Goal: Transaction & Acquisition: Purchase product/service

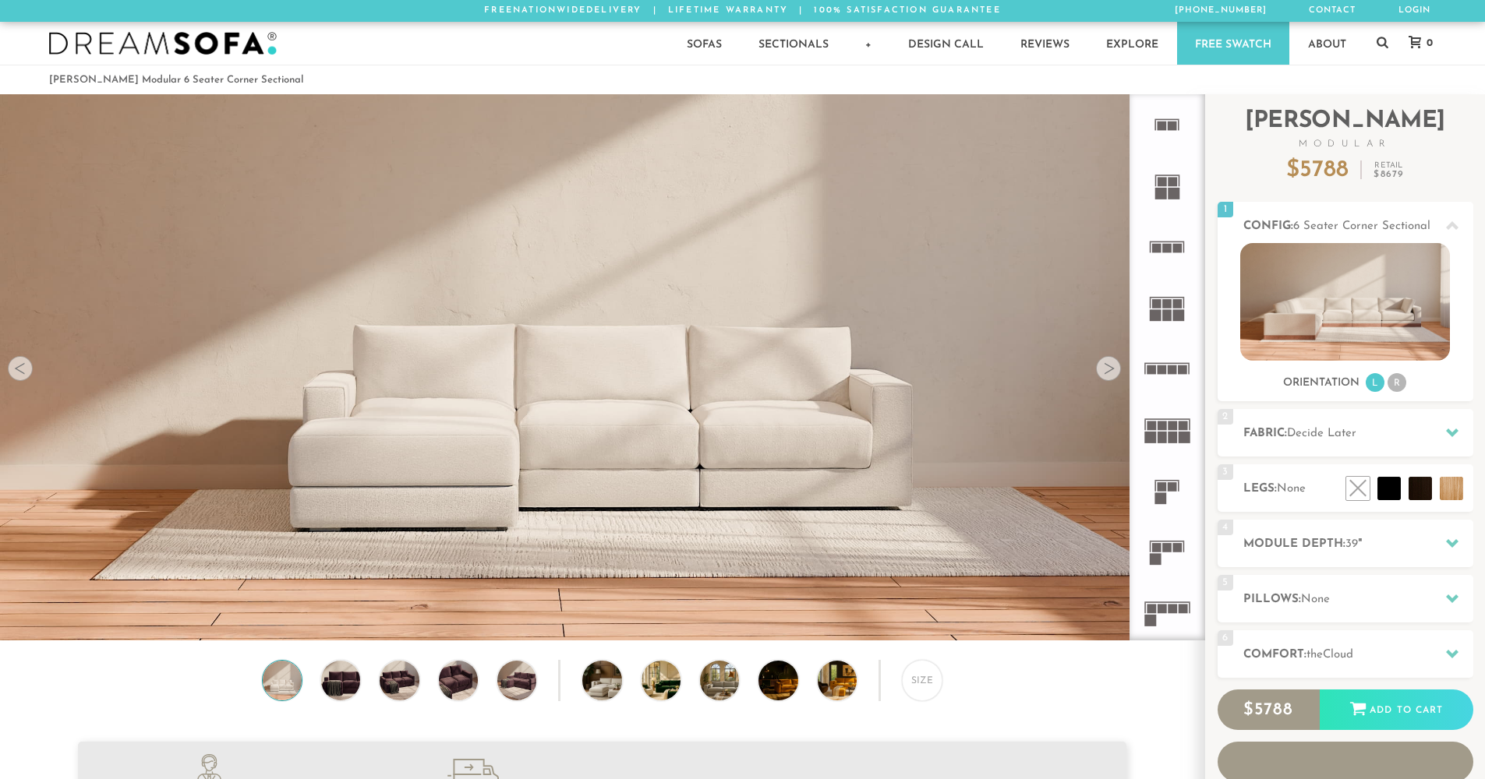
scroll to position [18246, 1473]
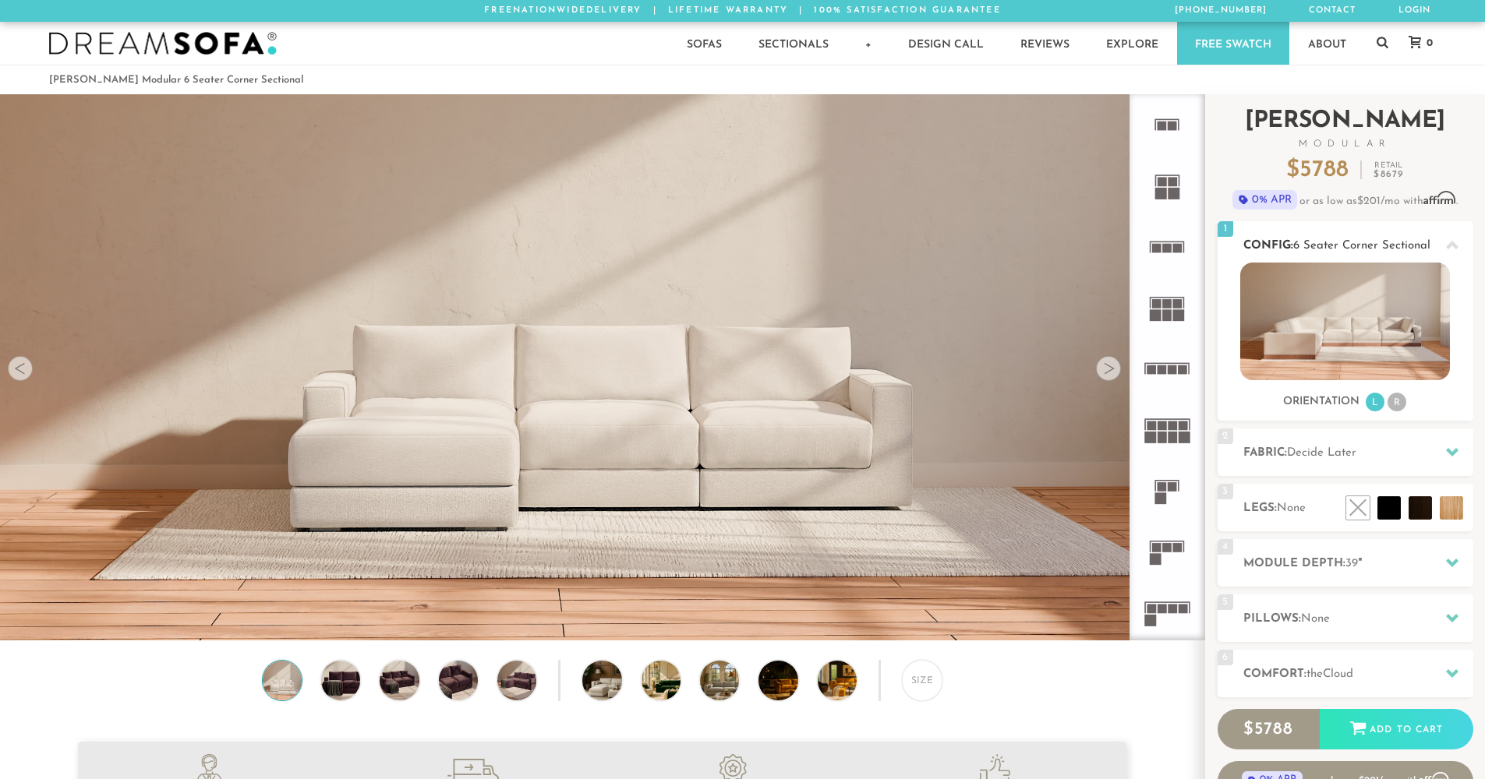
click at [1394, 406] on li "R" at bounding box center [1396, 402] width 19 height 19
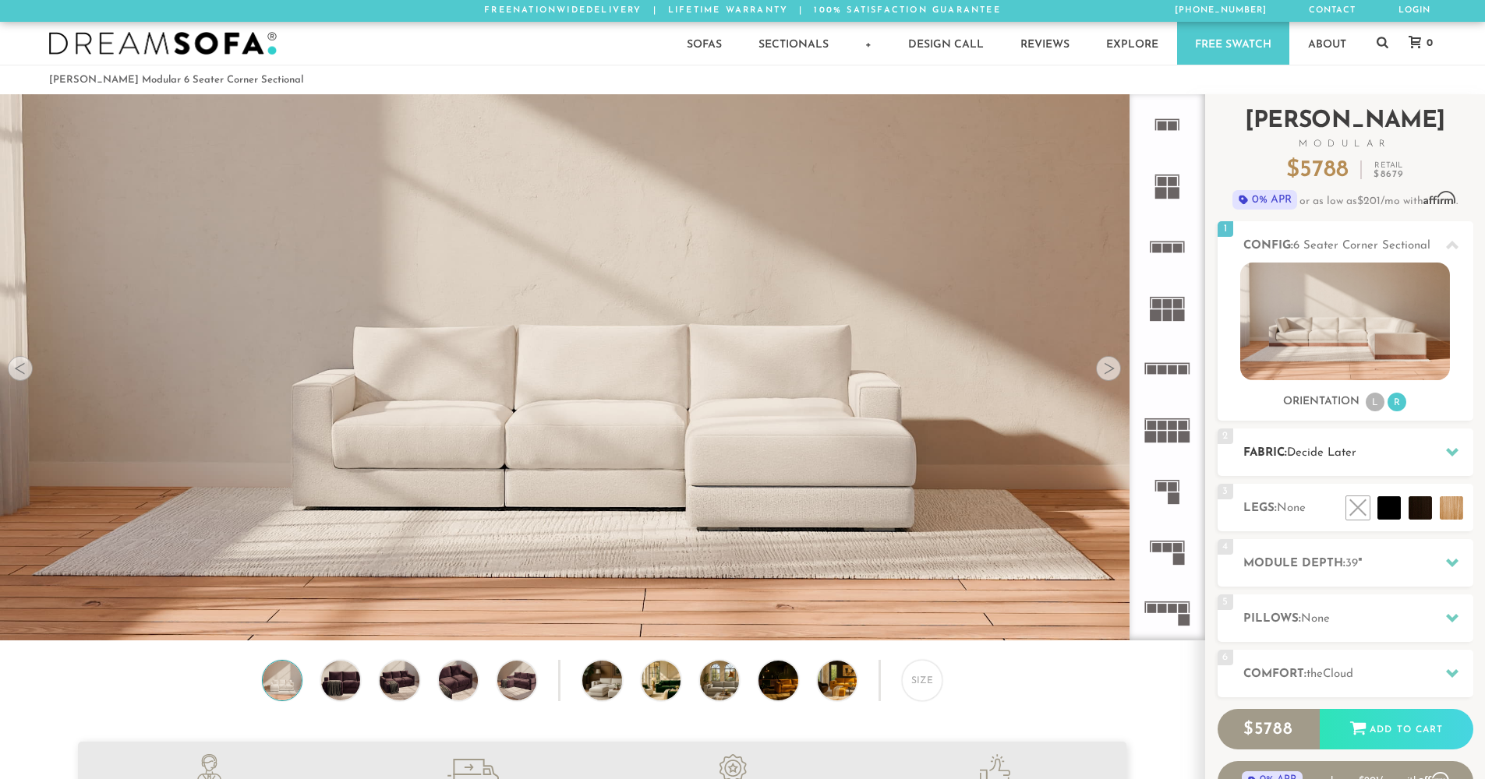
click at [1450, 450] on icon at bounding box center [1452, 452] width 12 height 12
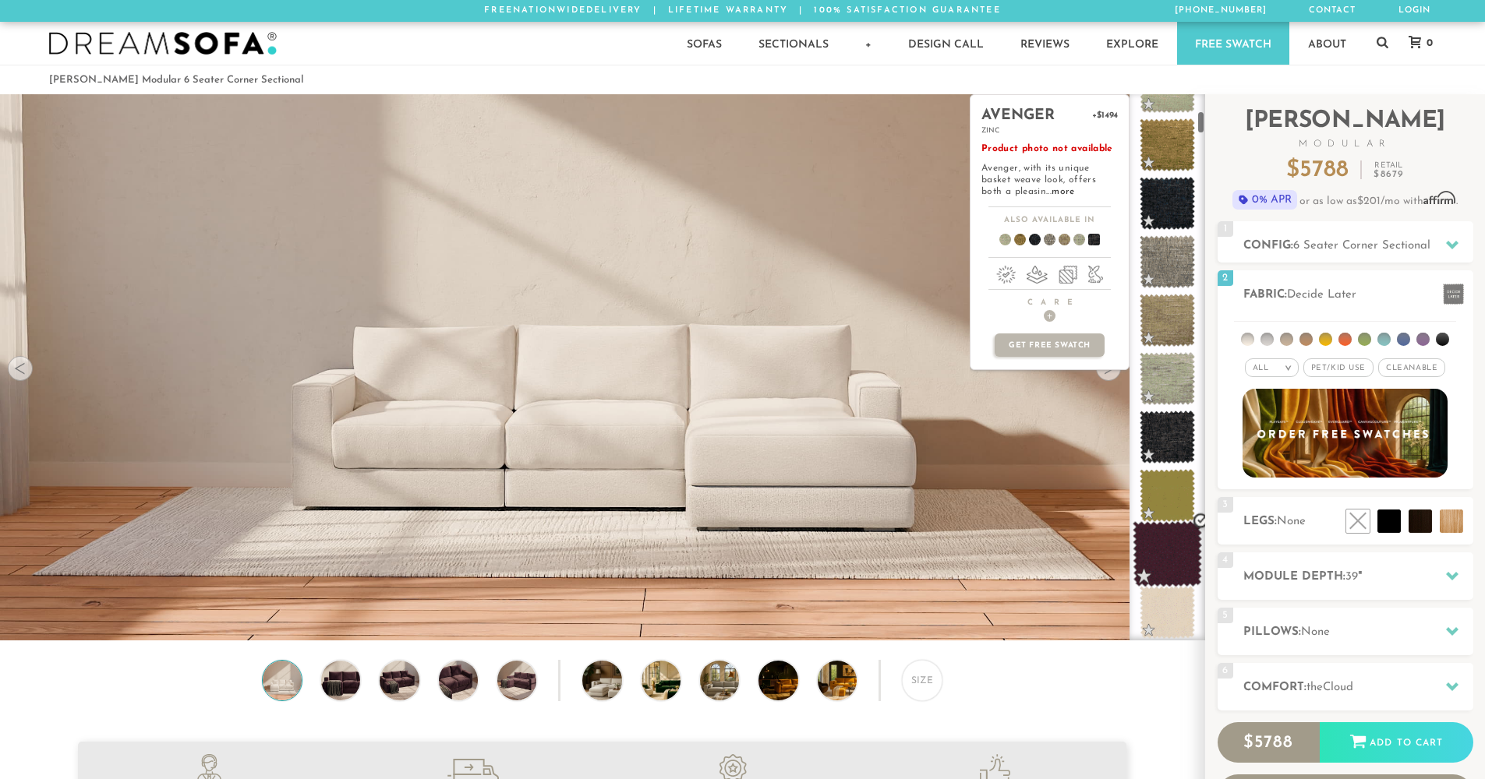
scroll to position [507, 0]
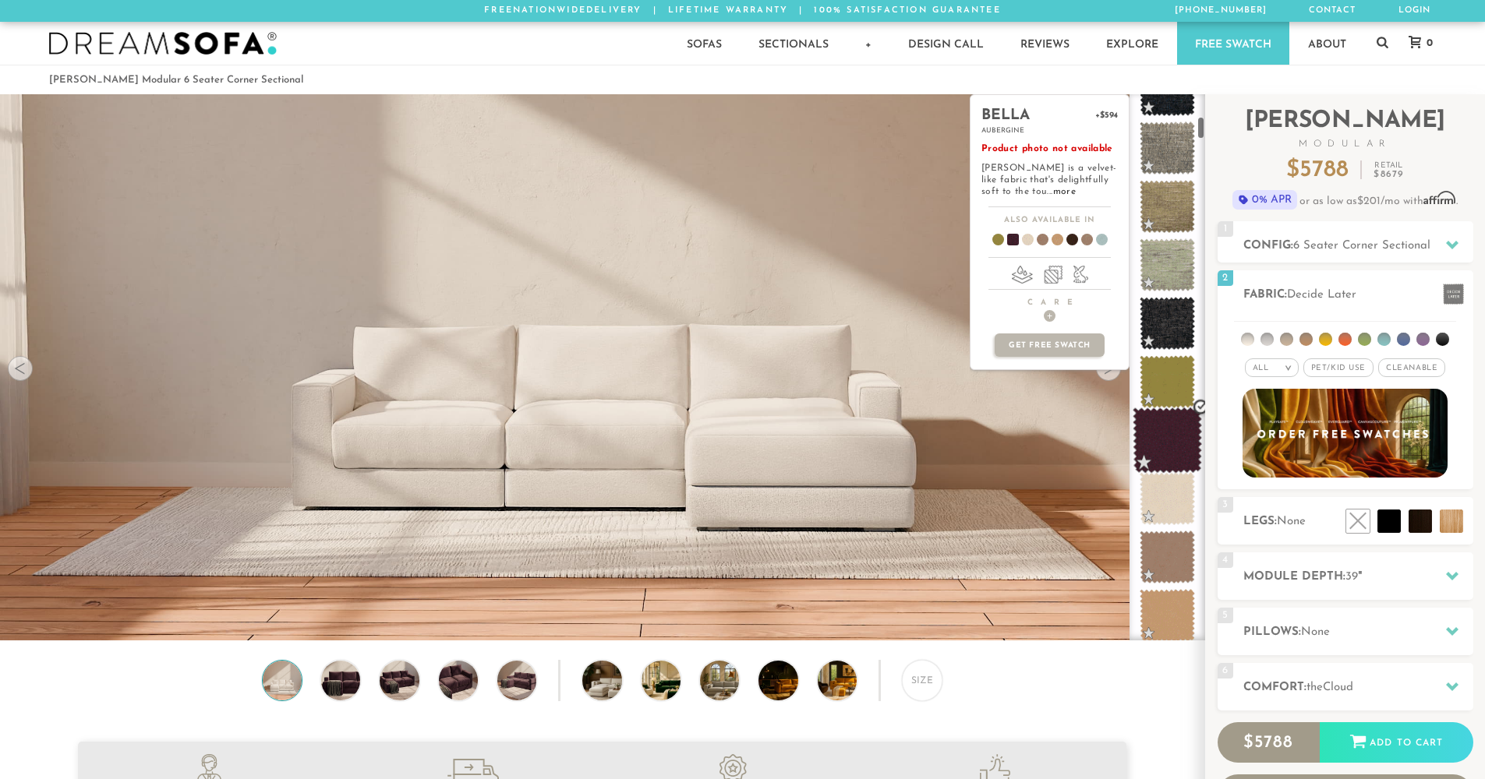
click at [1186, 427] on span at bounding box center [1166, 441] width 69 height 66
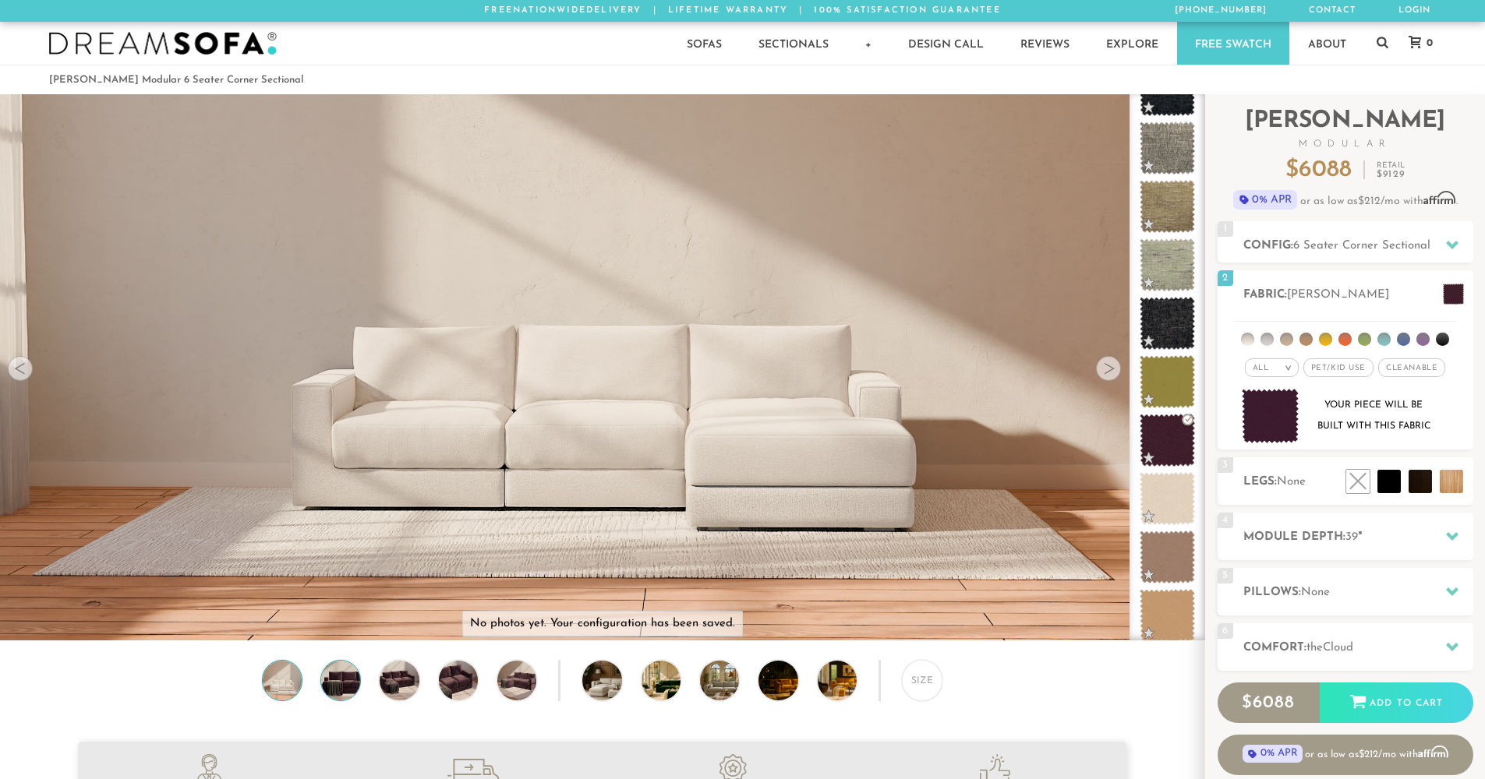
click at [330, 694] on img at bounding box center [340, 680] width 47 height 39
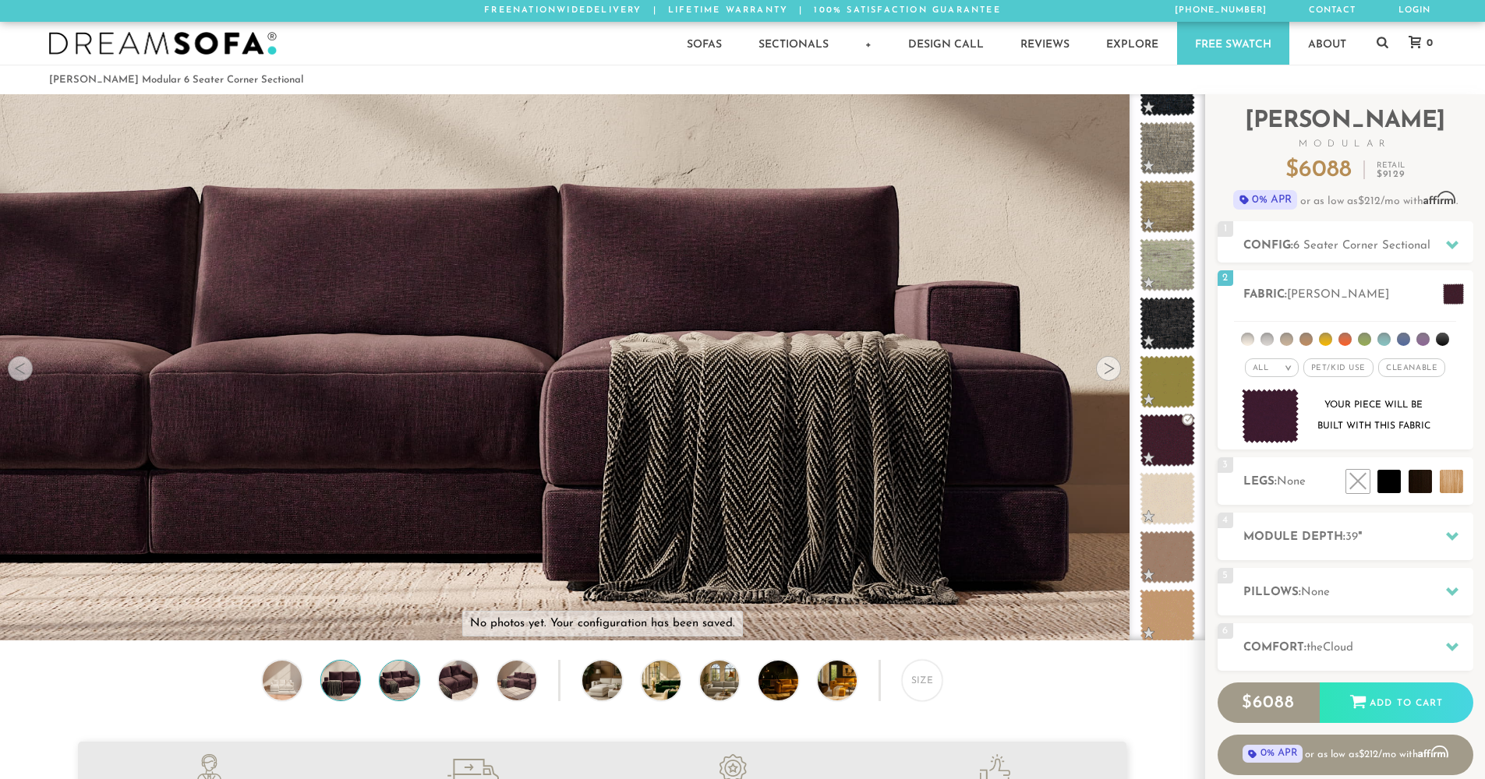
click at [399, 681] on img at bounding box center [399, 680] width 47 height 39
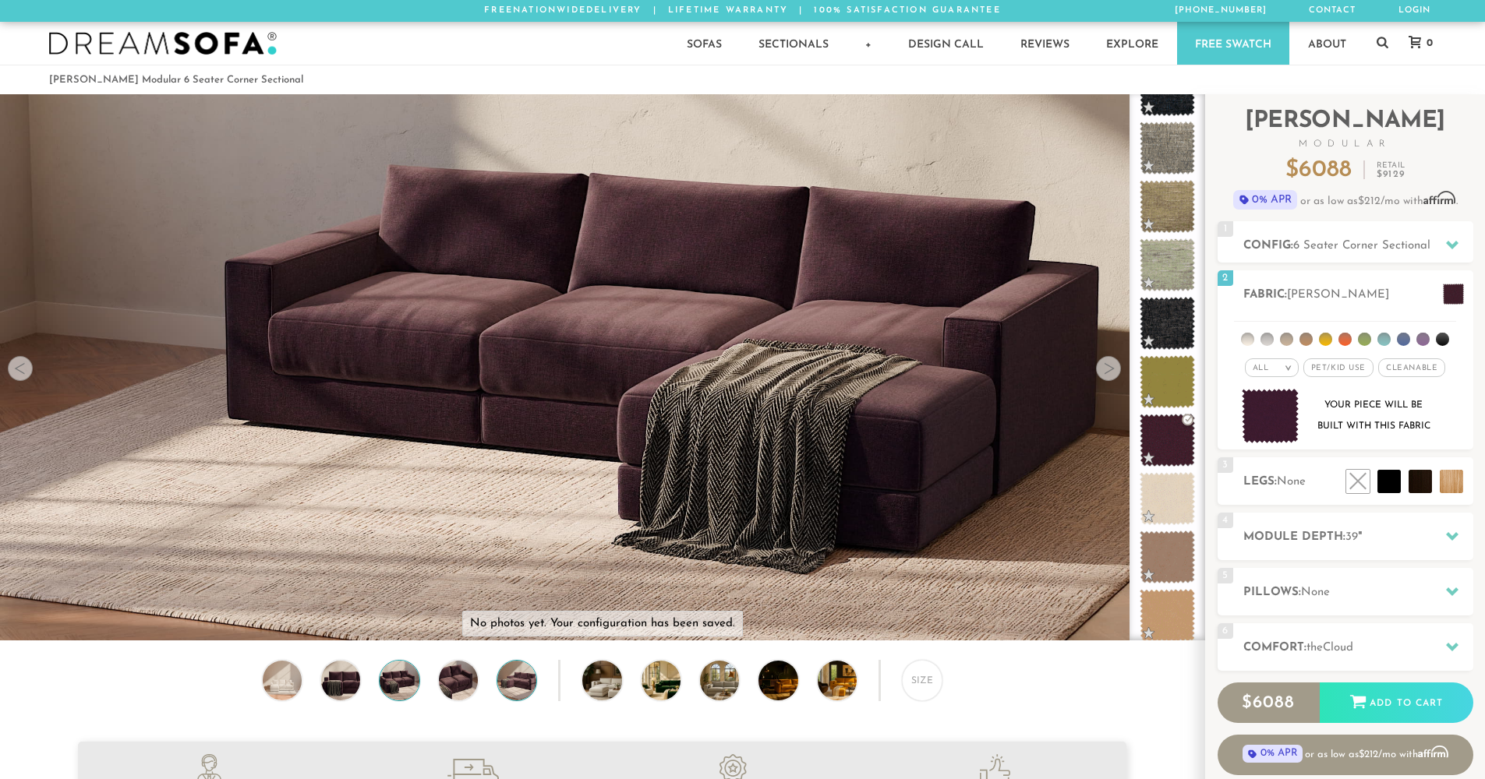
click at [510, 688] on img at bounding box center [516, 680] width 47 height 39
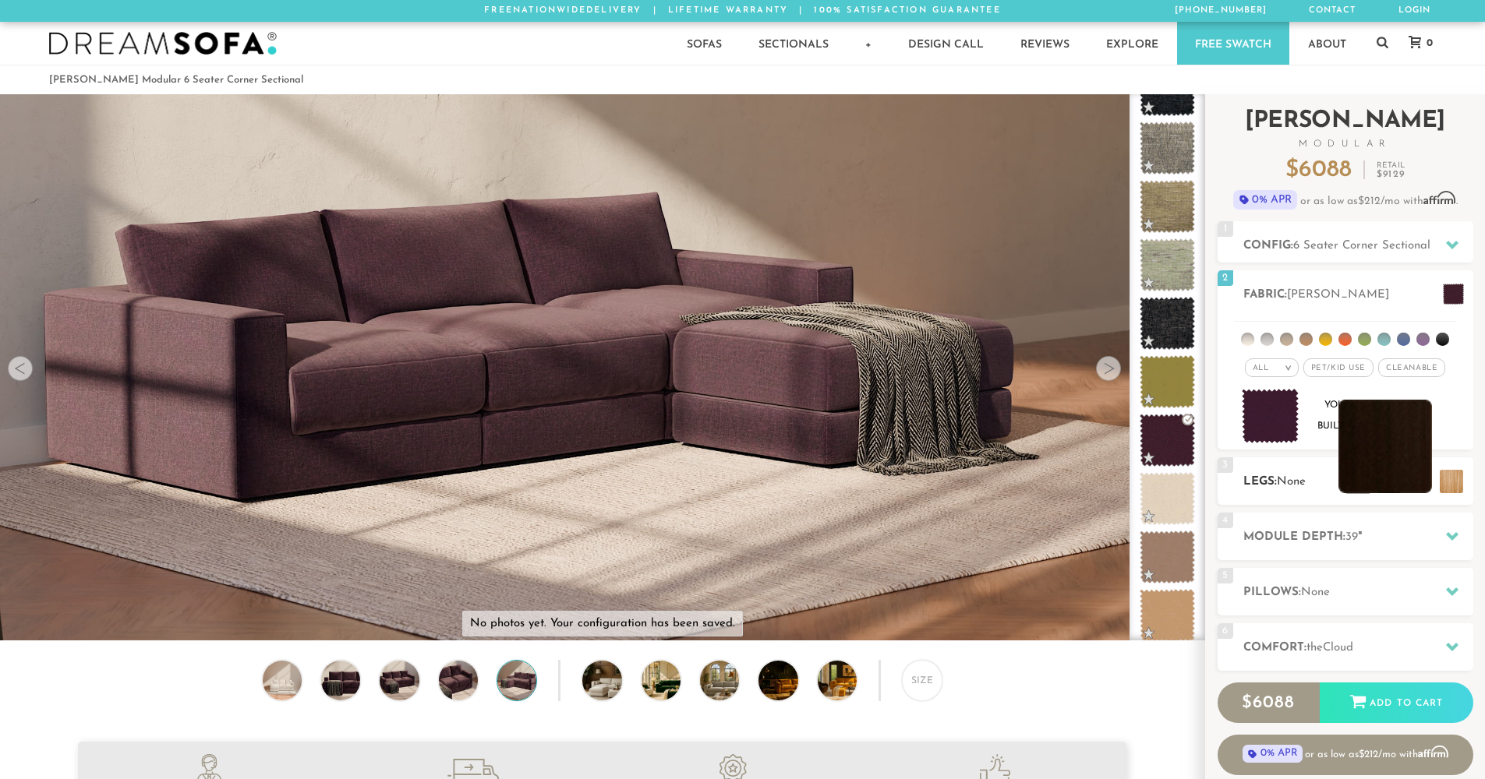
click at [1431, 485] on li at bounding box center [1385, 447] width 94 height 94
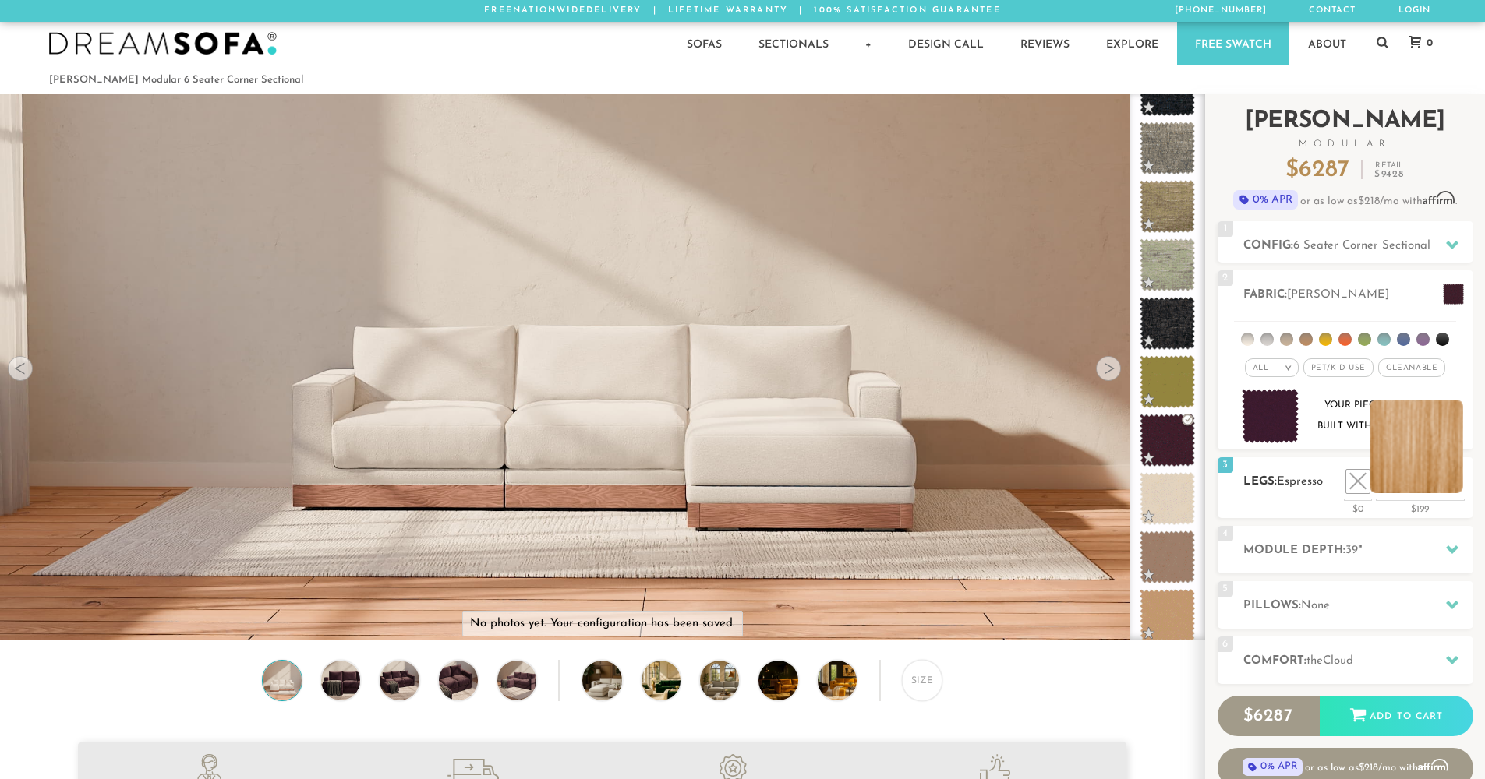
click at [1447, 489] on li at bounding box center [1416, 447] width 94 height 94
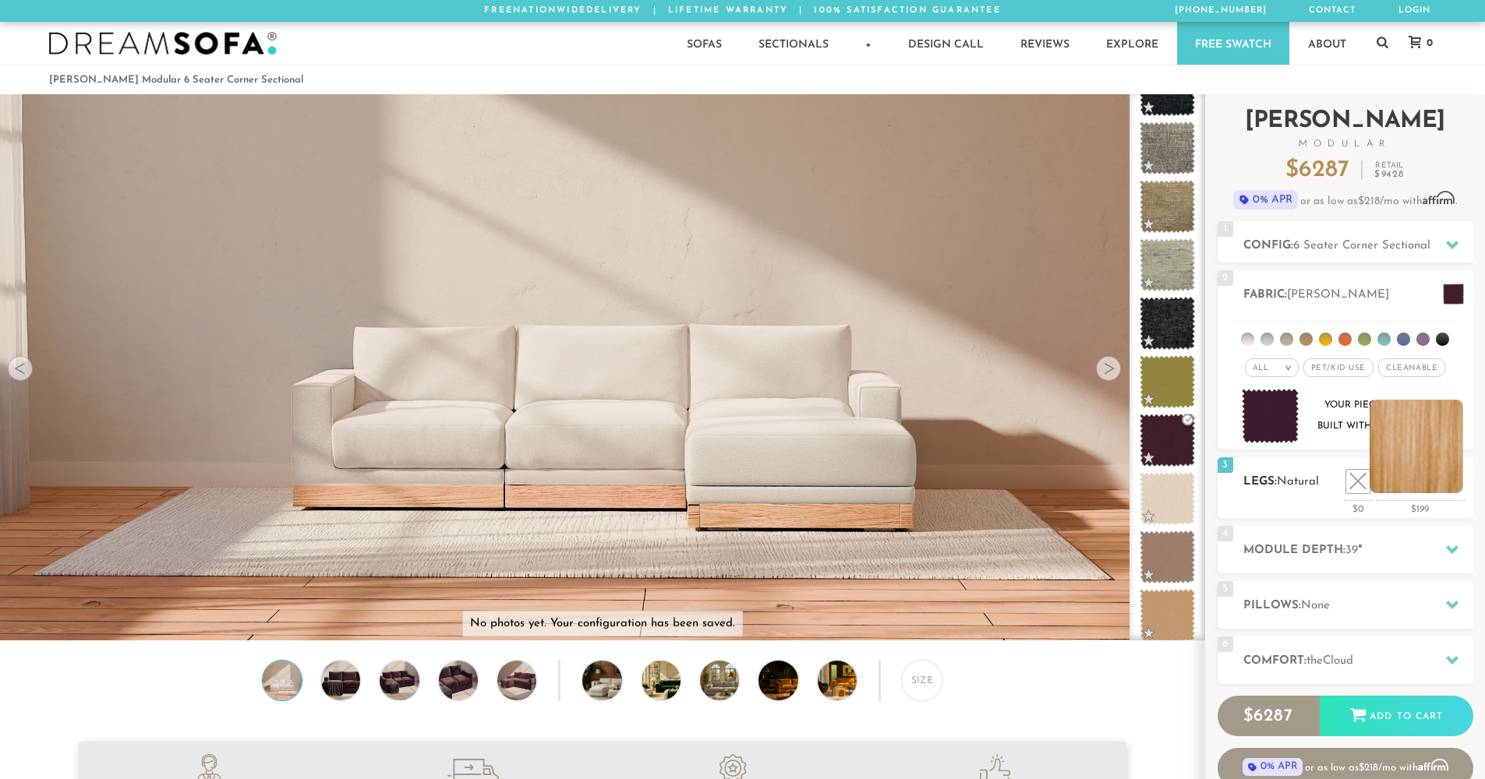
click at [1414, 486] on li at bounding box center [1416, 447] width 94 height 94
click at [1405, 514] on div "$199" at bounding box center [1420, 507] width 89 height 14
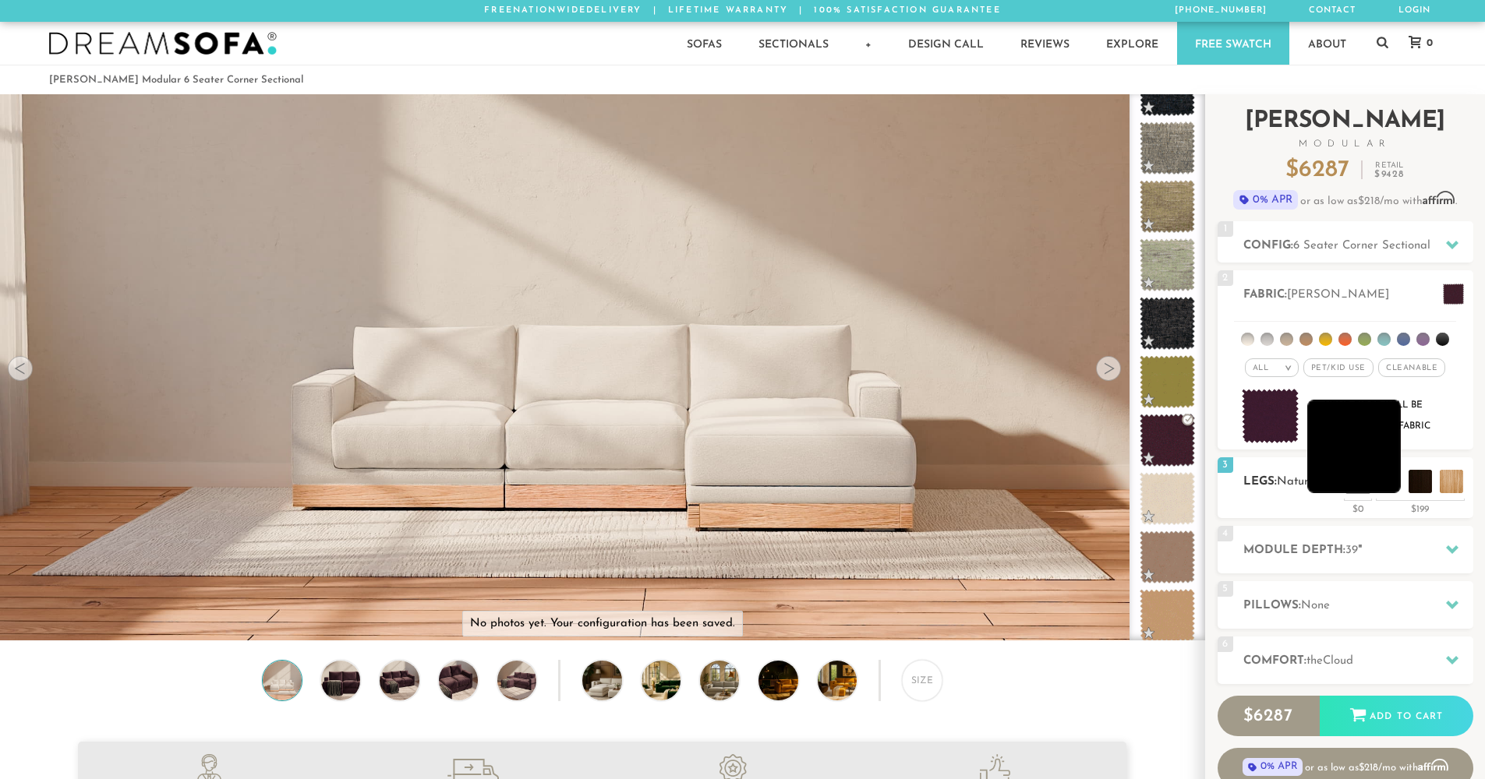
click at [1398, 486] on li at bounding box center [1354, 447] width 94 height 94
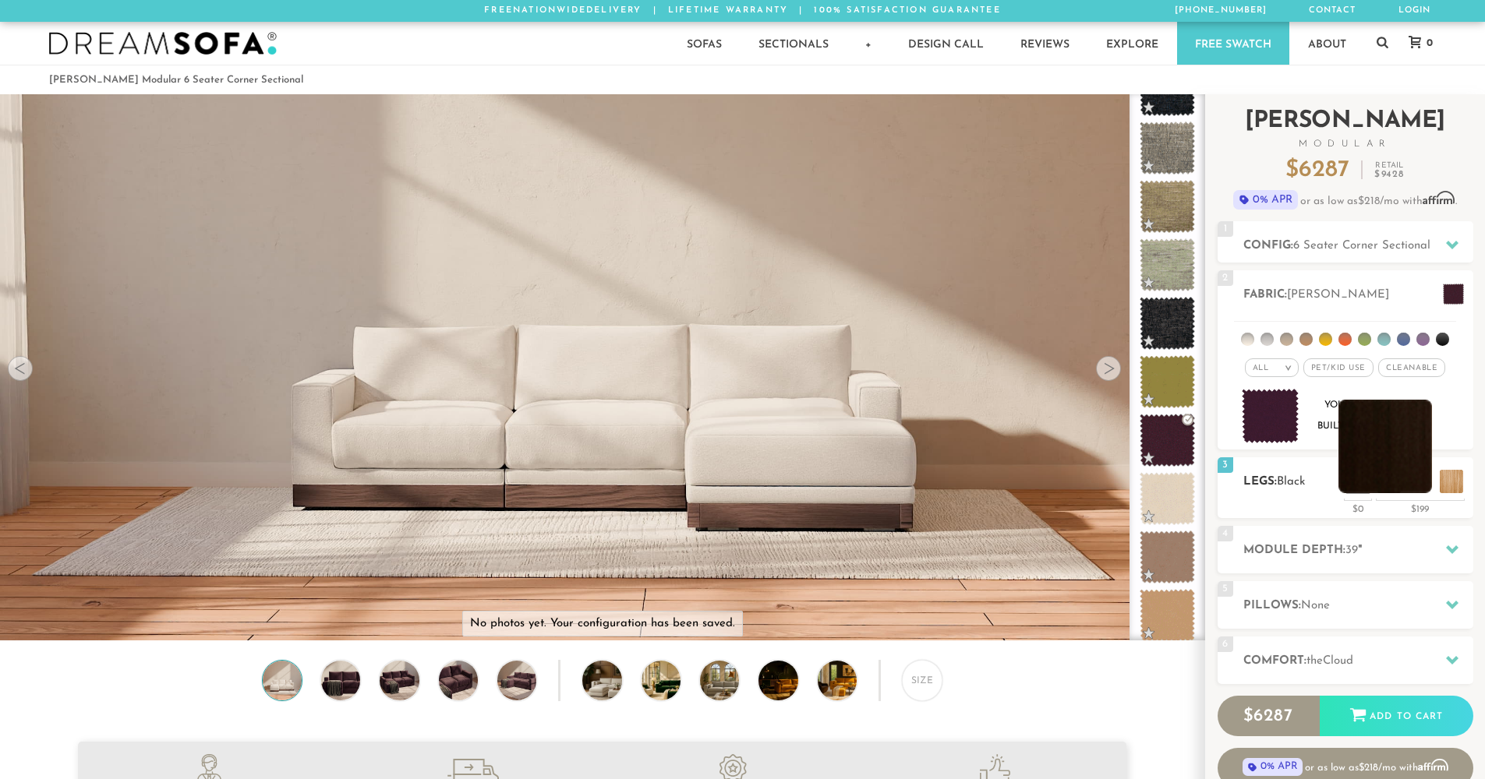
click at [1431, 486] on li at bounding box center [1385, 447] width 94 height 94
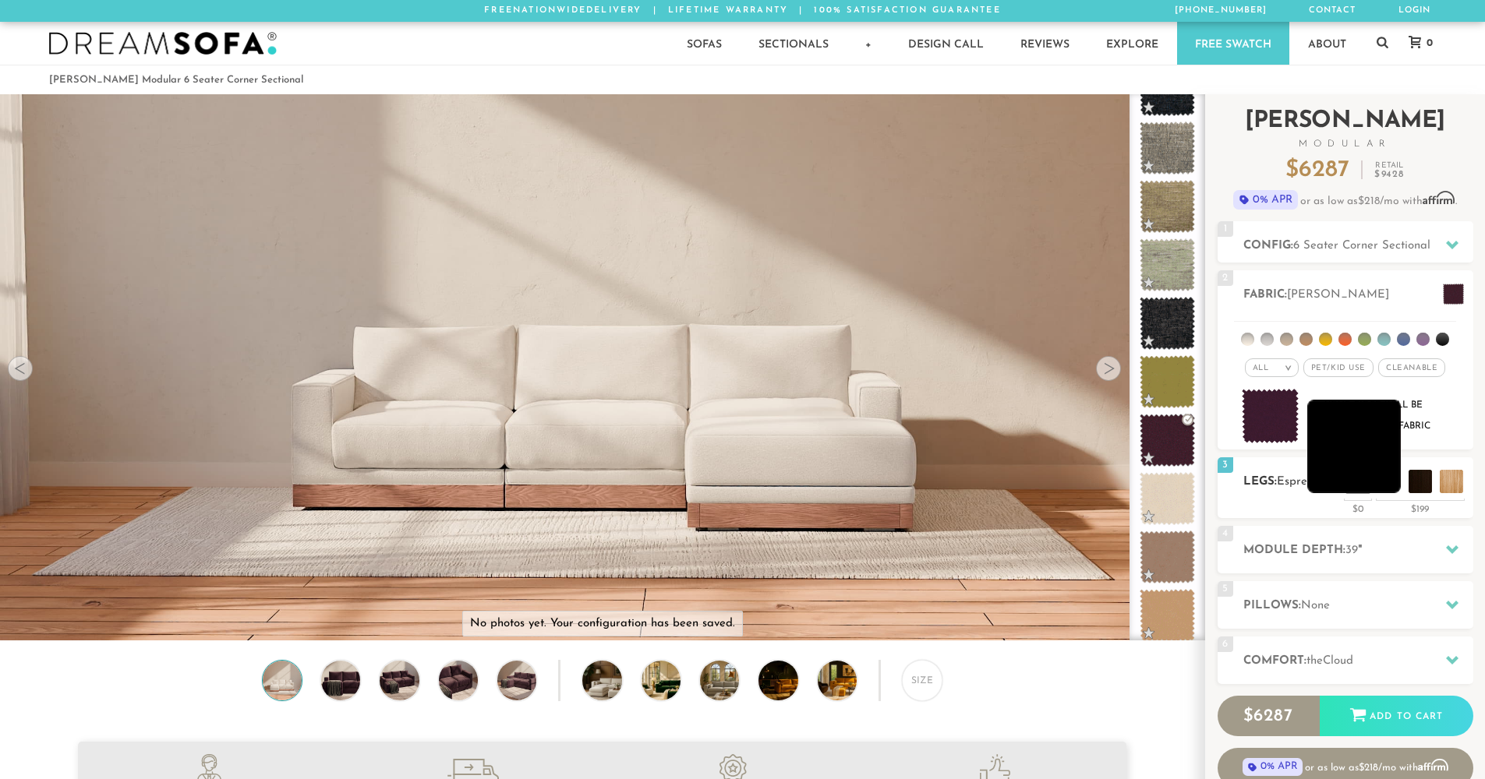
click at [1384, 489] on li at bounding box center [1354, 447] width 94 height 94
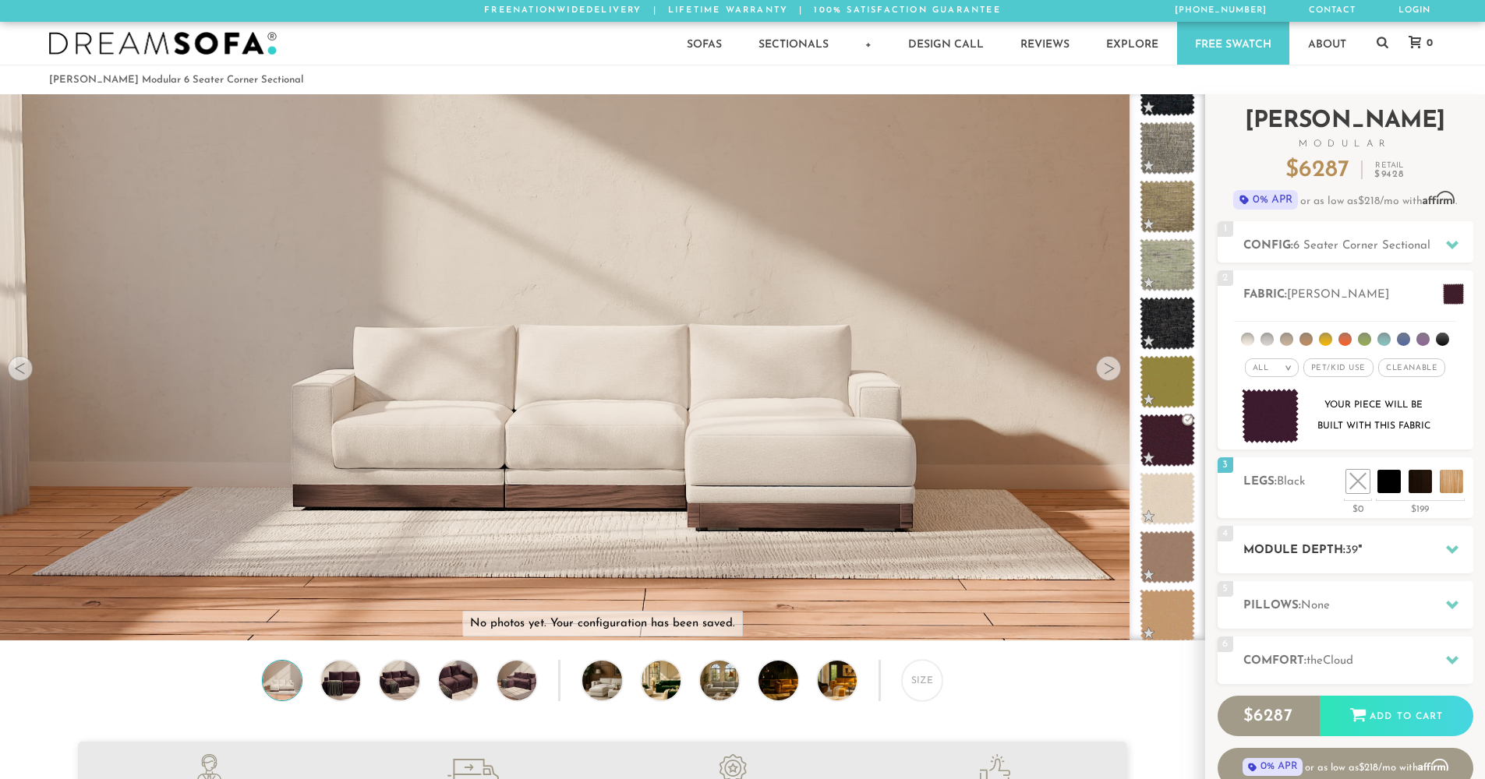
click at [1445, 549] on div at bounding box center [1452, 550] width 33 height 32
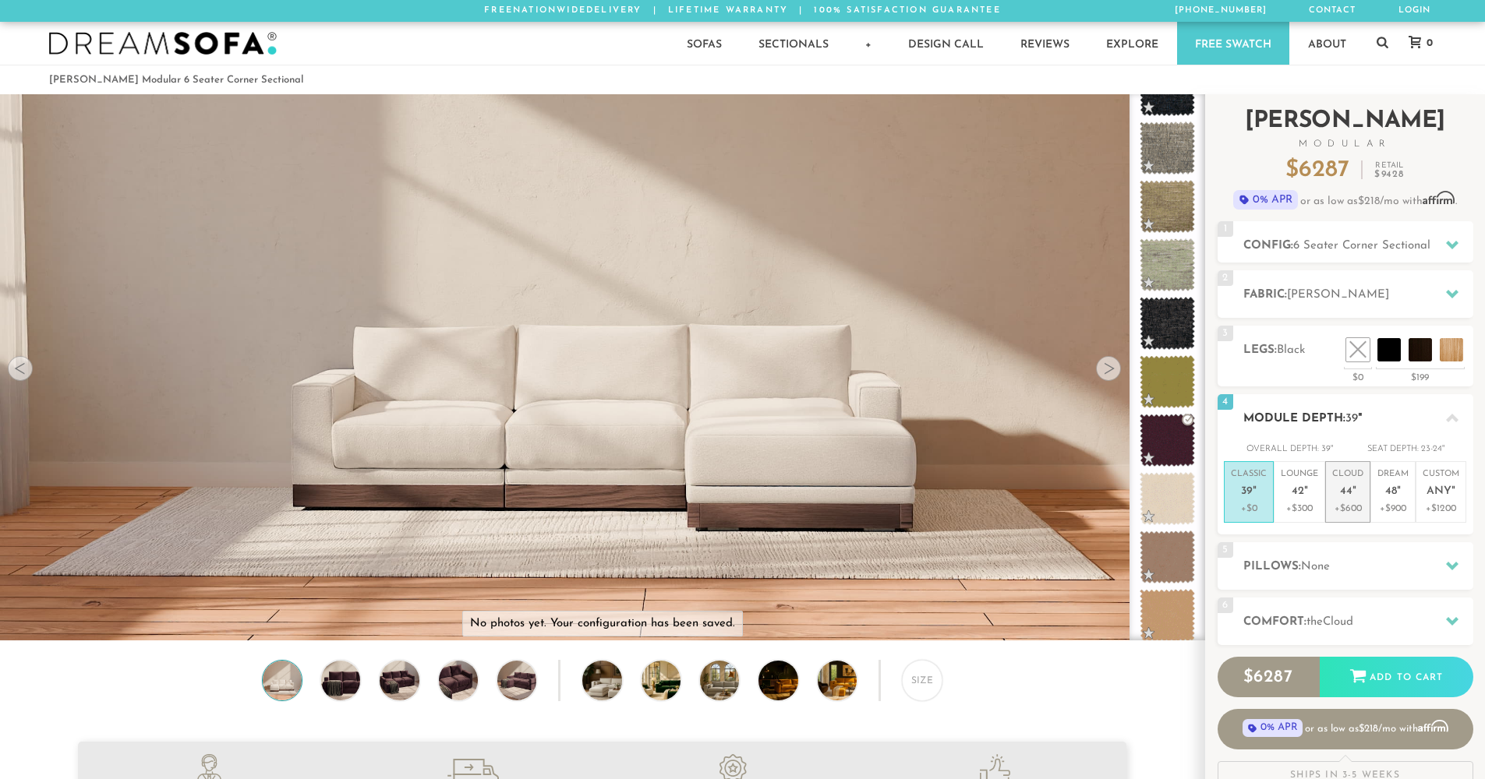
click at [1352, 496] on em """ at bounding box center [1354, 492] width 4 height 13
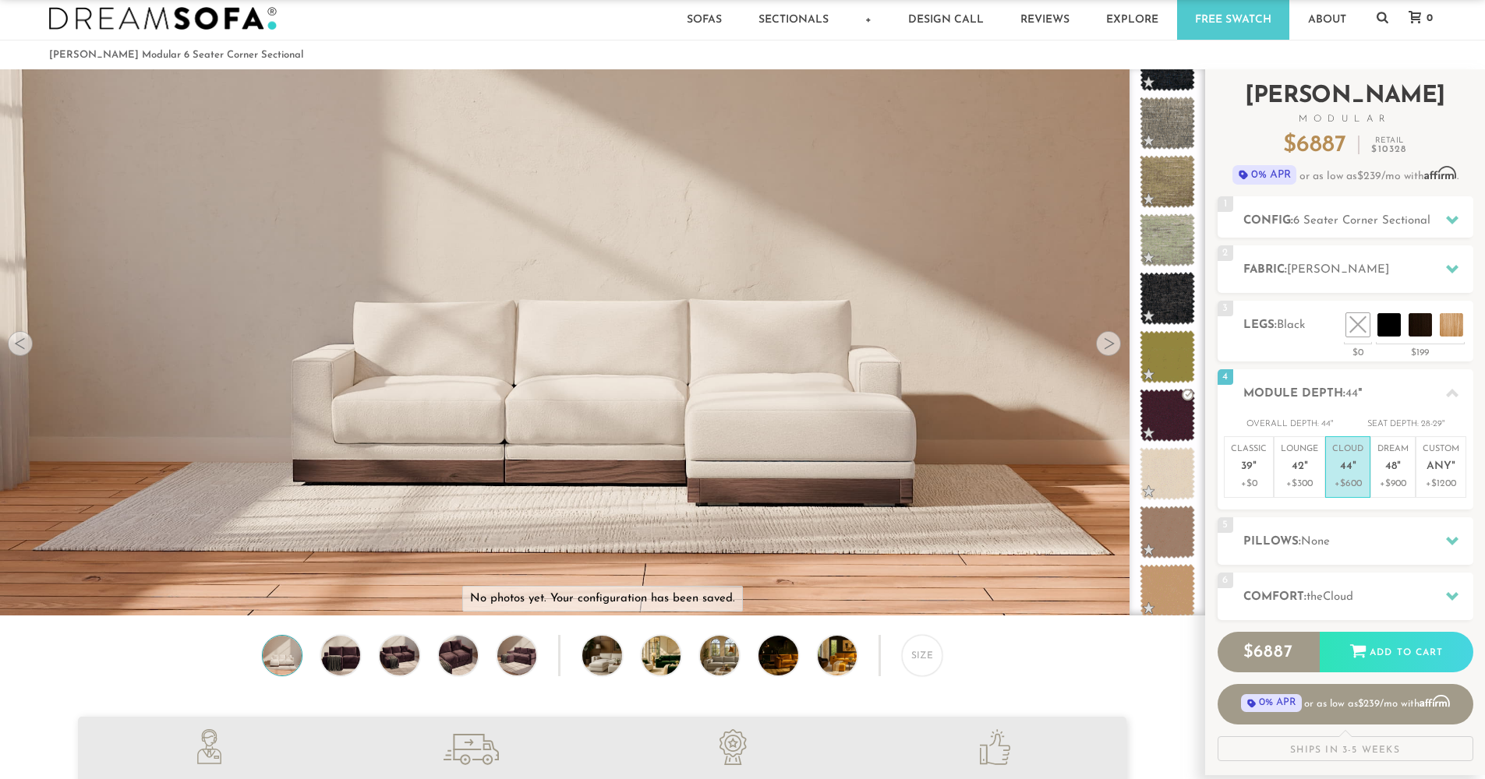
scroll to position [73, 0]
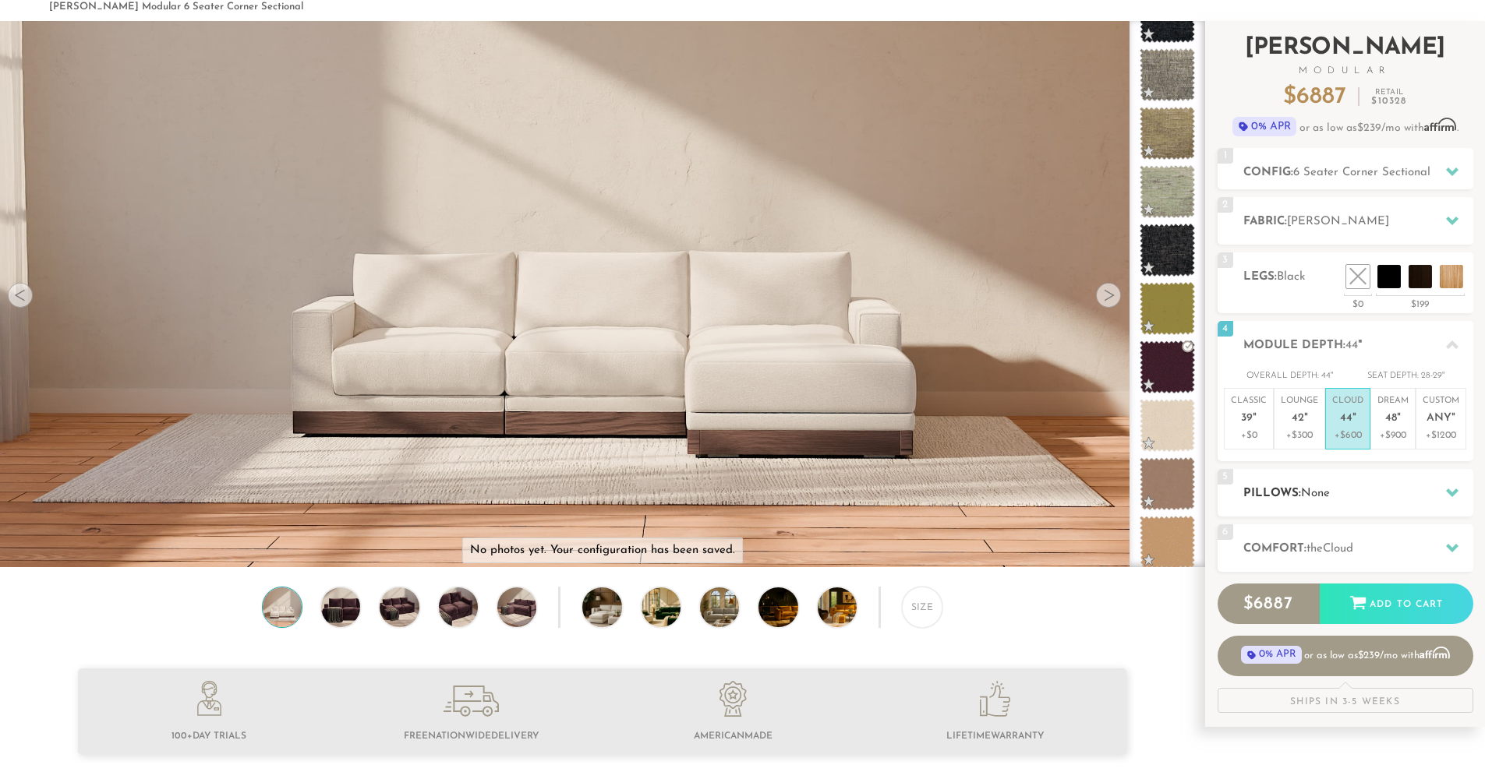
click at [1452, 493] on icon at bounding box center [1452, 493] width 12 height 9
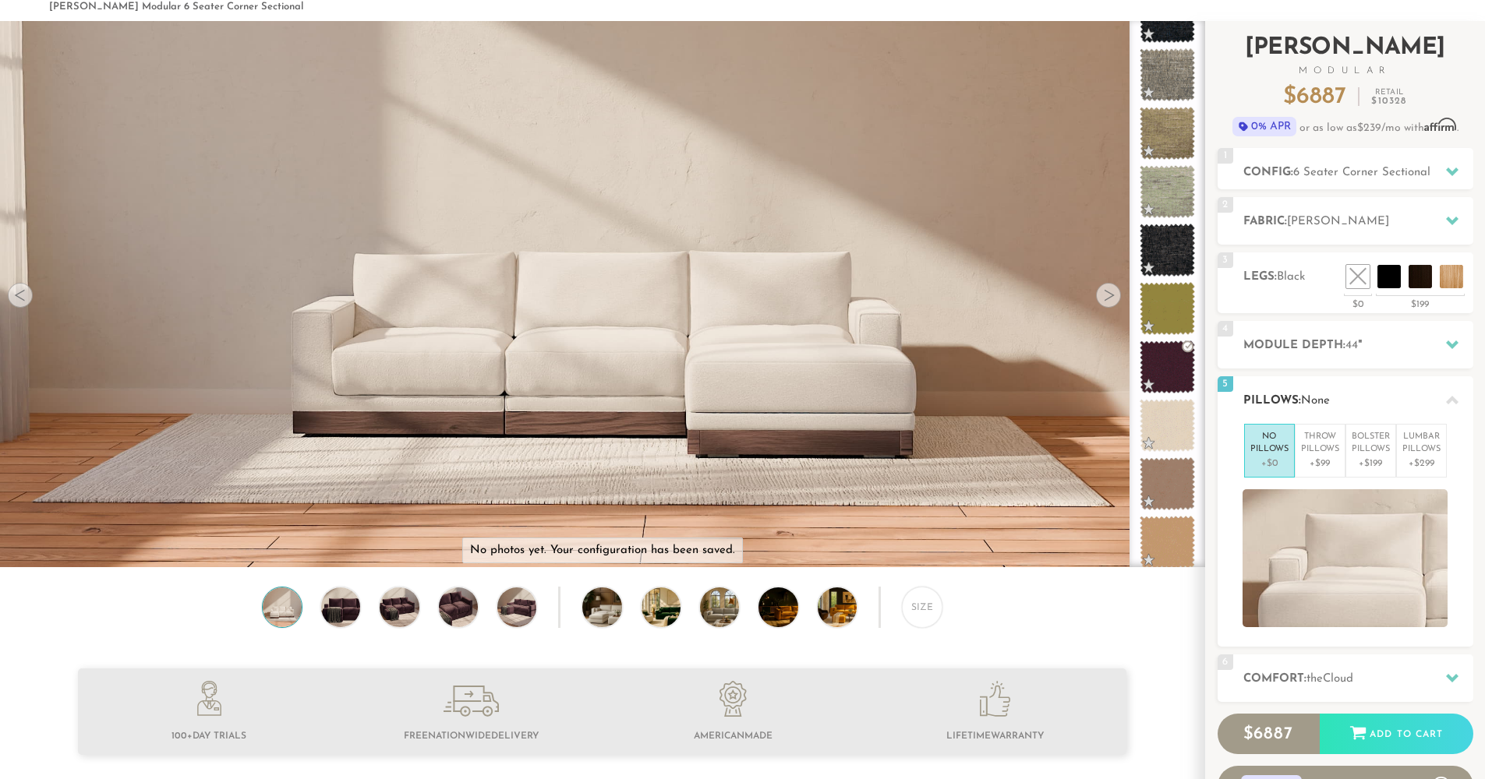
scroll to position [203, 0]
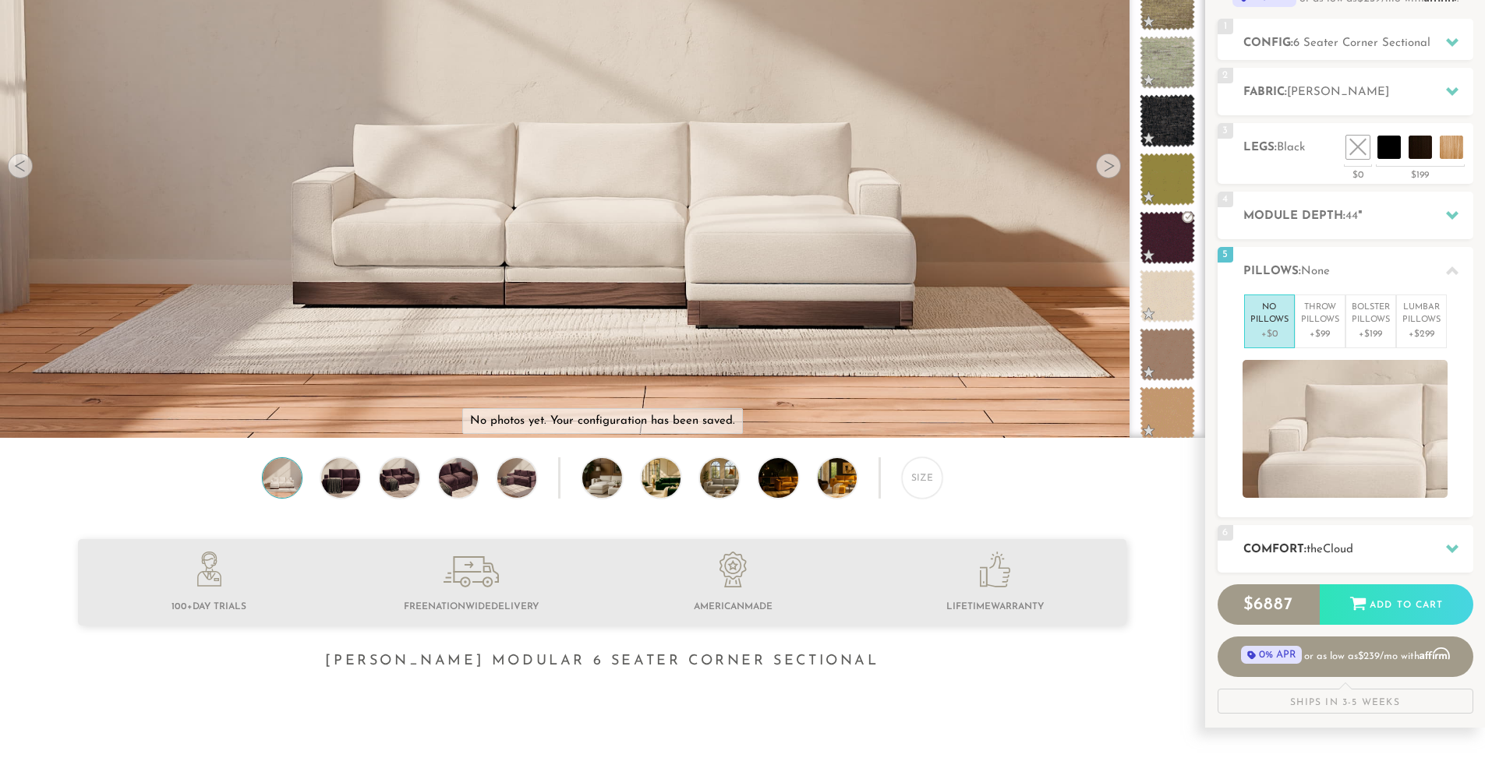
click at [1460, 542] on div at bounding box center [1452, 549] width 33 height 32
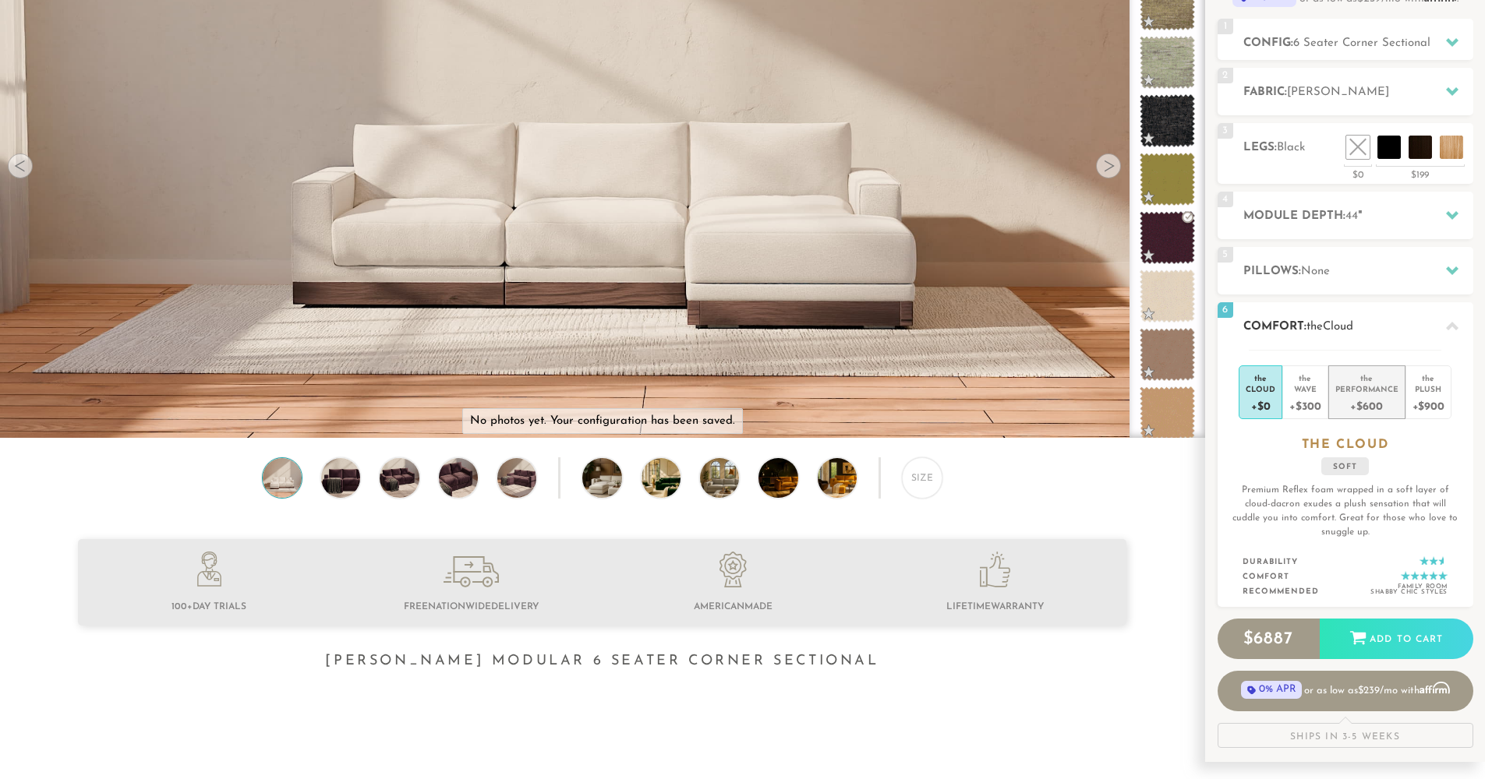
click at [1355, 387] on div "Performance" at bounding box center [1366, 388] width 63 height 11
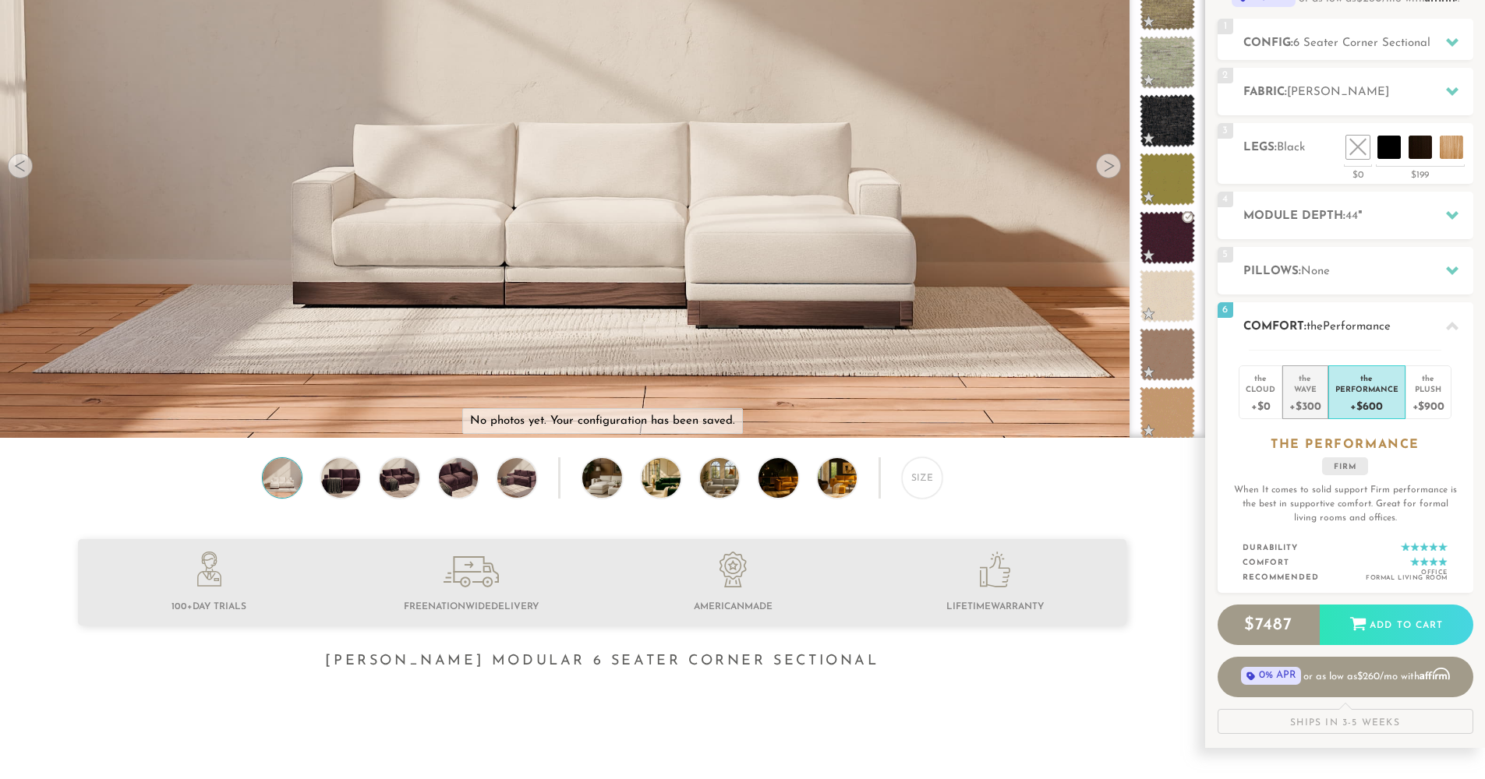
click at [1304, 404] on div "+$300" at bounding box center [1304, 405] width 31 height 23
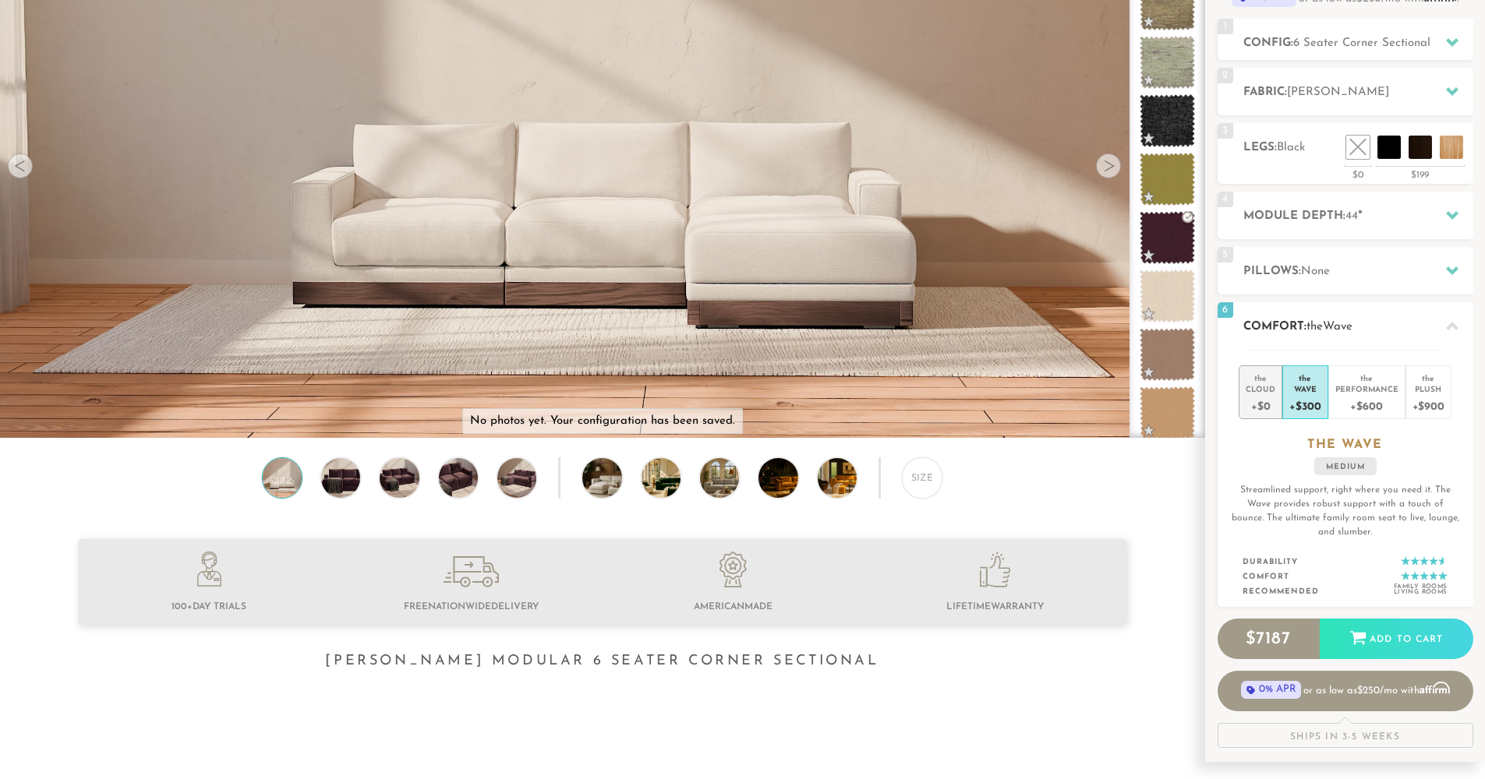
click at [1265, 398] on div "+$0" at bounding box center [1260, 405] width 30 height 23
click at [1458, 380] on div "the Cloud +$0 the Wave +$300 the Performance +$600 the Plush +$900 the CLOUD so…" at bounding box center [1345, 479] width 256 height 258
click at [1448, 383] on li "the Plush +$900" at bounding box center [1428, 393] width 46 height 54
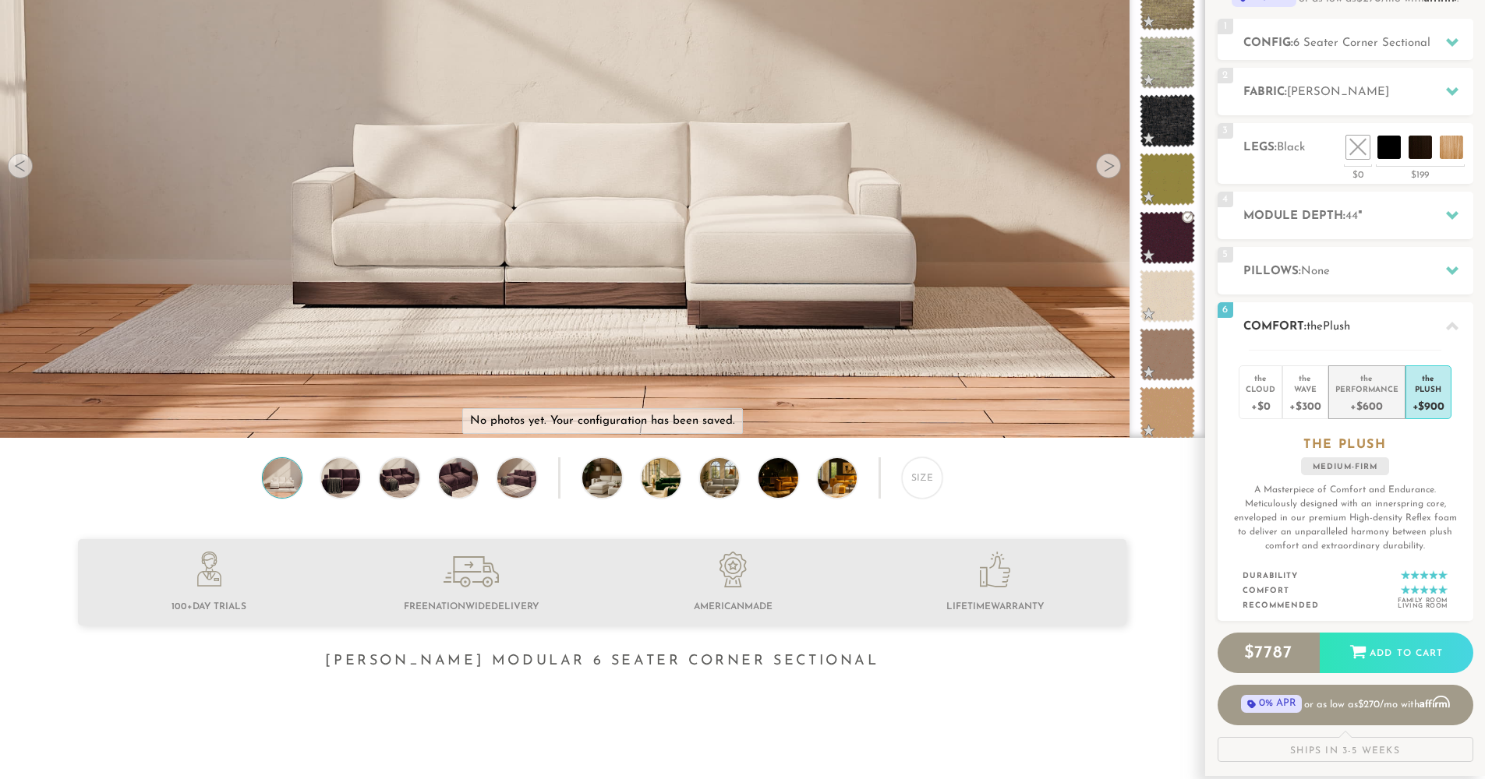
click at [1362, 389] on div "Performance" at bounding box center [1366, 388] width 63 height 11
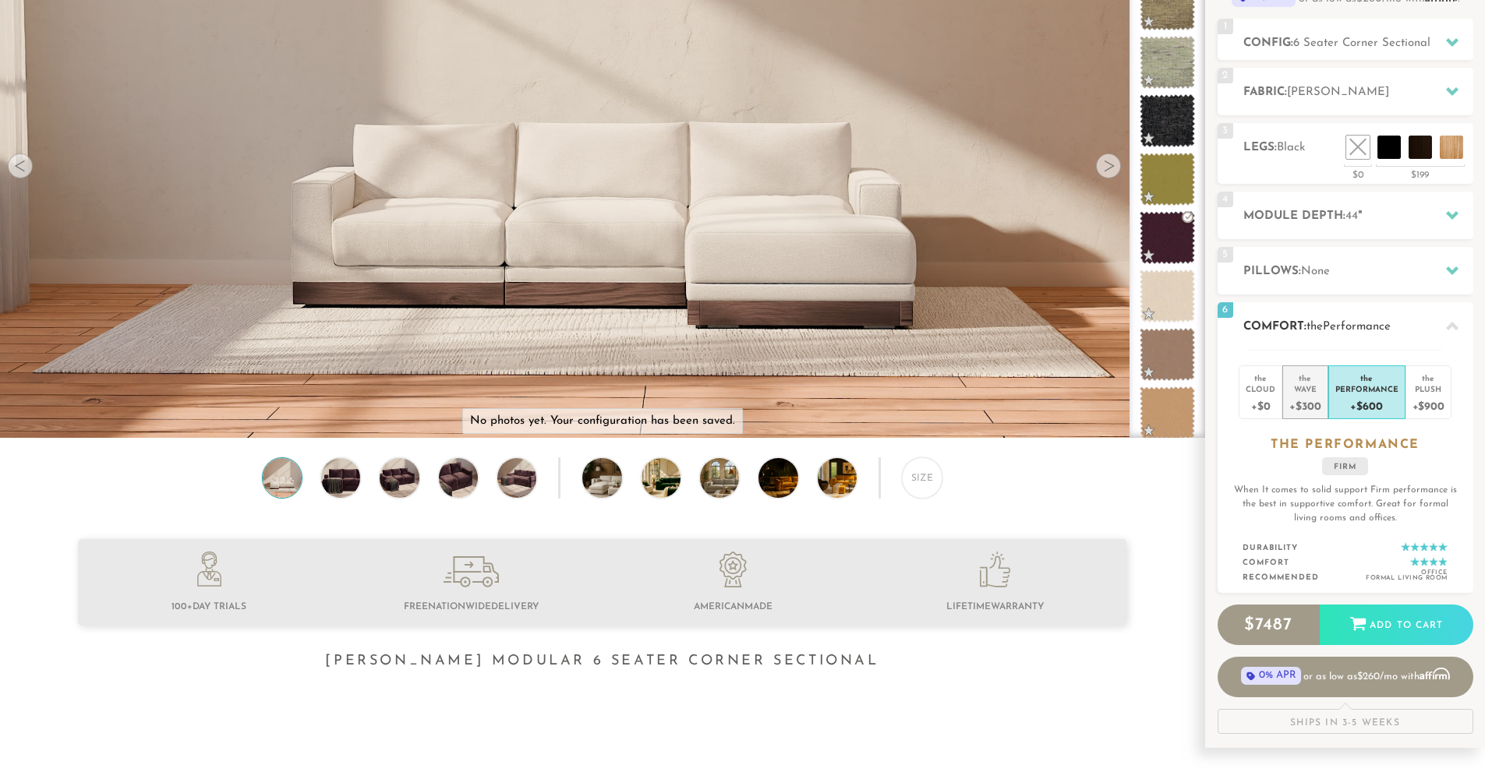
click at [1309, 400] on div "+$300" at bounding box center [1304, 405] width 31 height 23
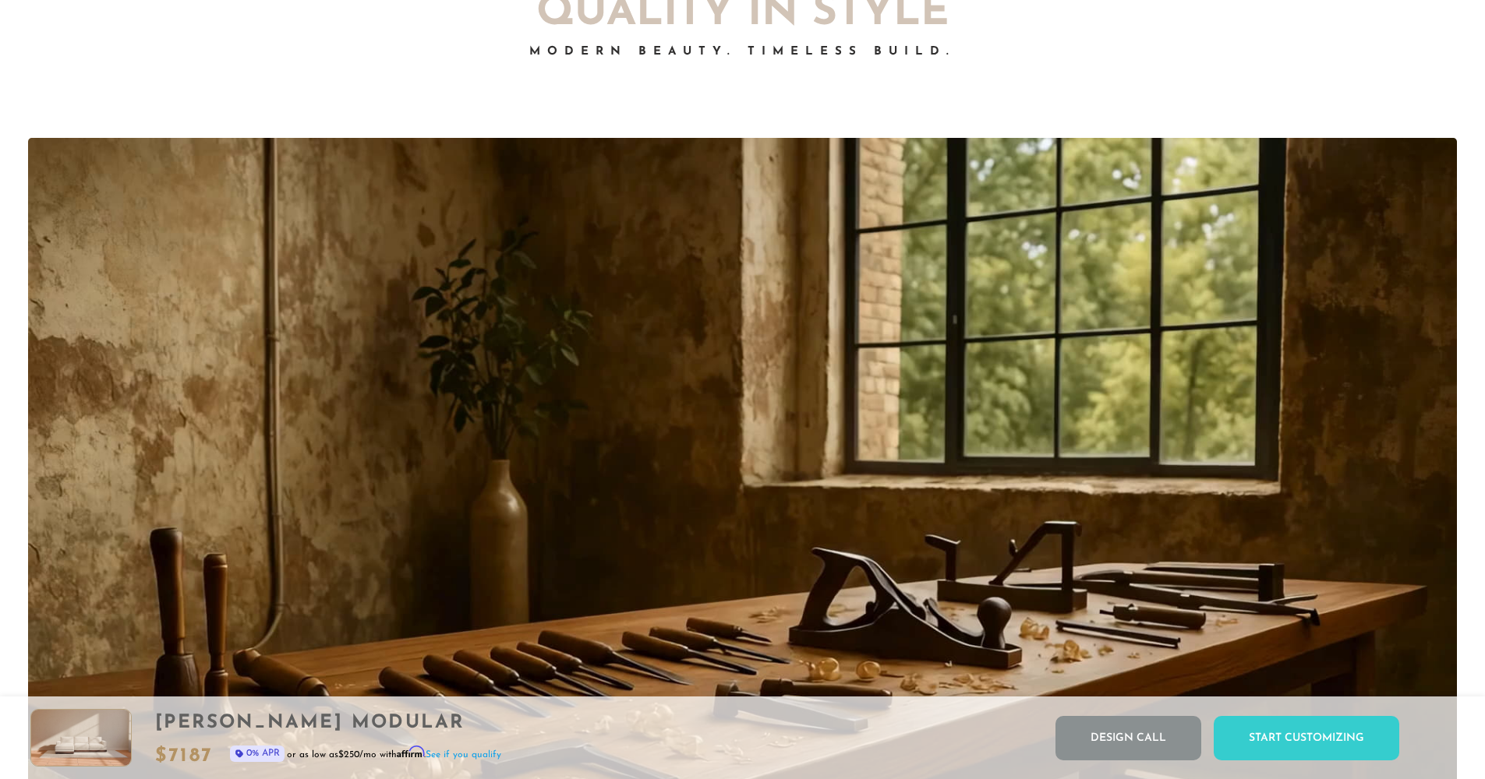
scroll to position [13770, 0]
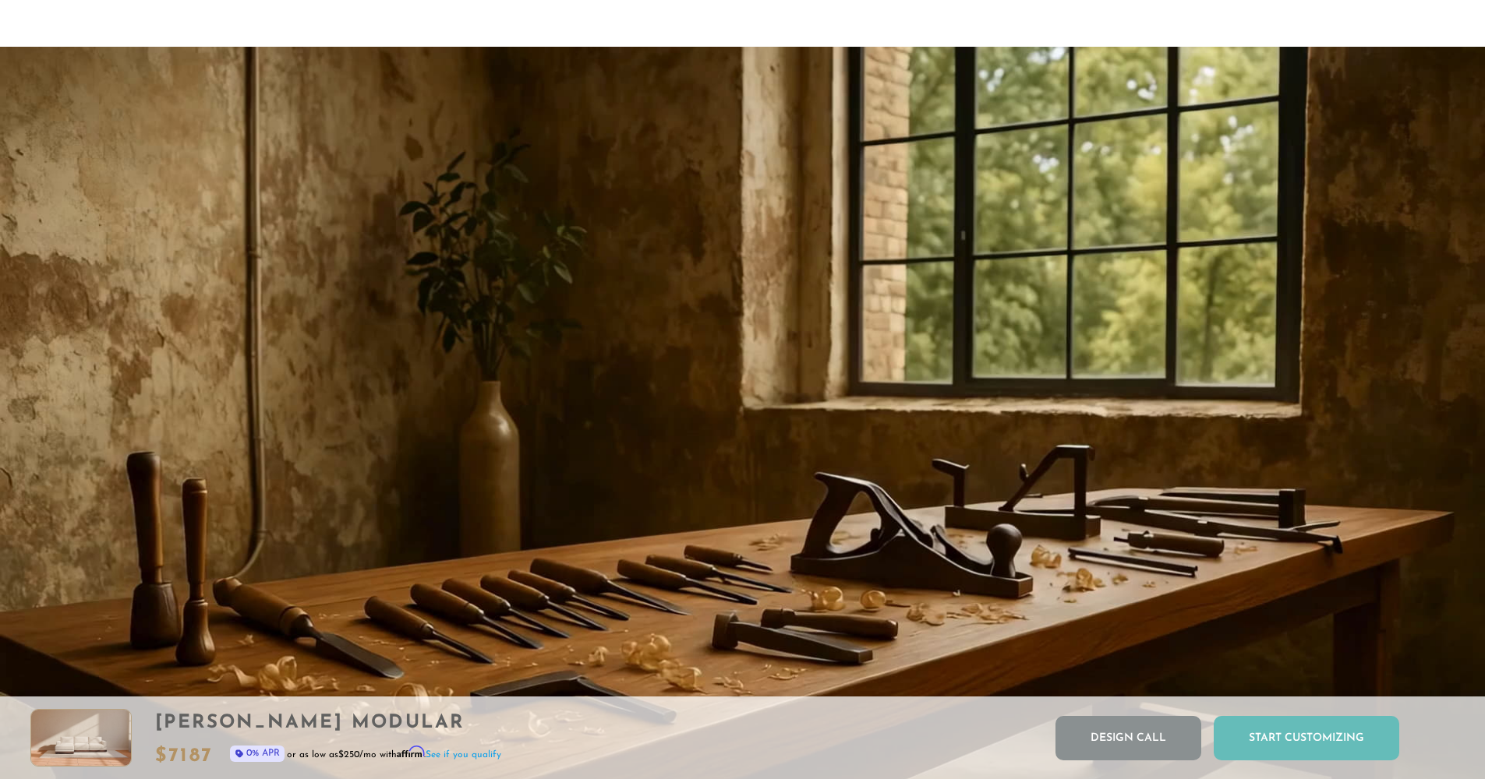
click at [1300, 734] on div "Start Customizing" at bounding box center [1305, 738] width 185 height 44
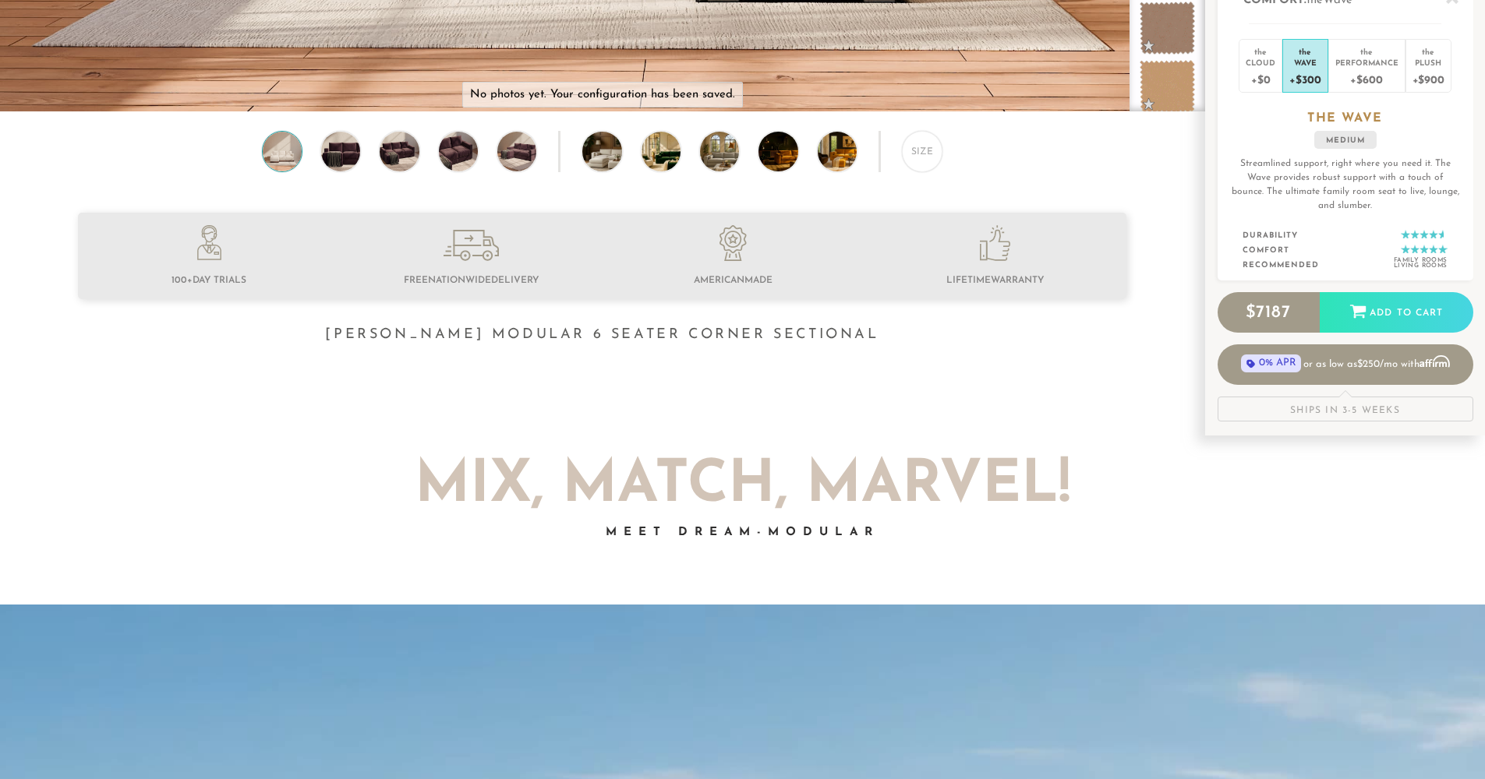
scroll to position [236, 0]
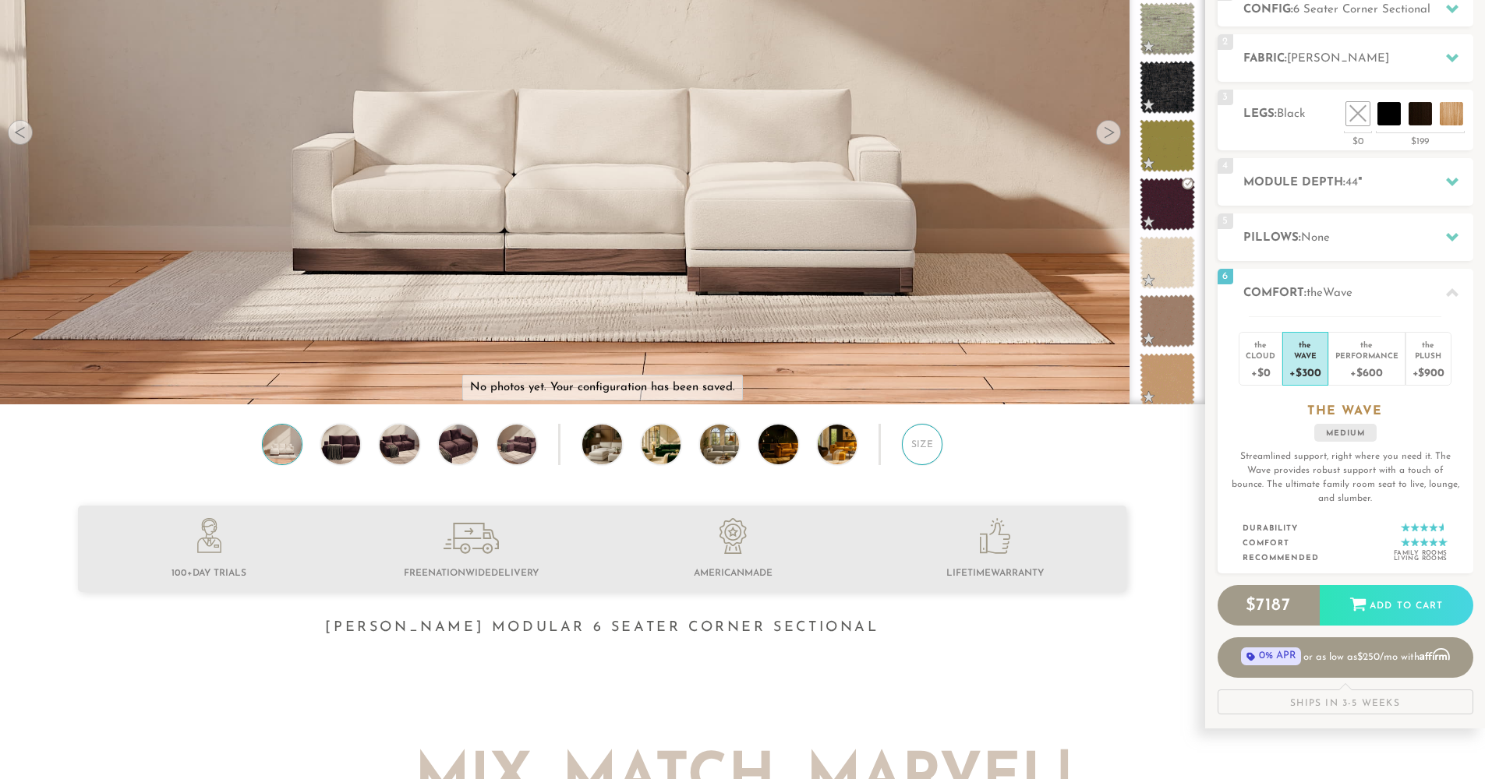
click at [927, 461] on div "Size" at bounding box center [922, 444] width 41 height 41
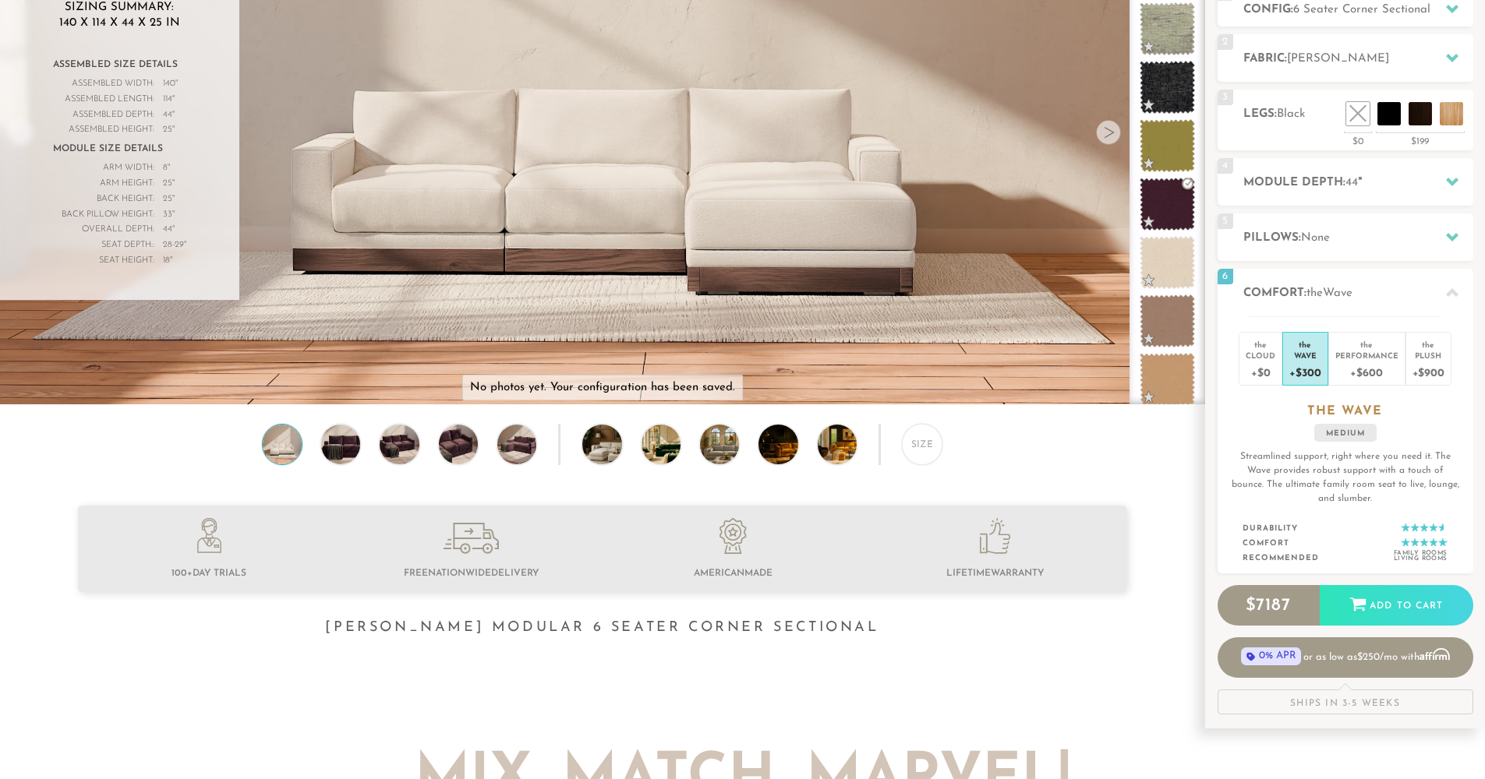
scroll to position [0, 0]
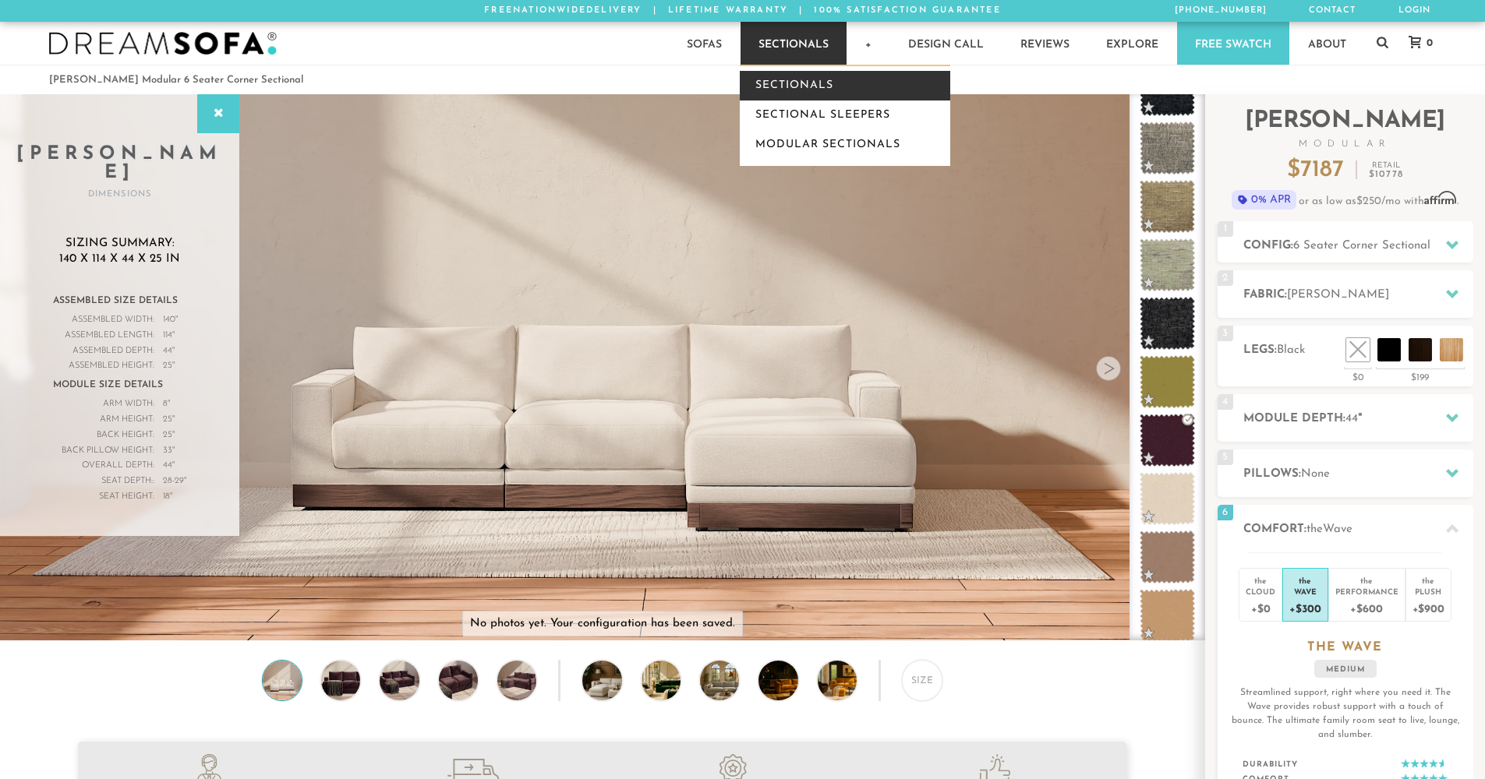
click at [810, 80] on link "Sectionals" at bounding box center [845, 86] width 210 height 30
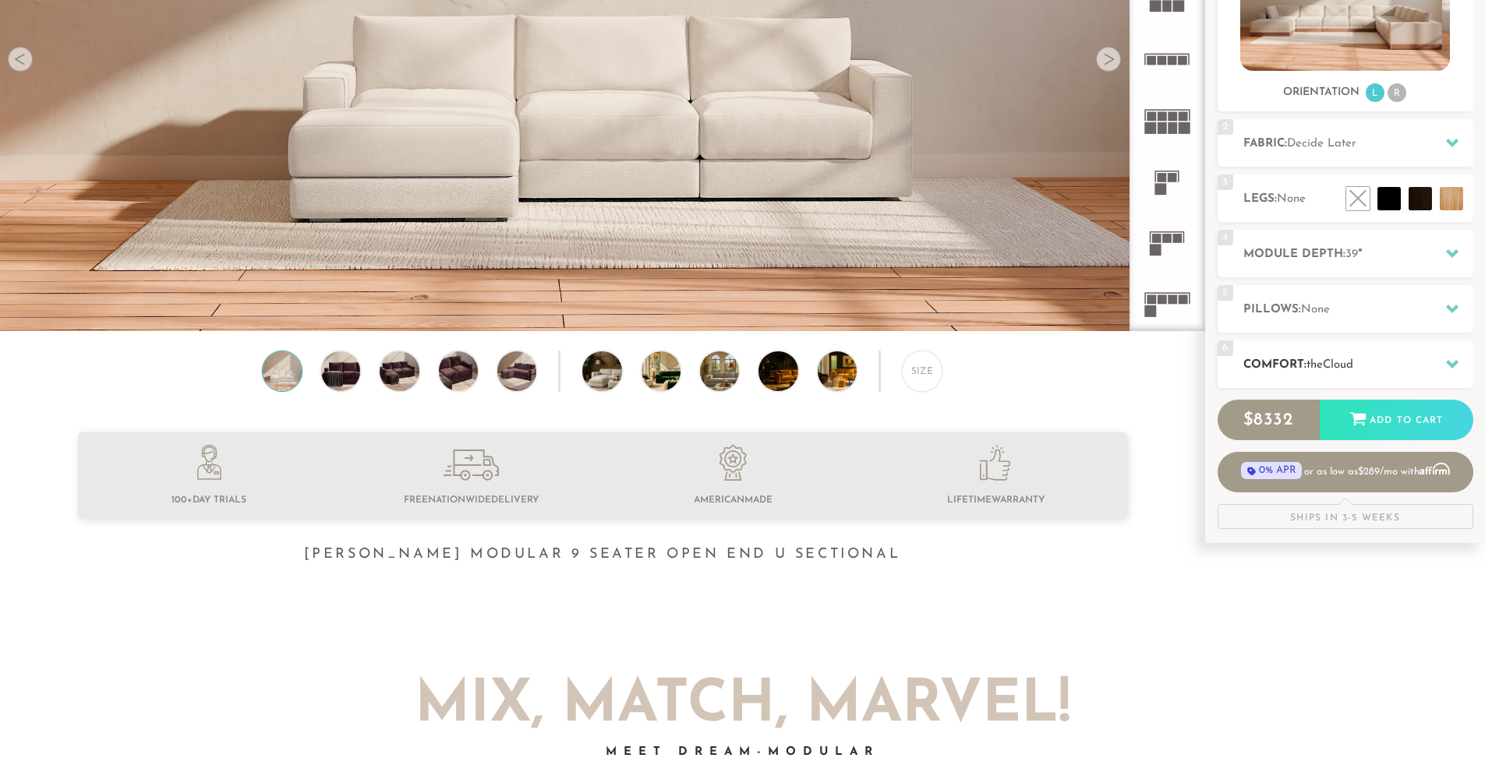
scroll to position [22, 0]
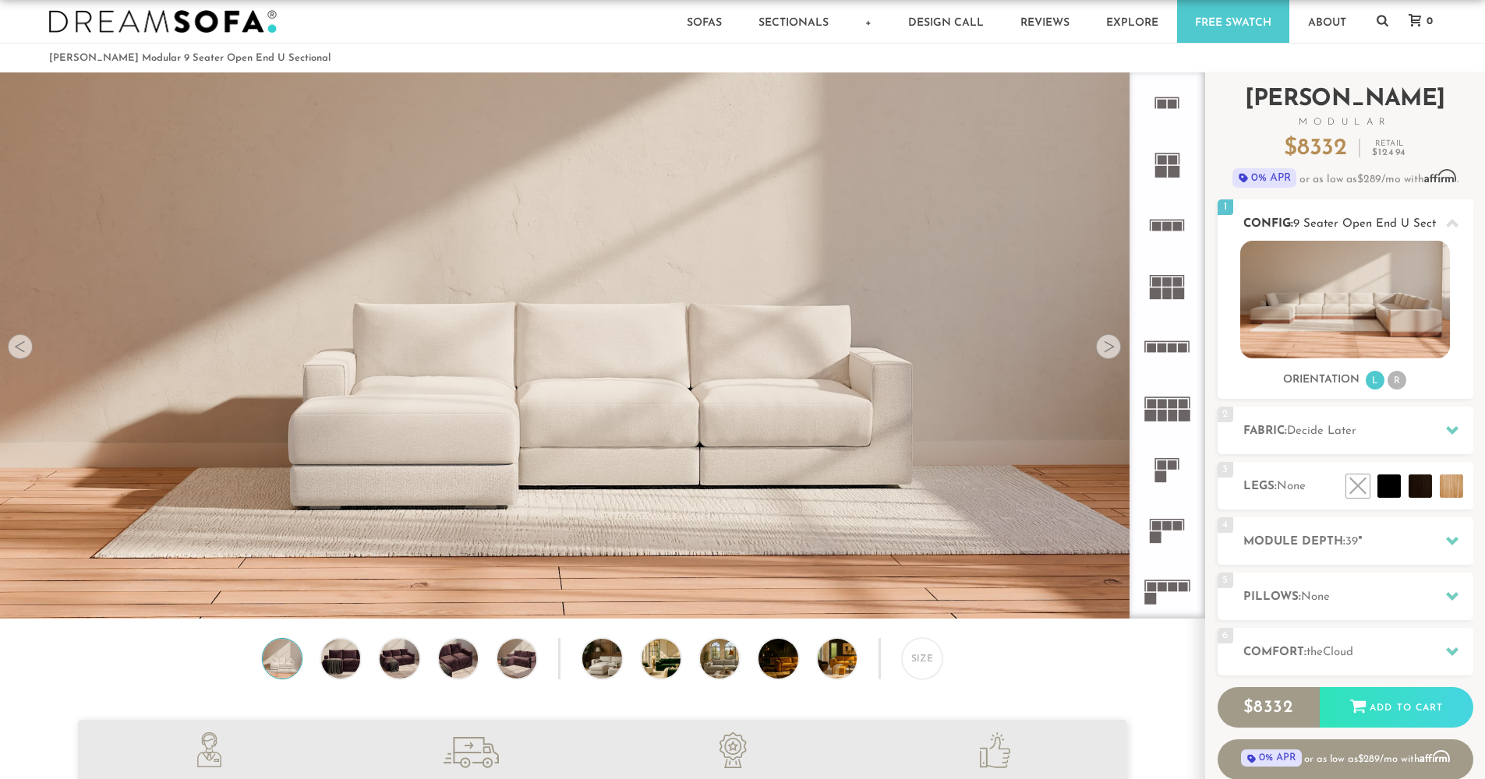
click at [1397, 380] on li "R" at bounding box center [1396, 380] width 19 height 19
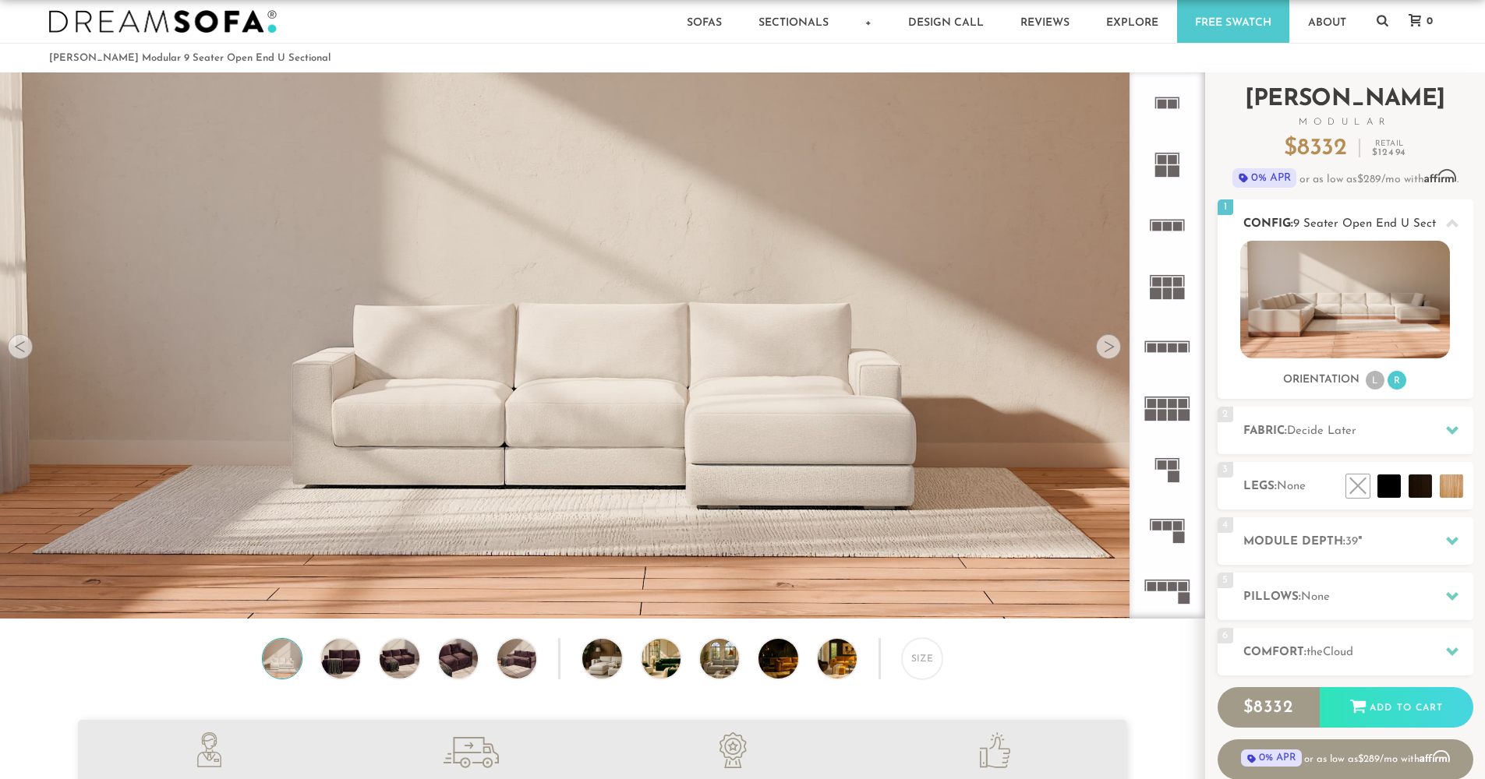
click at [1378, 380] on li "L" at bounding box center [1374, 380] width 19 height 19
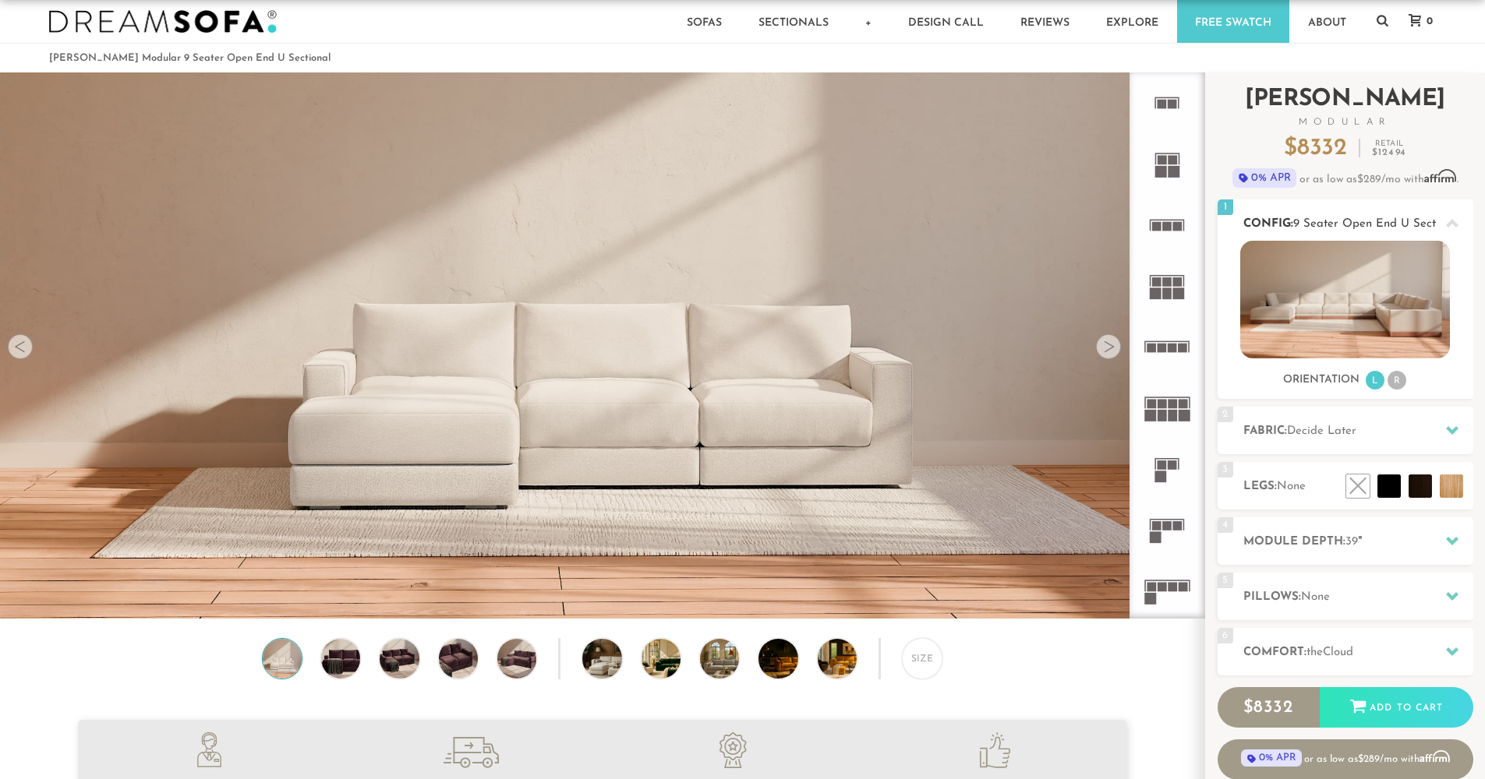
click at [1401, 383] on li "R" at bounding box center [1396, 380] width 19 height 19
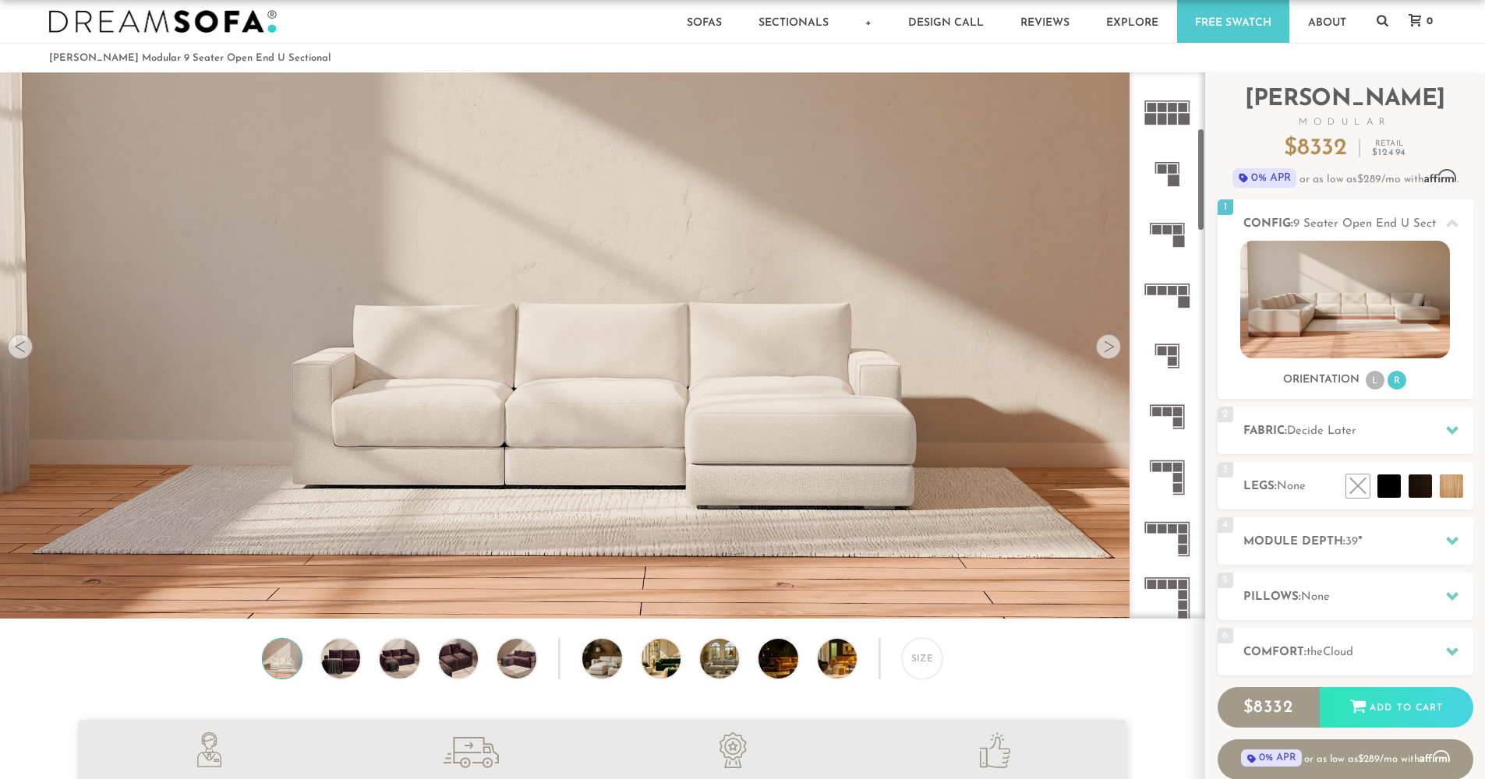
scroll to position [299, 0]
click at [1178, 525] on icon at bounding box center [1166, 536] width 61 height 61
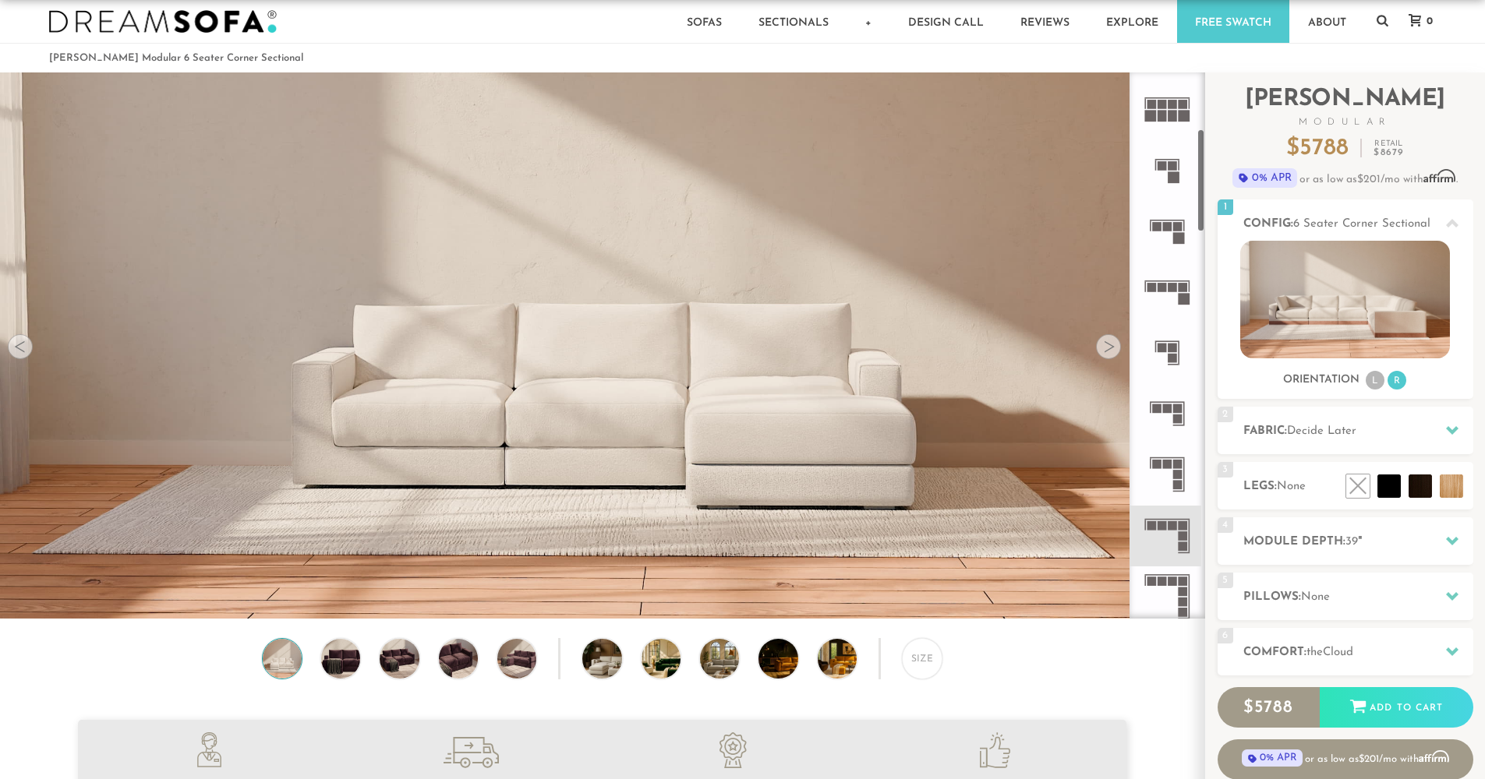
click at [1105, 353] on div at bounding box center [1108, 346] width 25 height 25
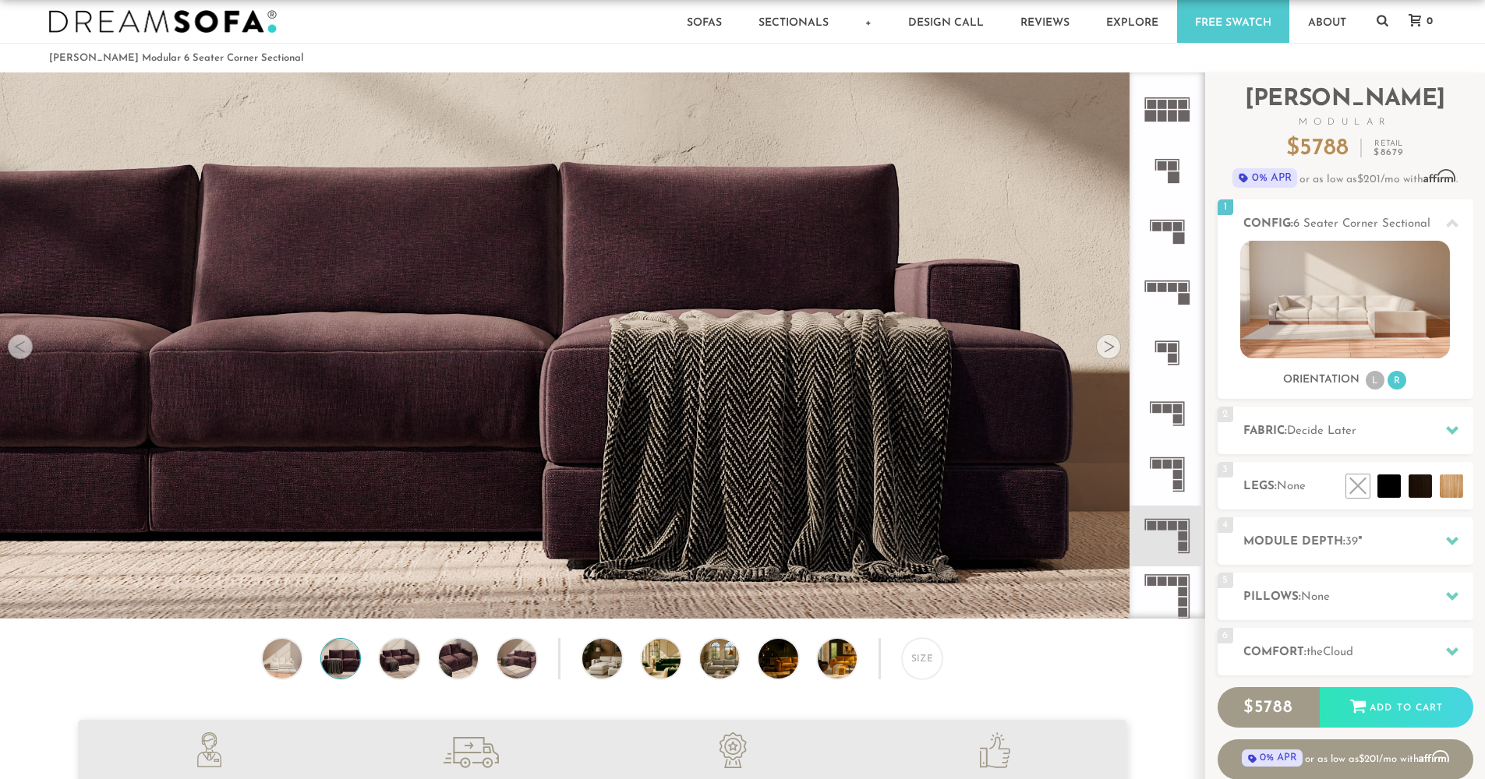
click at [1105, 353] on div at bounding box center [1108, 346] width 25 height 25
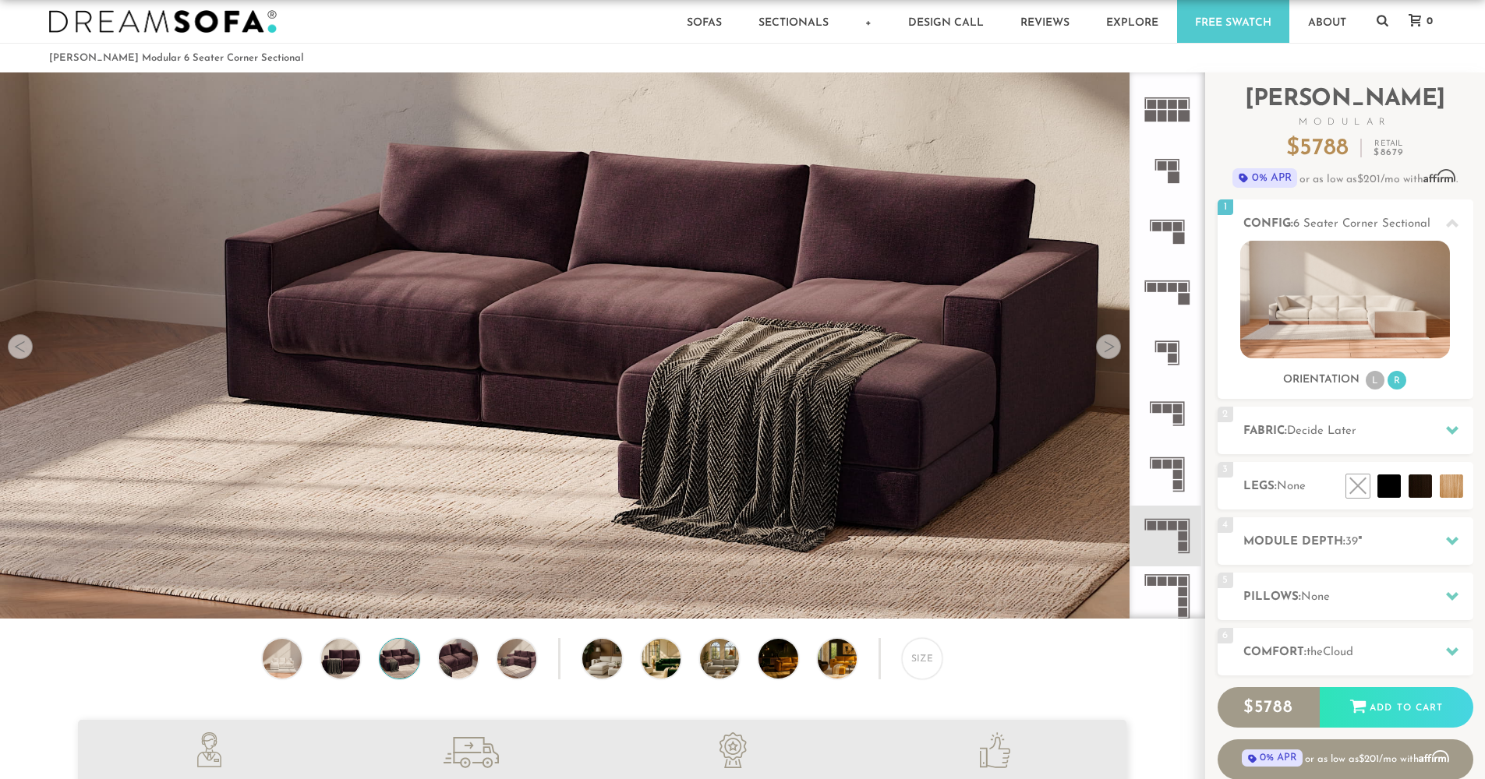
click at [1105, 353] on div at bounding box center [1108, 346] width 25 height 25
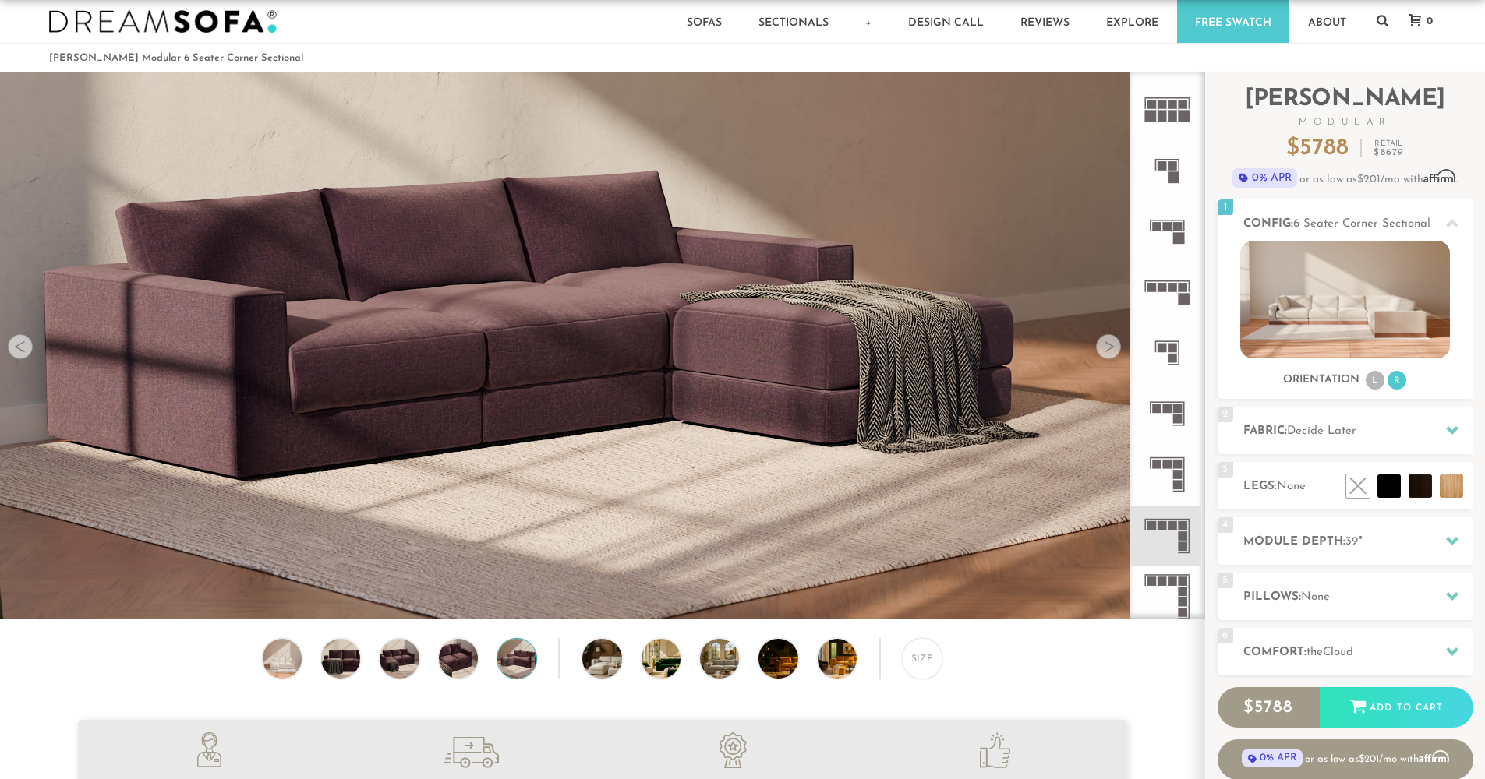
click at [1105, 353] on div at bounding box center [1108, 346] width 25 height 25
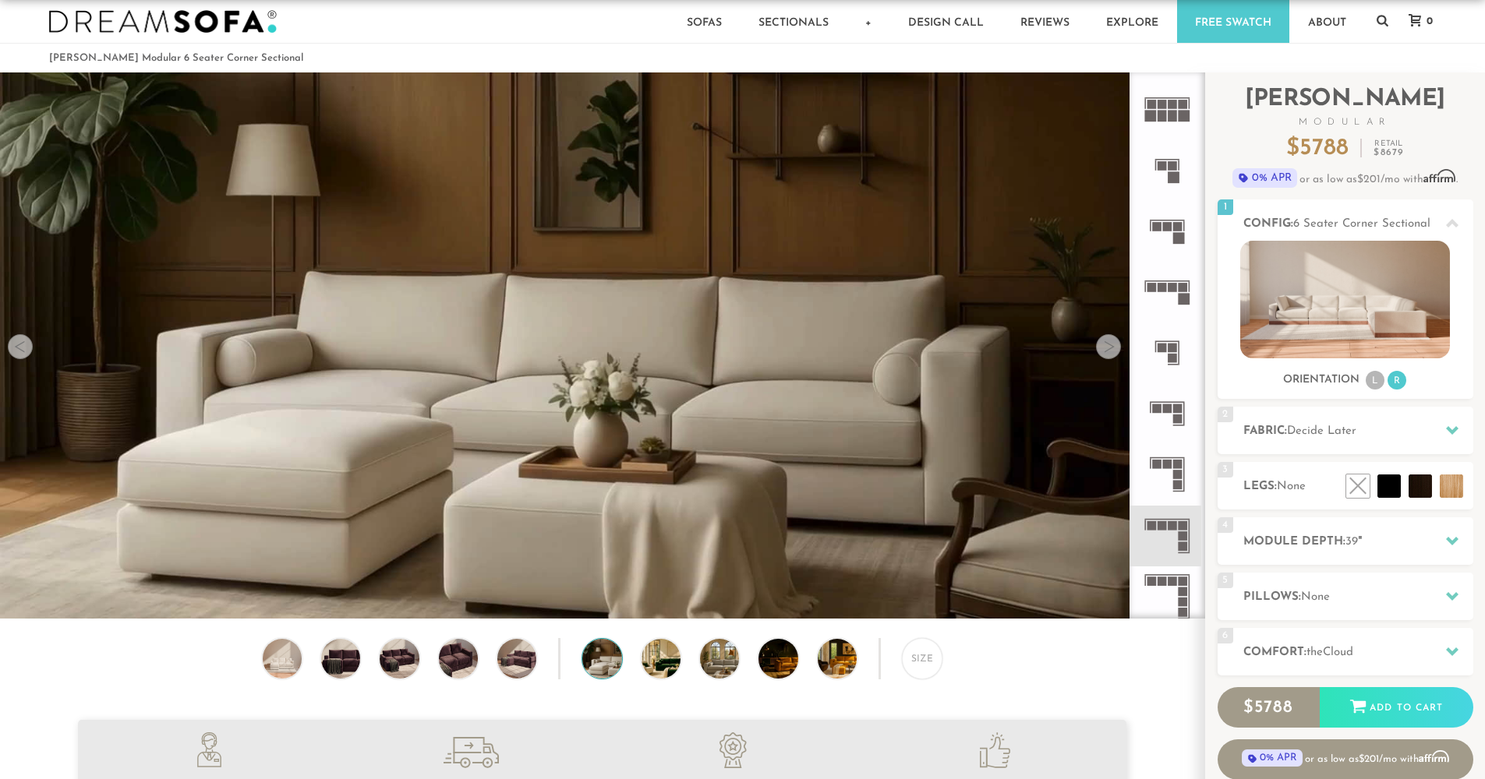
click at [1105, 353] on div at bounding box center [1108, 346] width 25 height 25
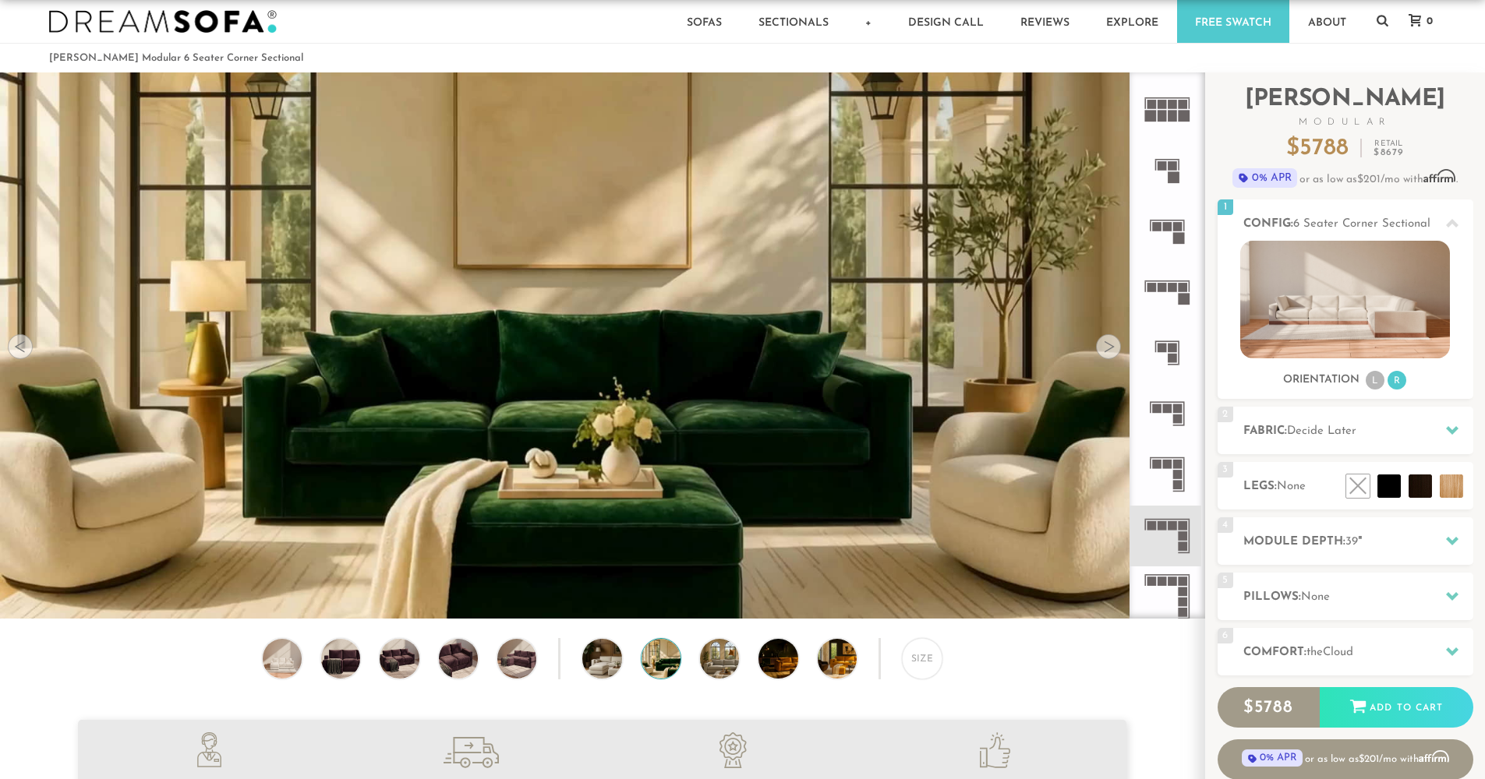
click at [1105, 353] on div at bounding box center [1108, 346] width 25 height 25
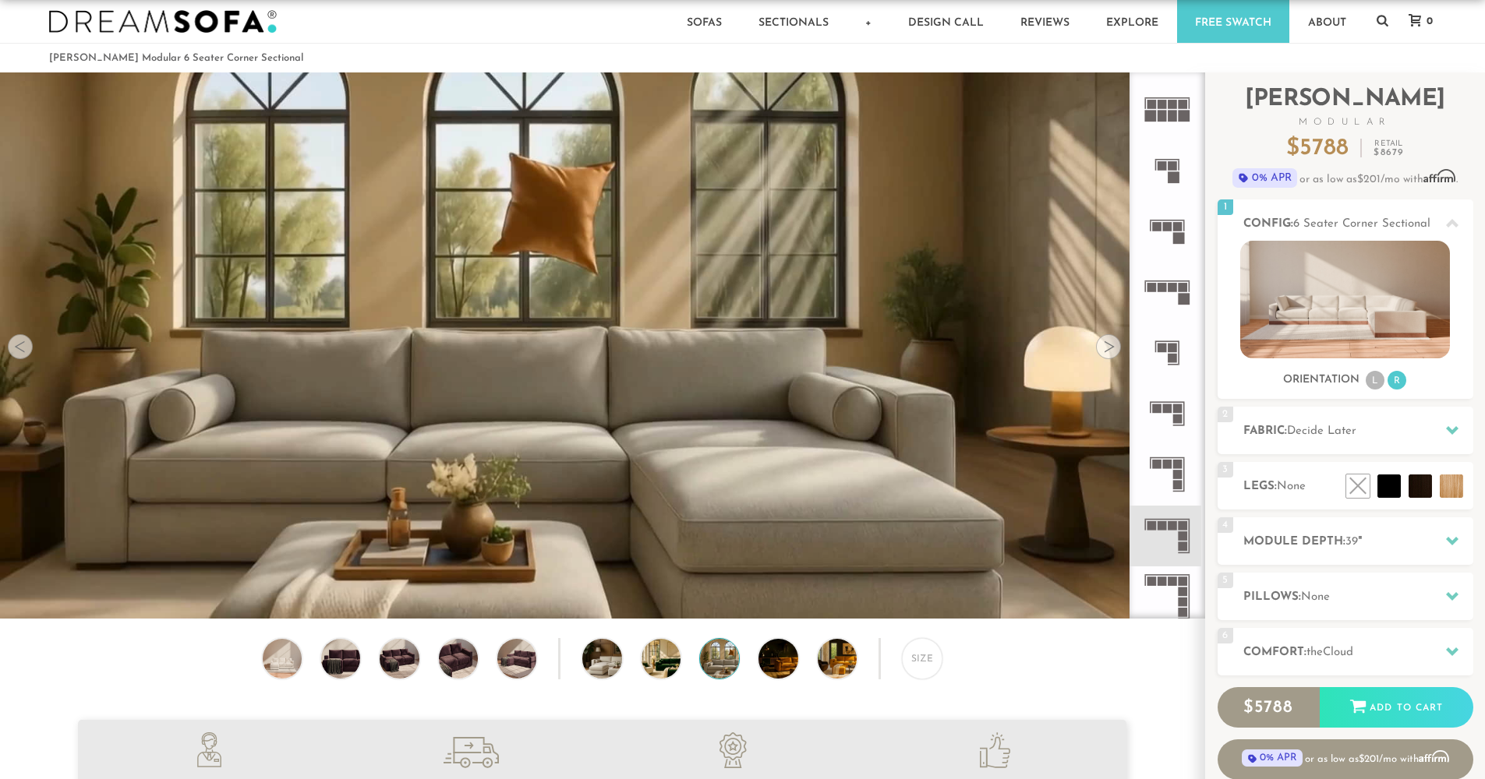
click at [1105, 353] on div at bounding box center [1108, 346] width 25 height 25
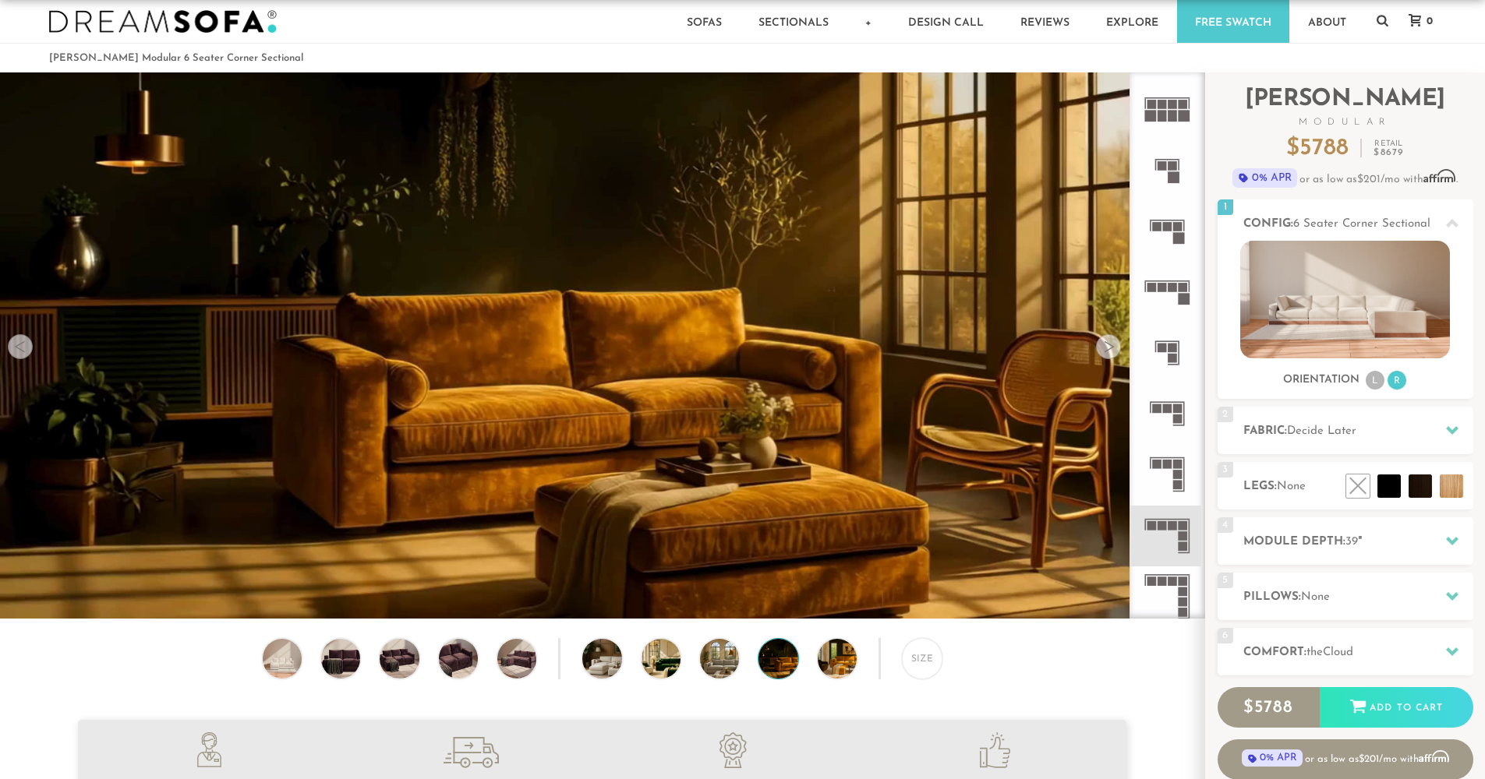
click at [1105, 353] on div at bounding box center [1108, 346] width 25 height 25
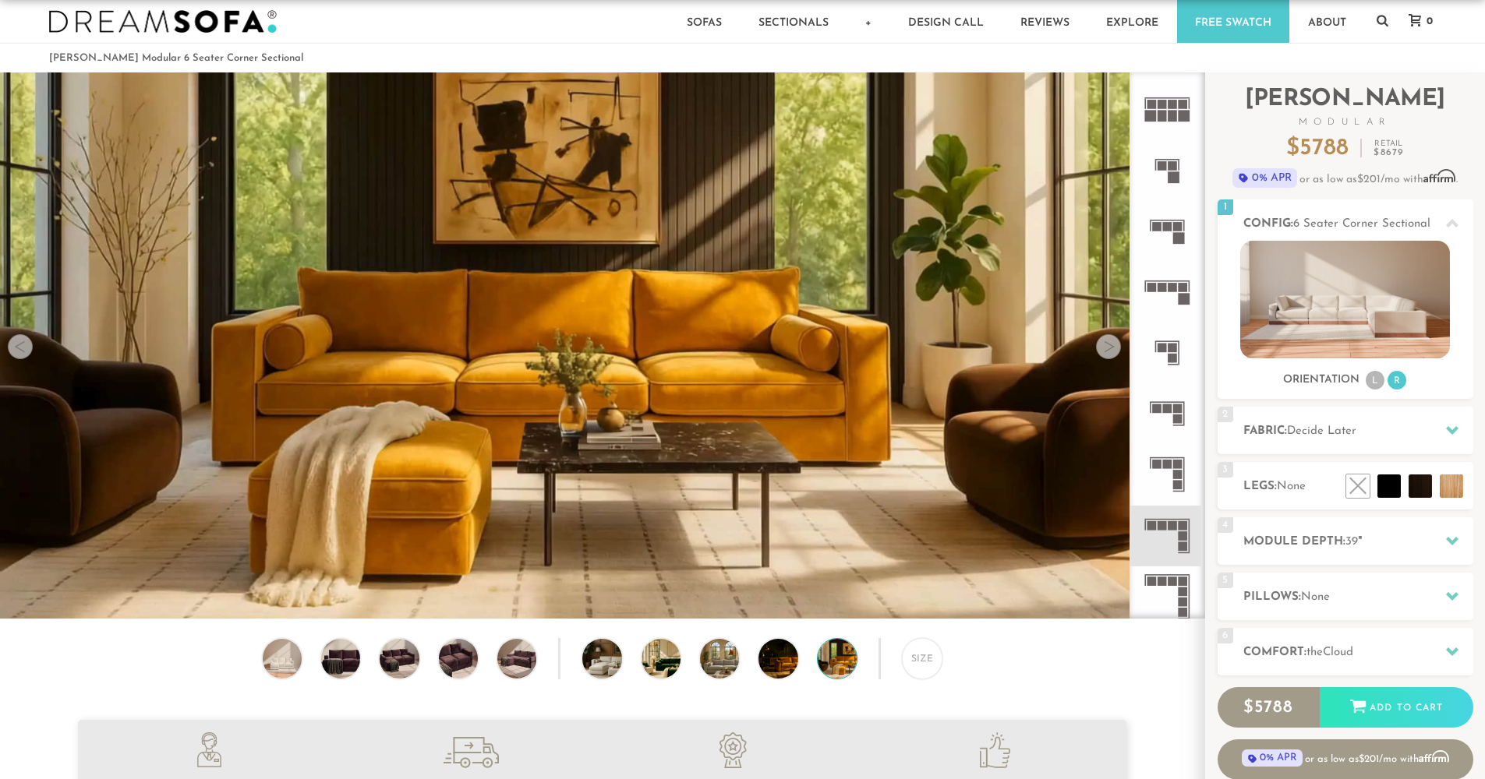
click at [1105, 353] on div at bounding box center [1108, 346] width 25 height 25
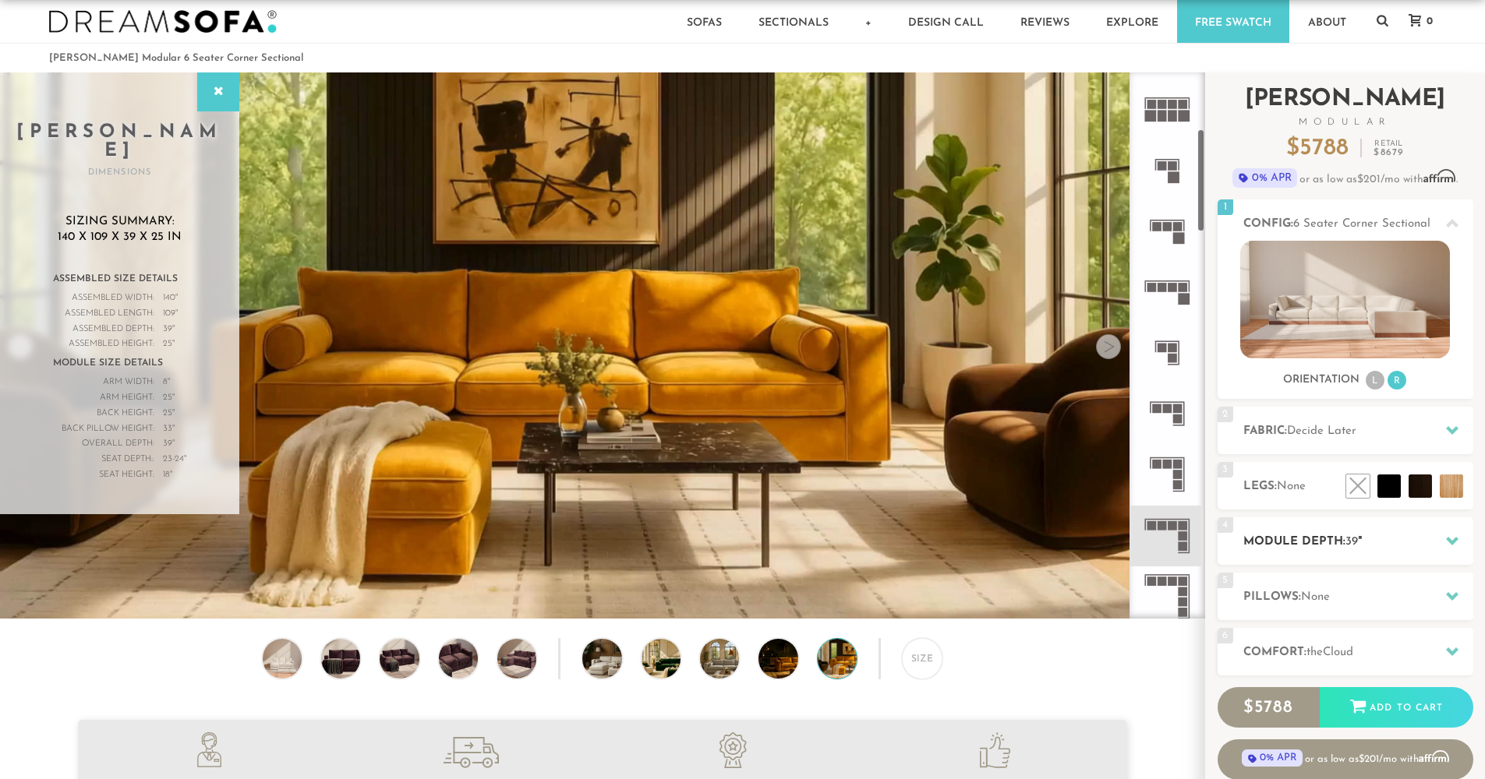
click at [1447, 541] on icon at bounding box center [1452, 541] width 12 height 9
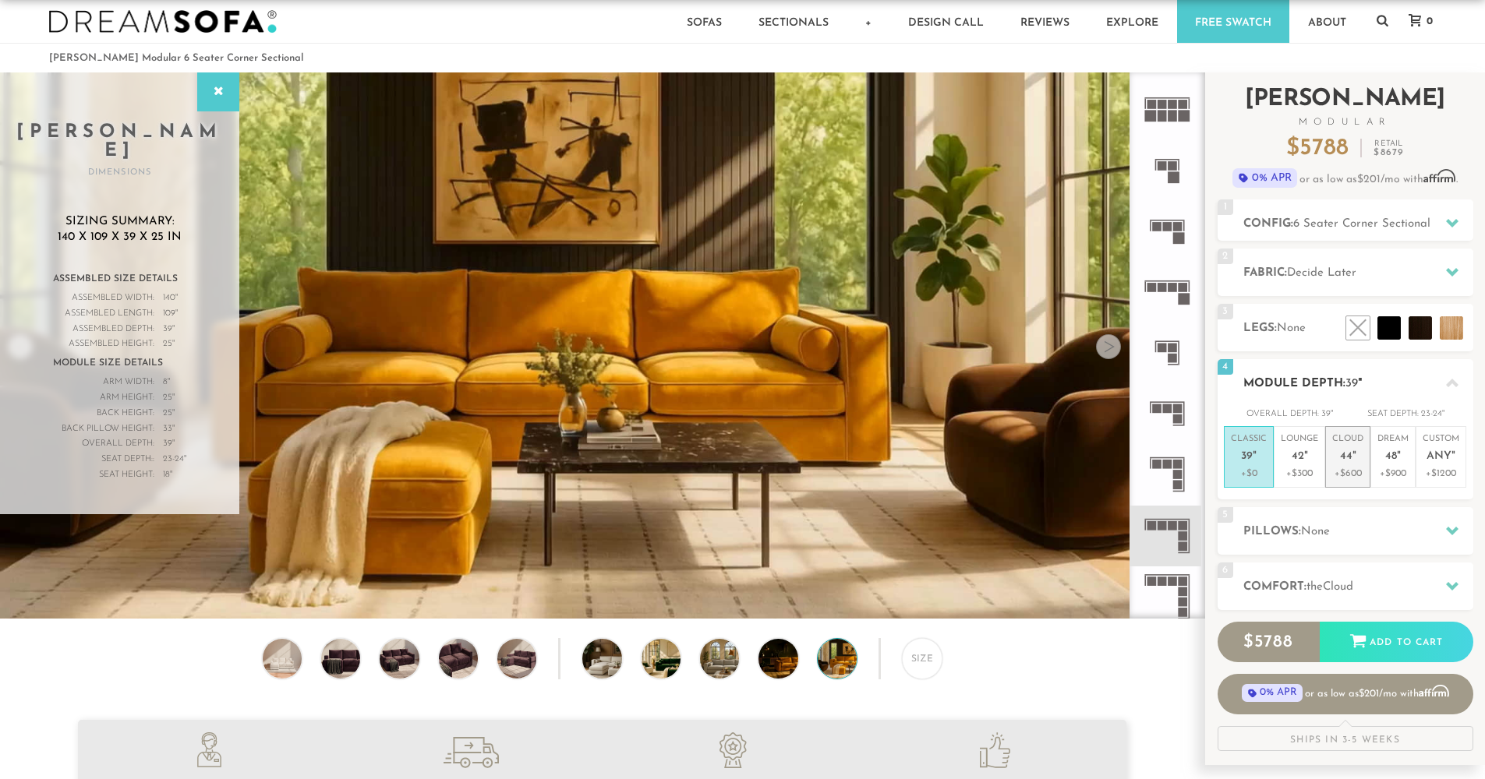
click at [1341, 452] on span "44" at bounding box center [1346, 456] width 12 height 13
click at [1299, 453] on span "42" at bounding box center [1297, 456] width 12 height 13
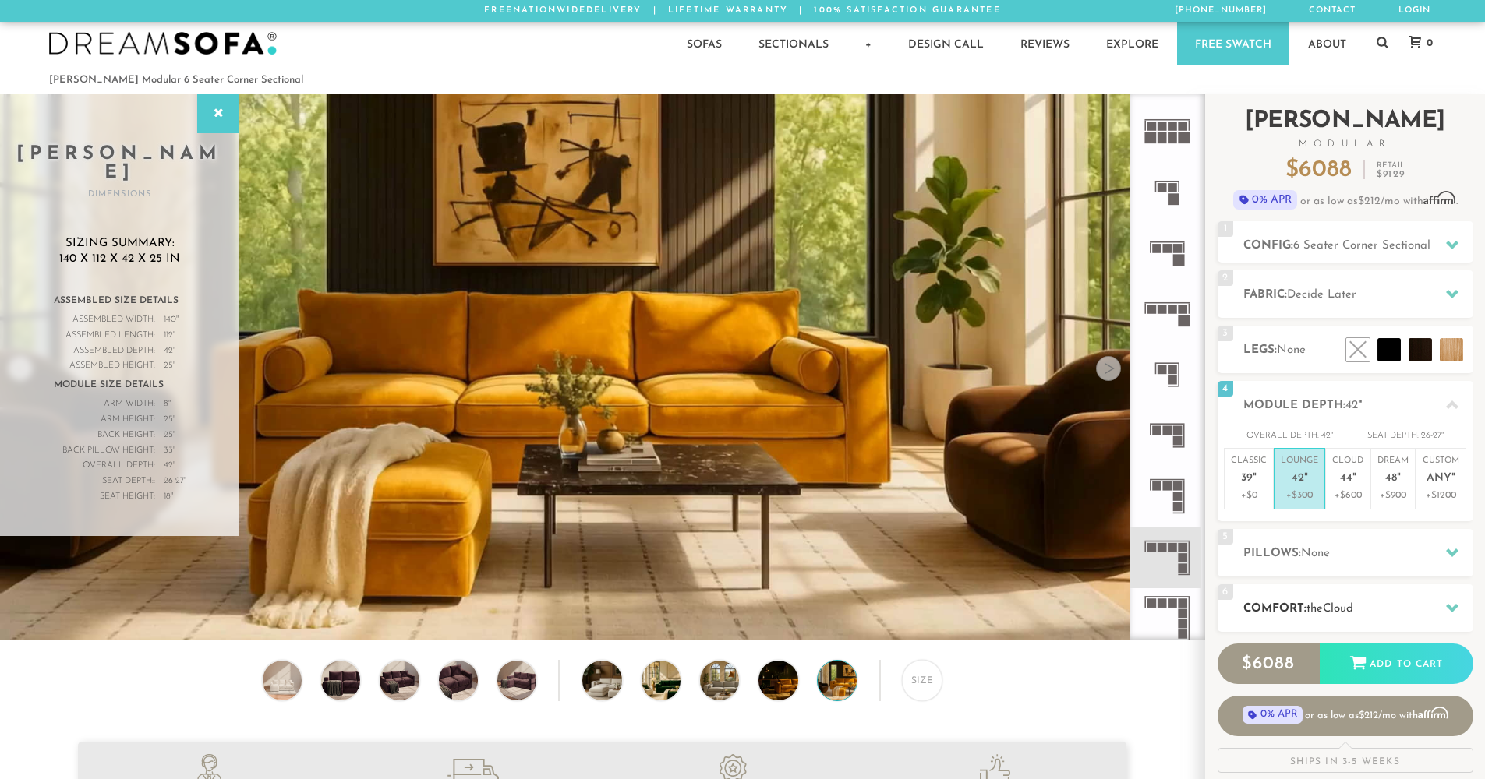
click at [1454, 617] on div at bounding box center [1452, 608] width 33 height 32
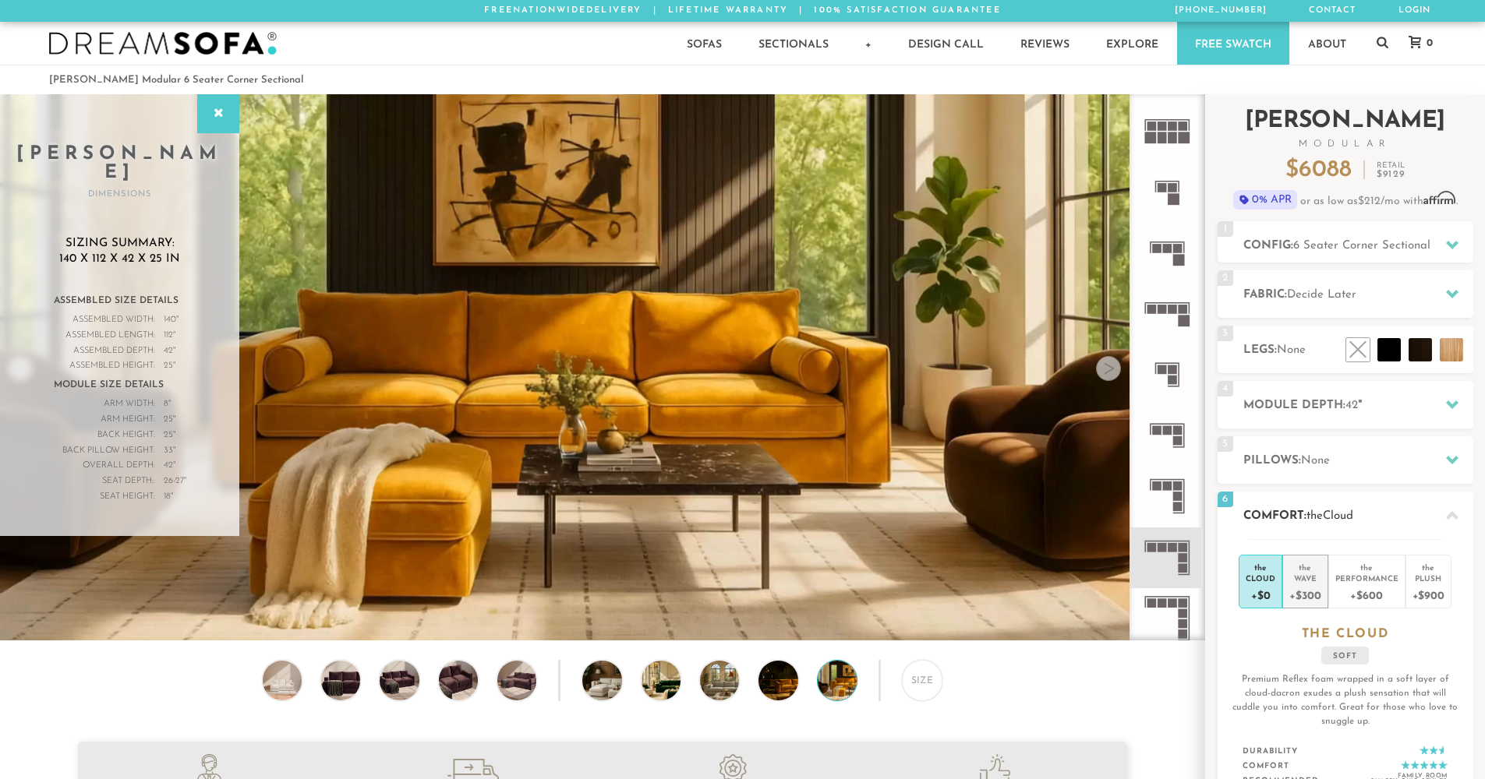
click at [1318, 584] on div "+$300" at bounding box center [1304, 595] width 31 height 23
click at [1457, 308] on div at bounding box center [1452, 294] width 33 height 32
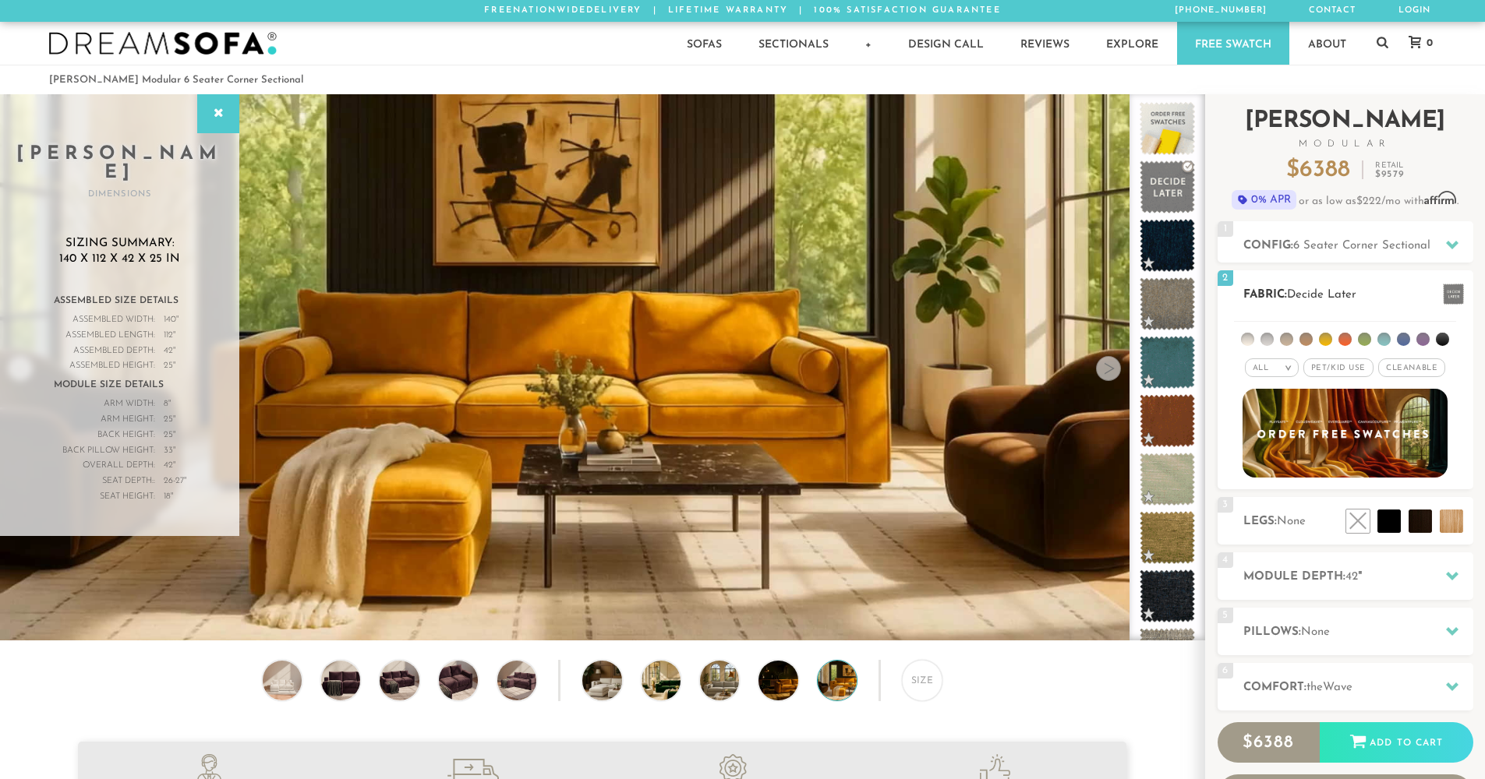
click at [1339, 369] on span "Pet/Kid Use x" at bounding box center [1338, 367] width 70 height 19
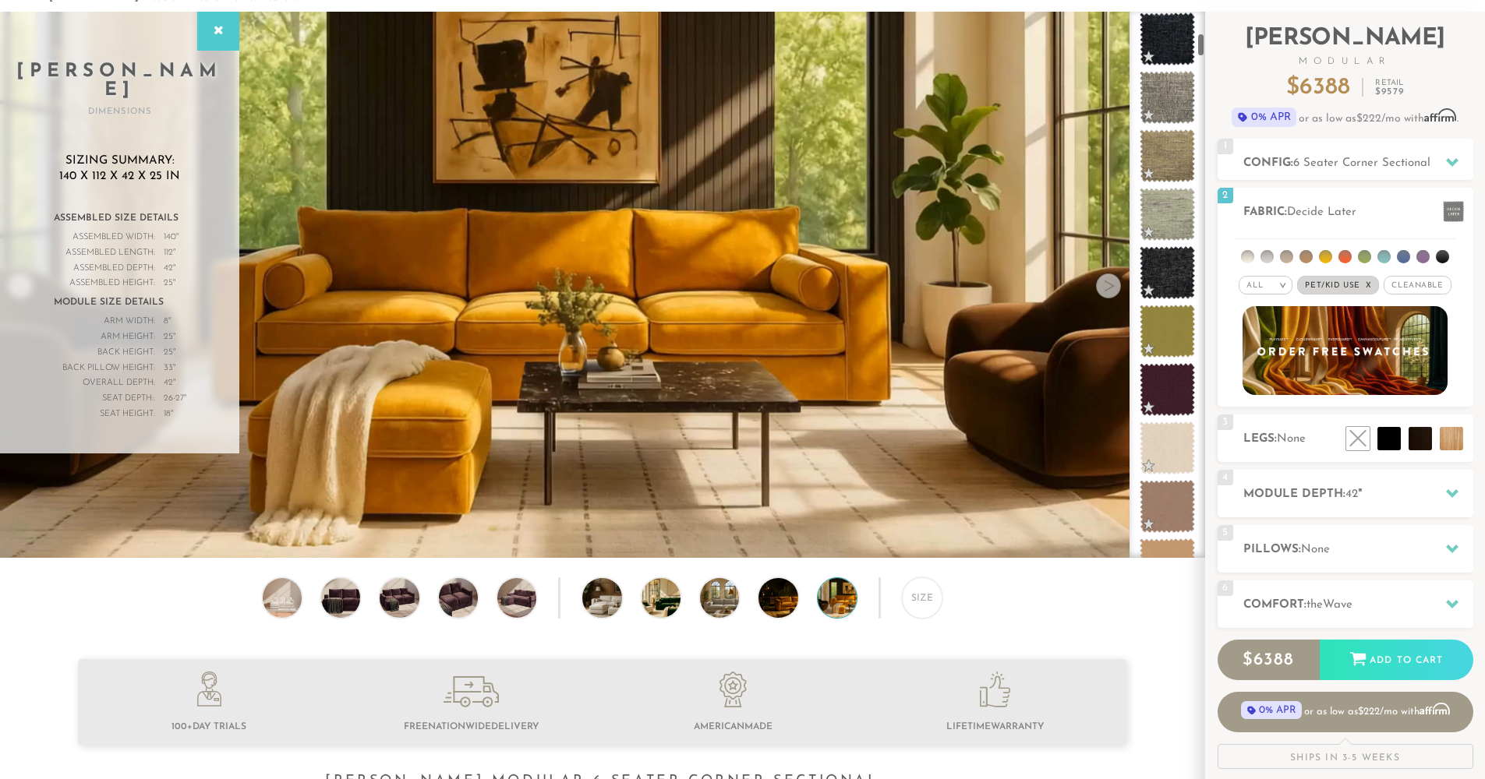
scroll to position [806, 0]
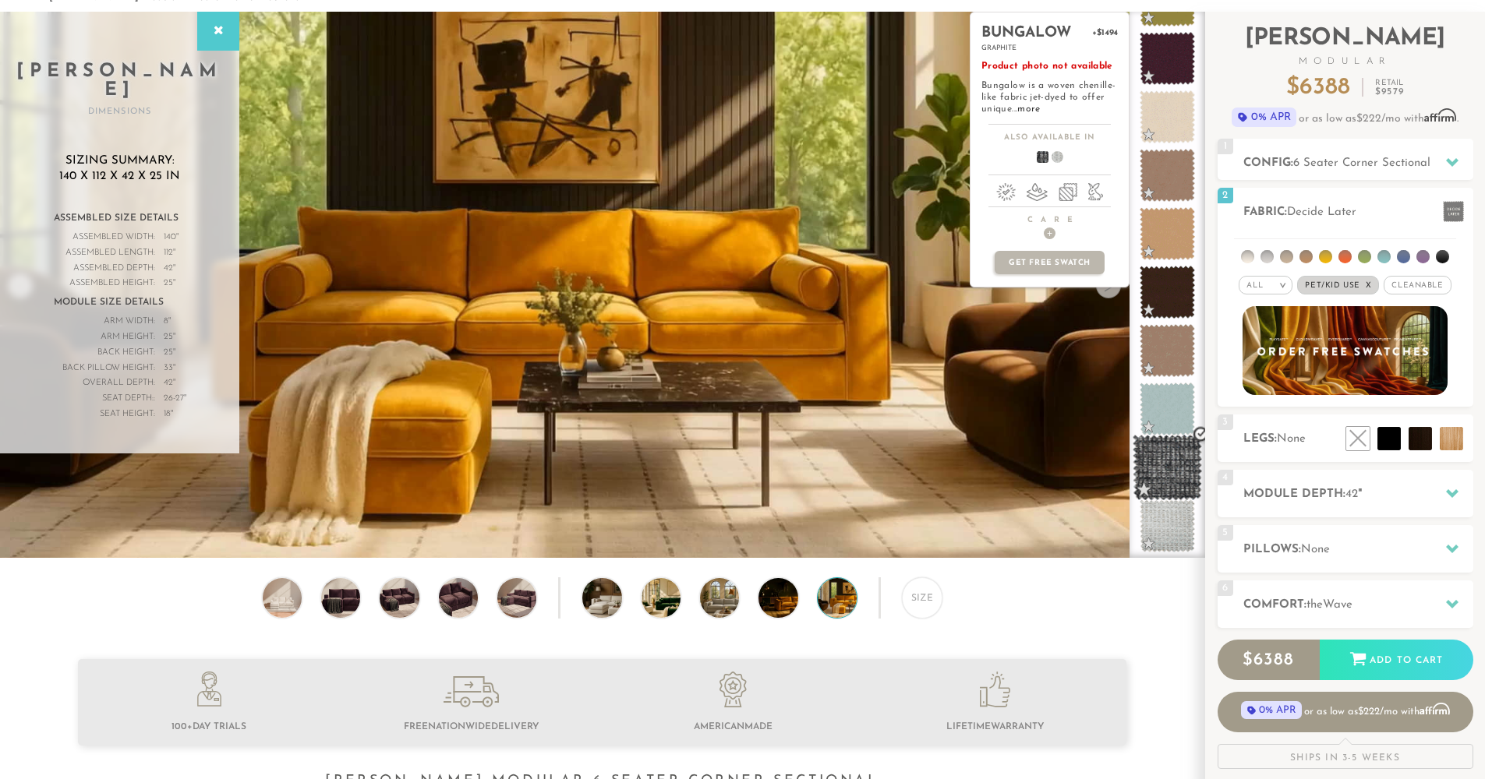
click at [1172, 468] on span at bounding box center [1166, 468] width 69 height 66
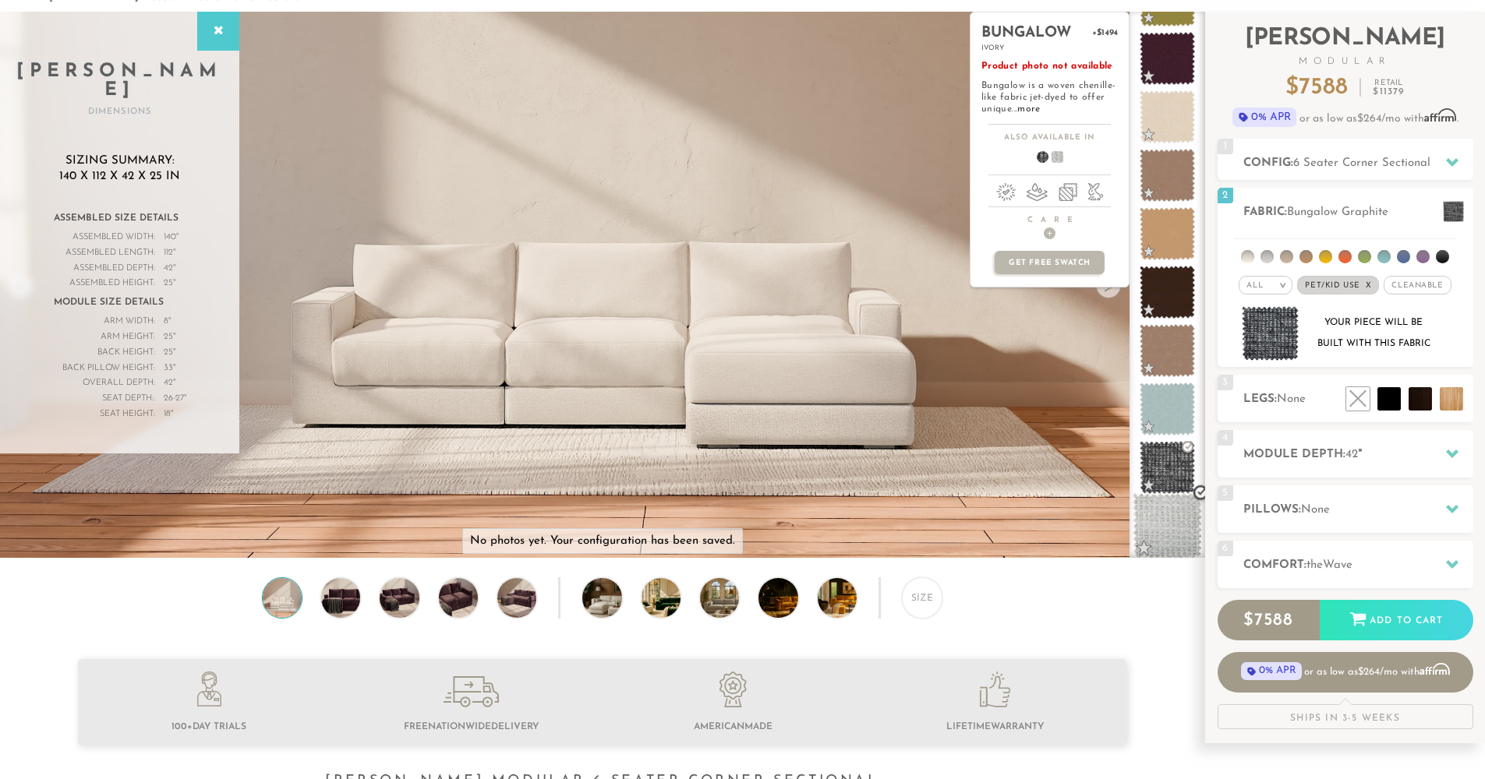
click at [1173, 507] on span at bounding box center [1166, 526] width 69 height 66
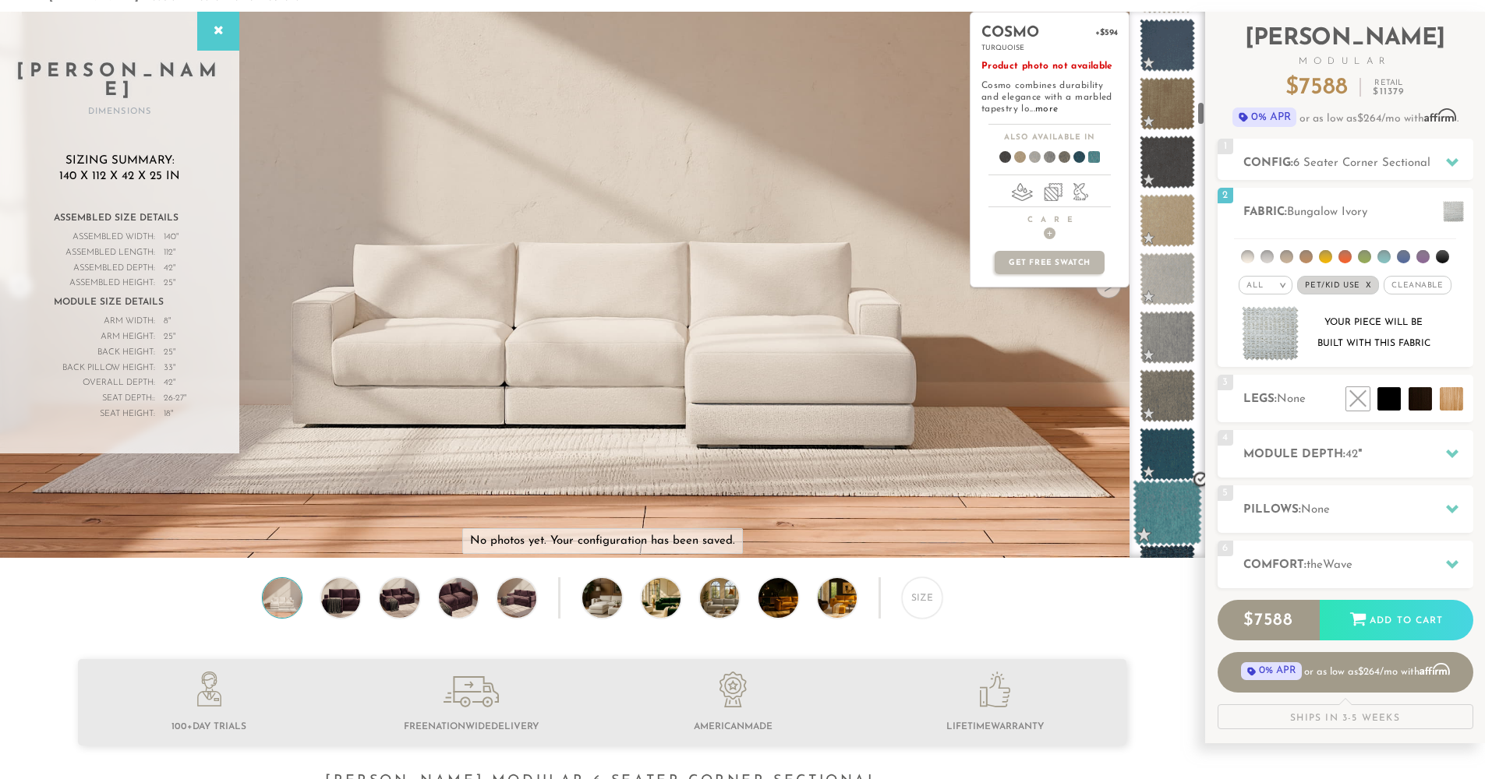
scroll to position [2305, 0]
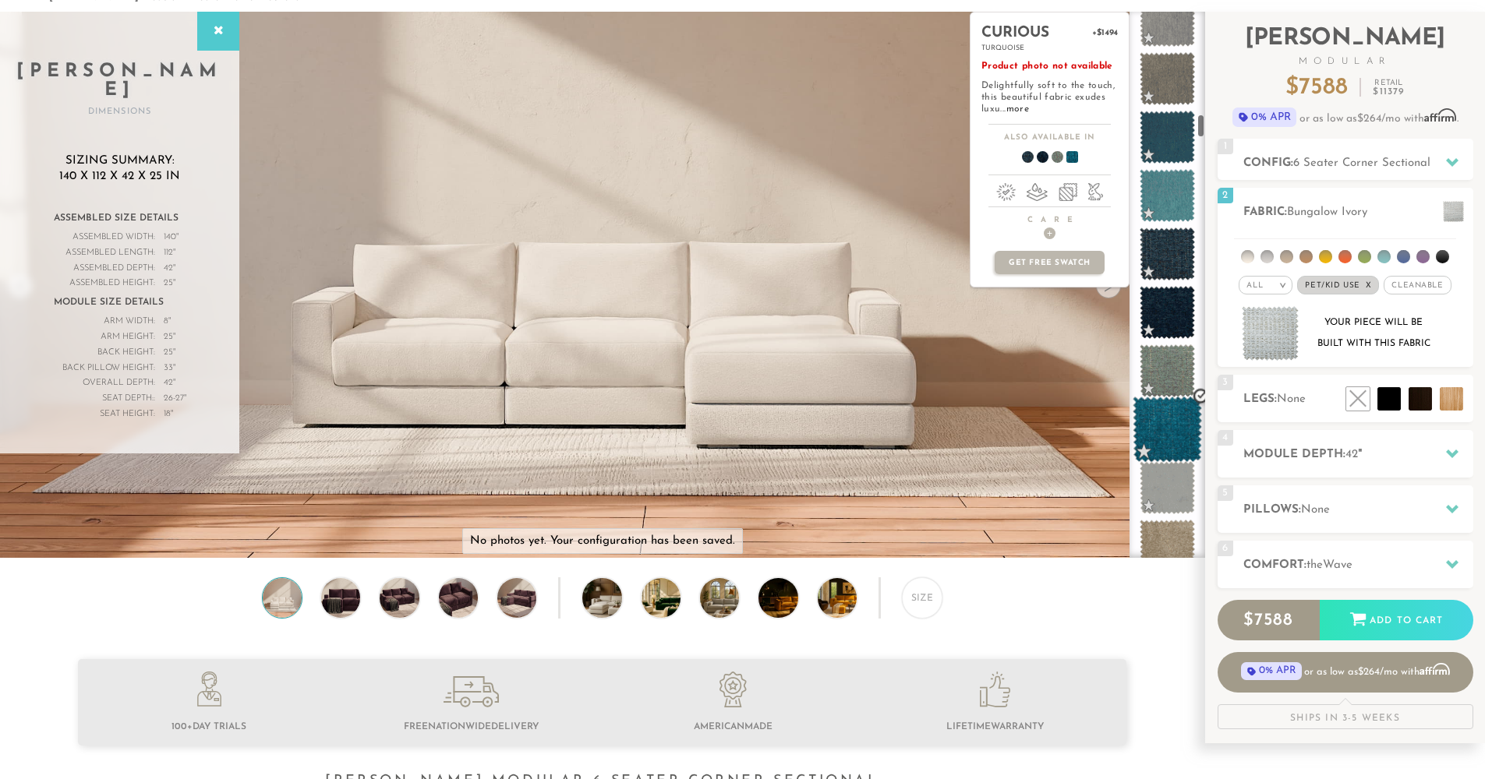
click at [1176, 445] on span at bounding box center [1166, 430] width 69 height 66
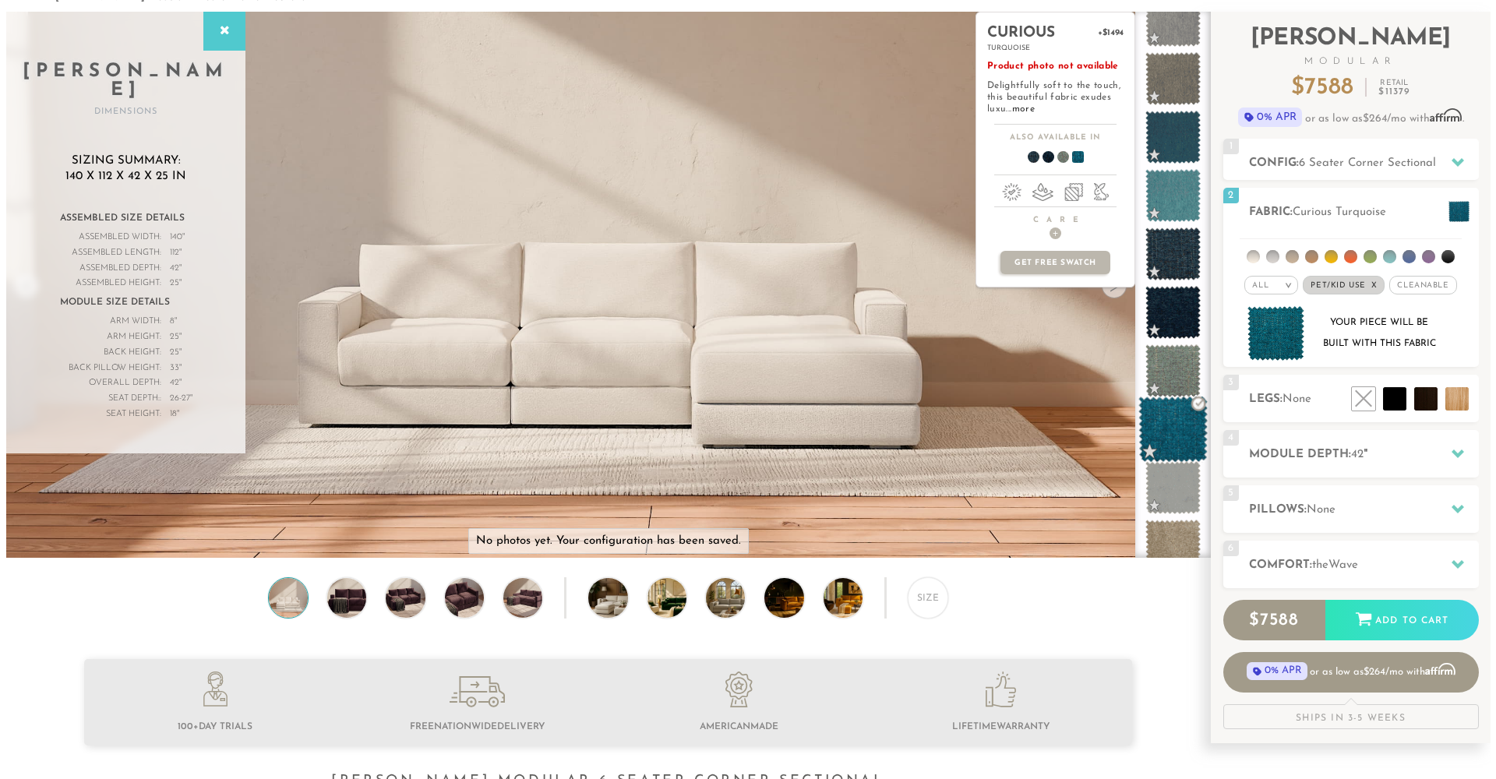
scroll to position [2840, 0]
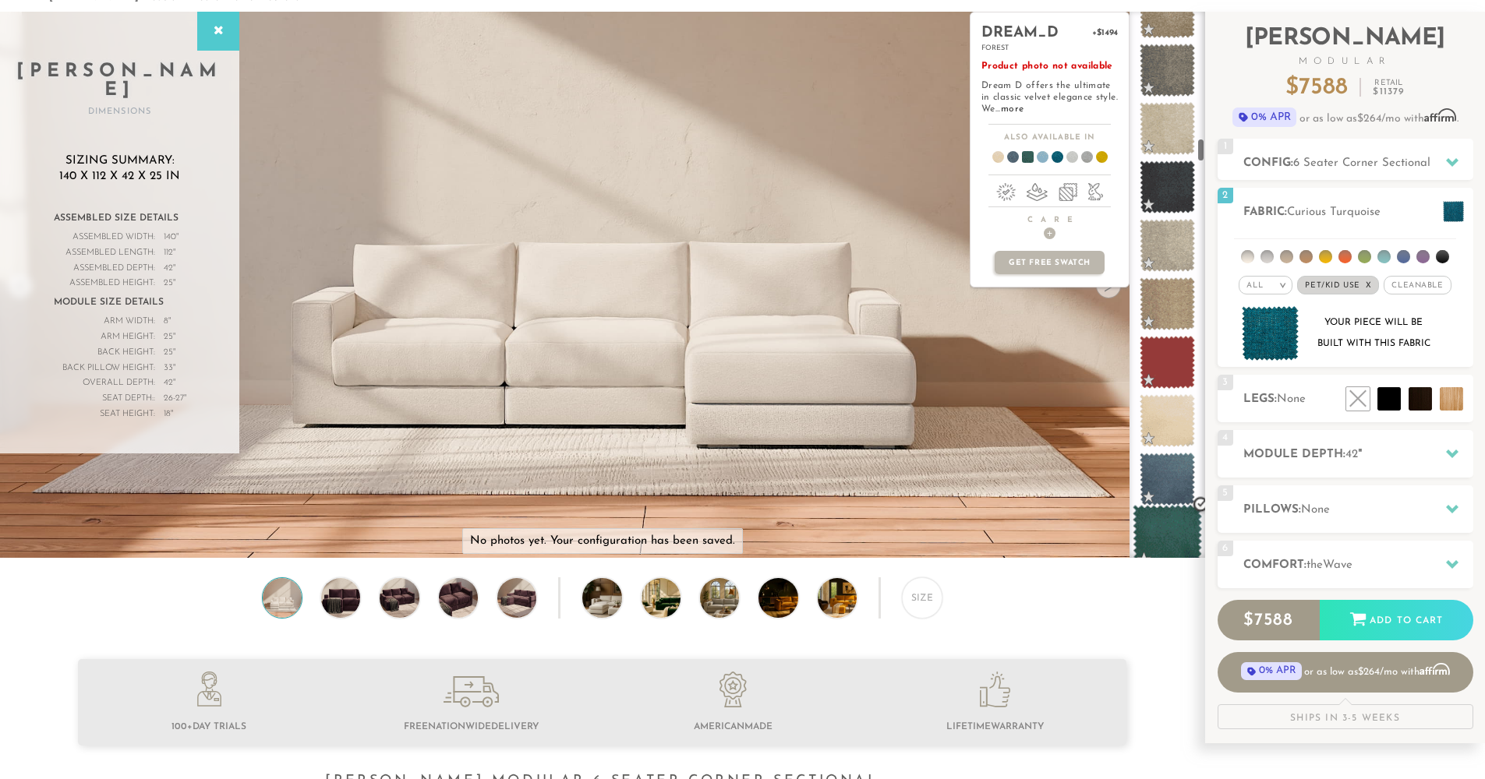
click at [1170, 520] on span at bounding box center [1166, 538] width 69 height 66
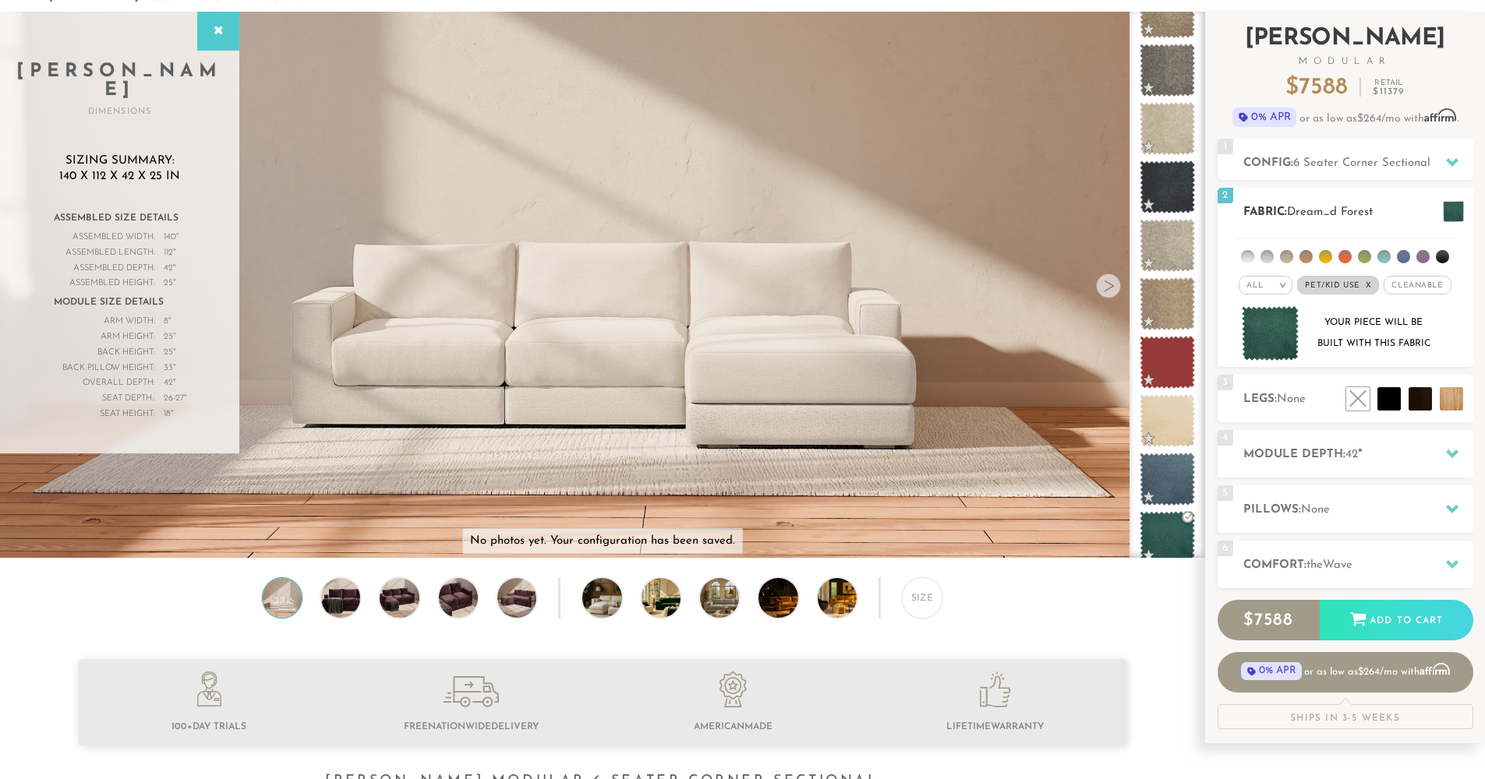
click at [1272, 327] on img at bounding box center [1270, 333] width 58 height 55
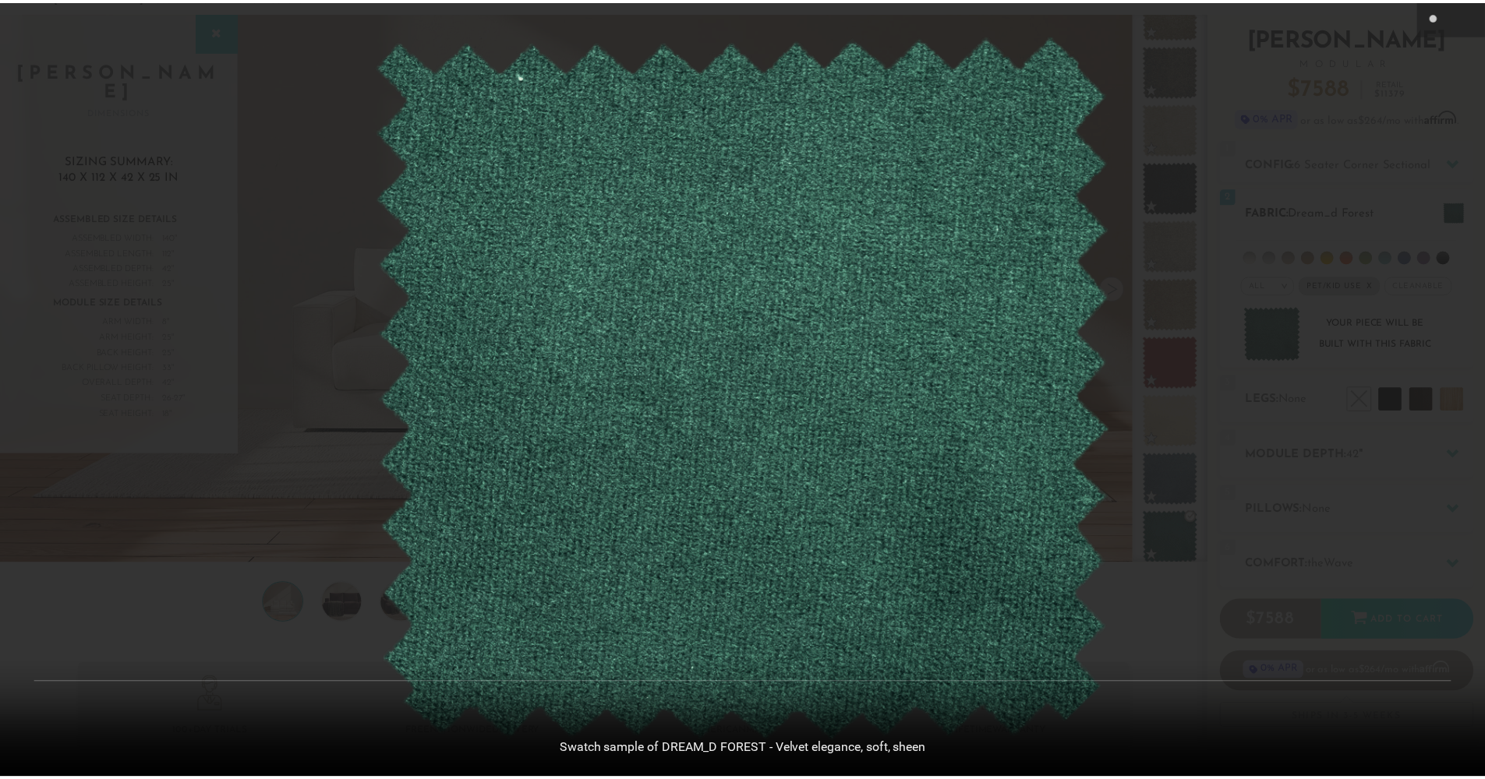
scroll to position [18267, 1485]
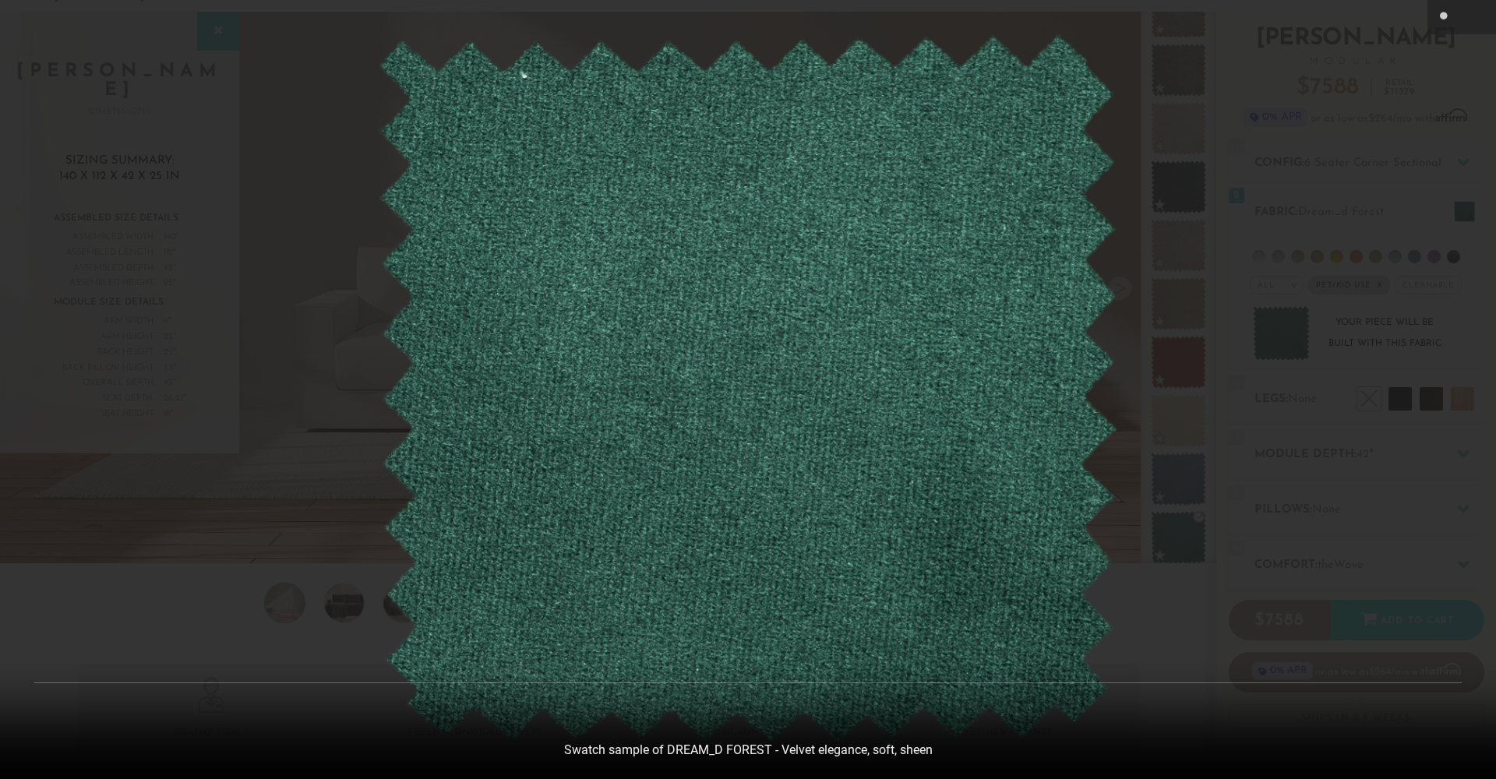
click at [294, 379] on div at bounding box center [748, 389] width 1496 height 779
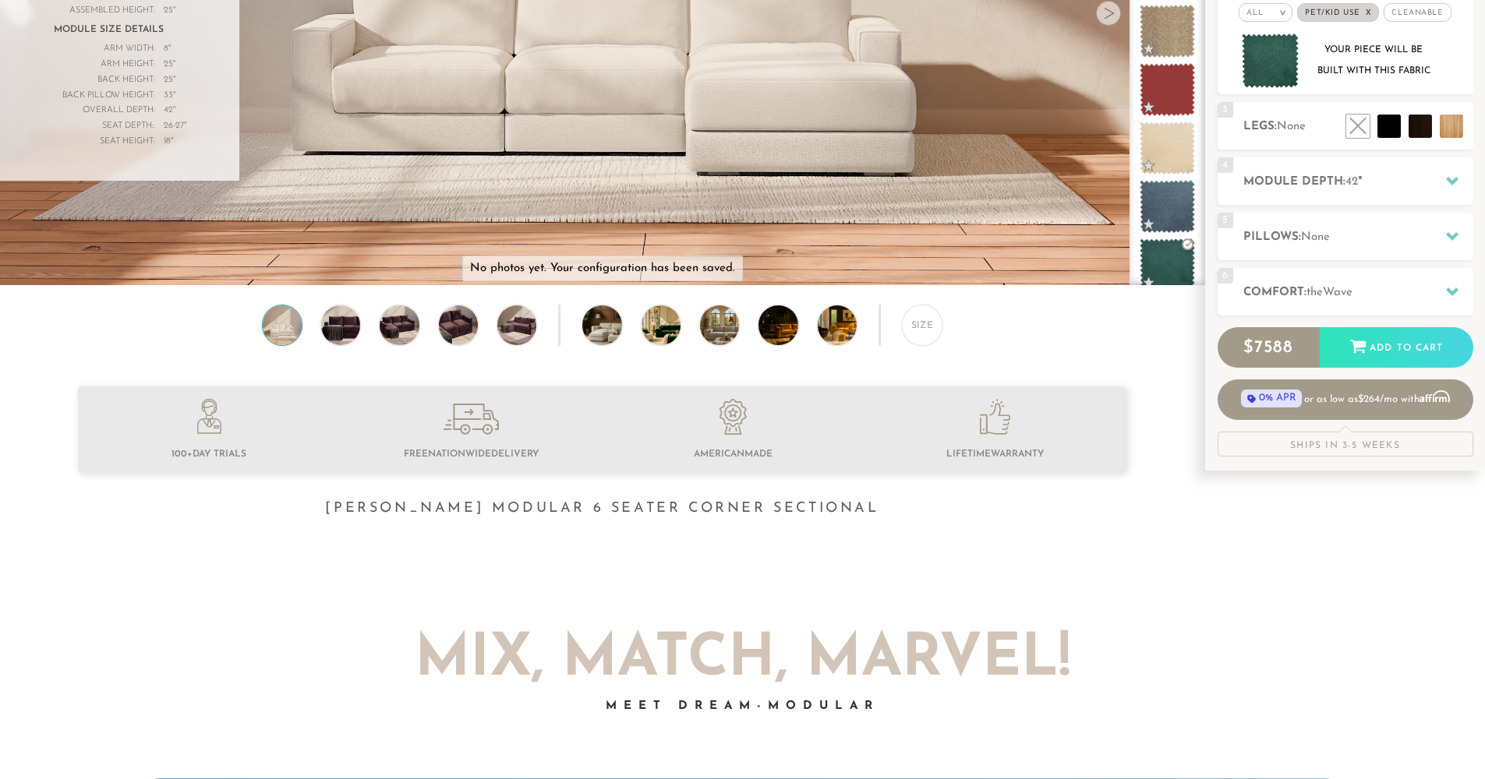
scroll to position [0, 0]
